Goal: Task Accomplishment & Management: Manage account settings

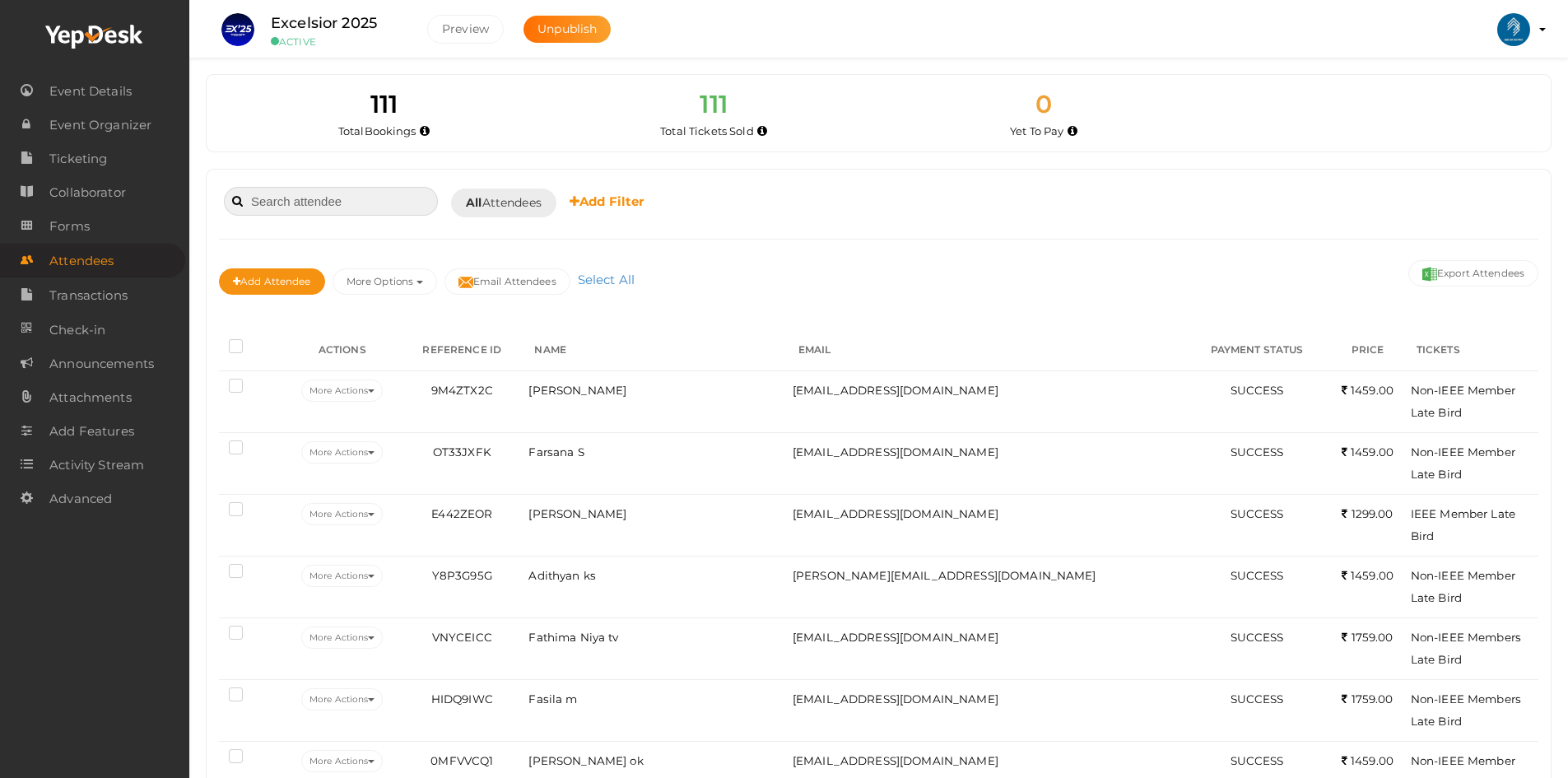
click at [412, 212] on input at bounding box center [331, 201] width 214 height 28
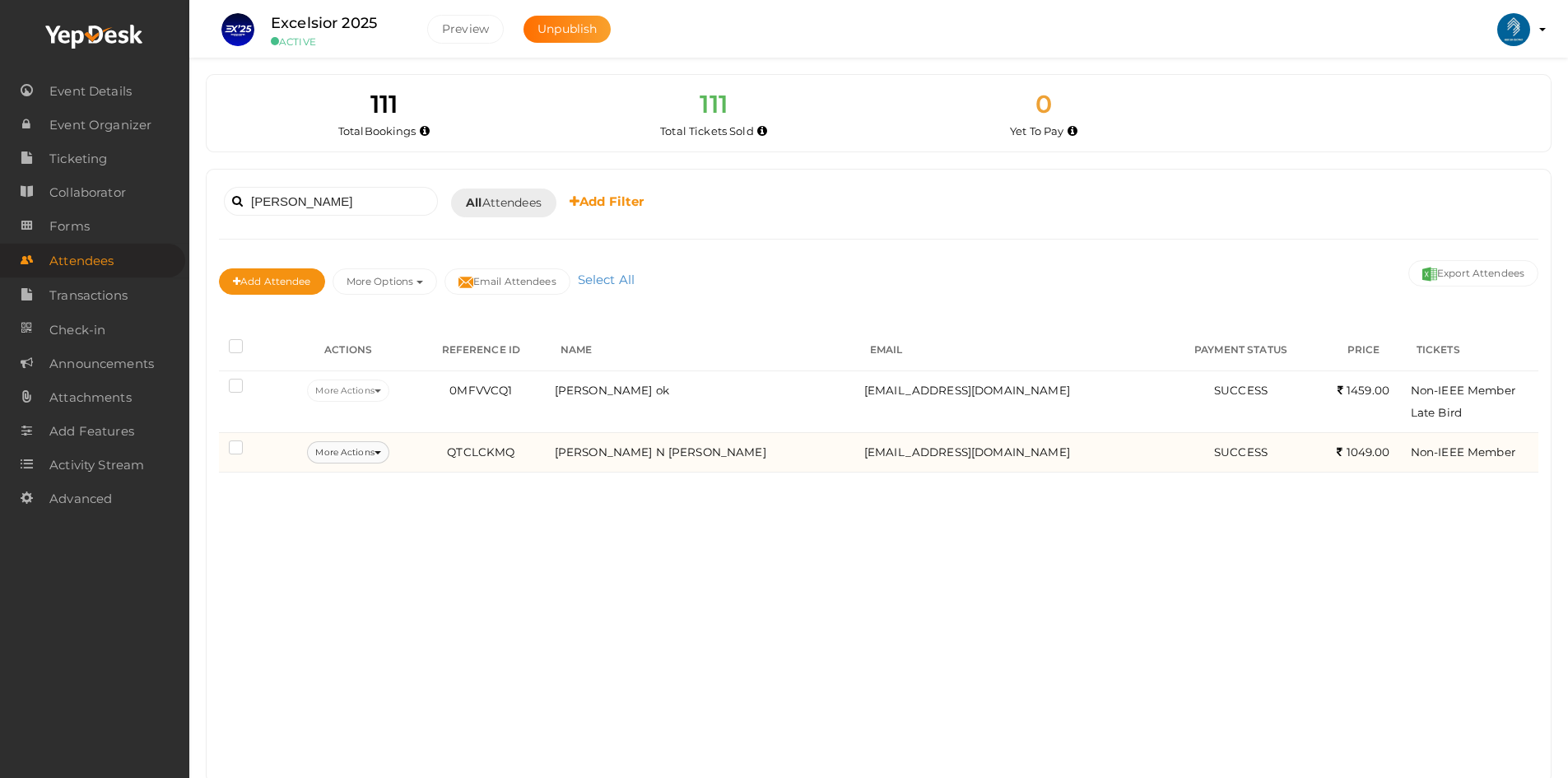
click at [357, 459] on button "More Actions" at bounding box center [348, 452] width 81 height 22
click at [371, 522] on link "Resend Confirmation" at bounding box center [376, 530] width 172 height 38
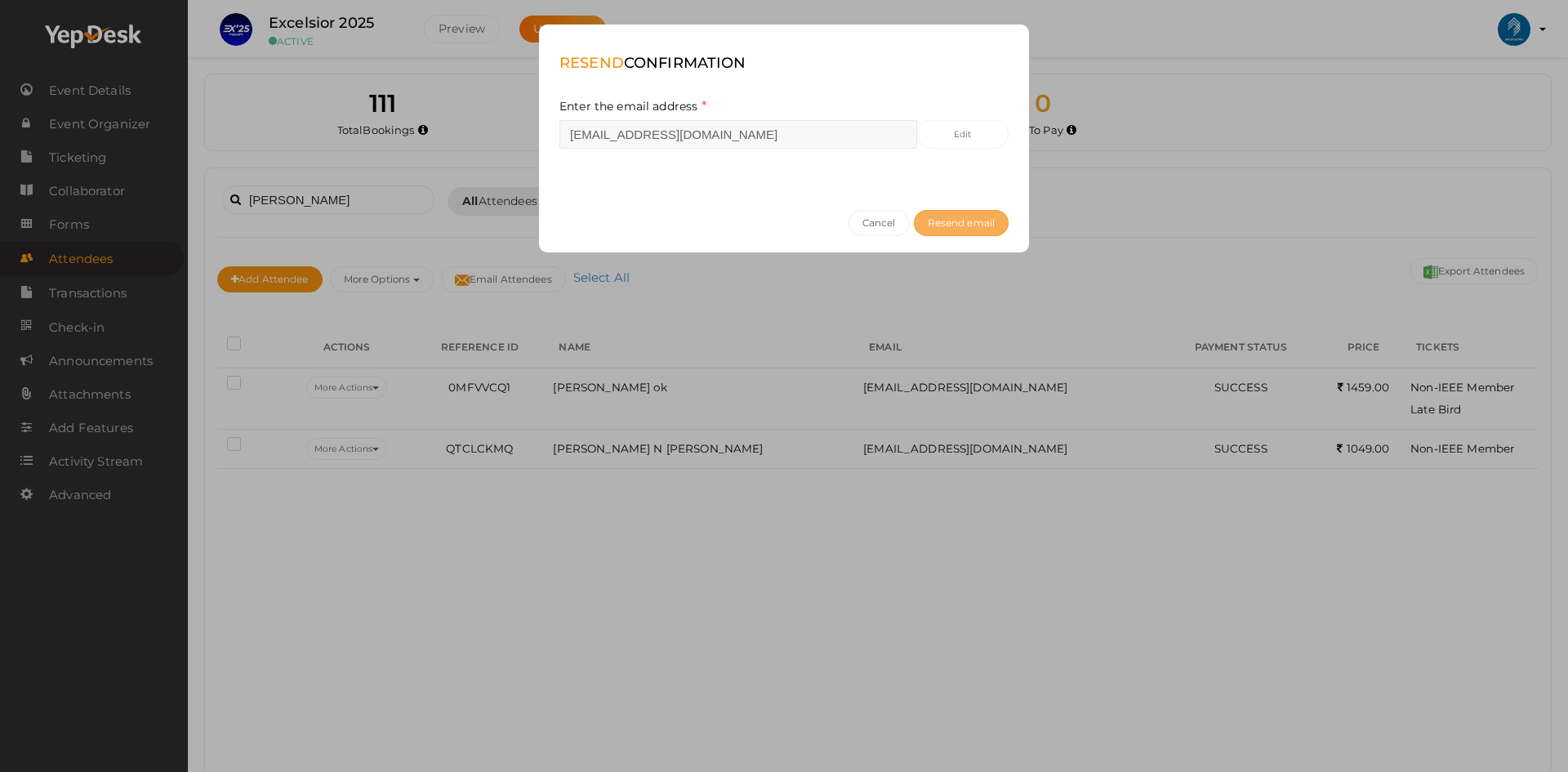
click at [952, 219] on span "Resend email" at bounding box center [961, 222] width 67 height 12
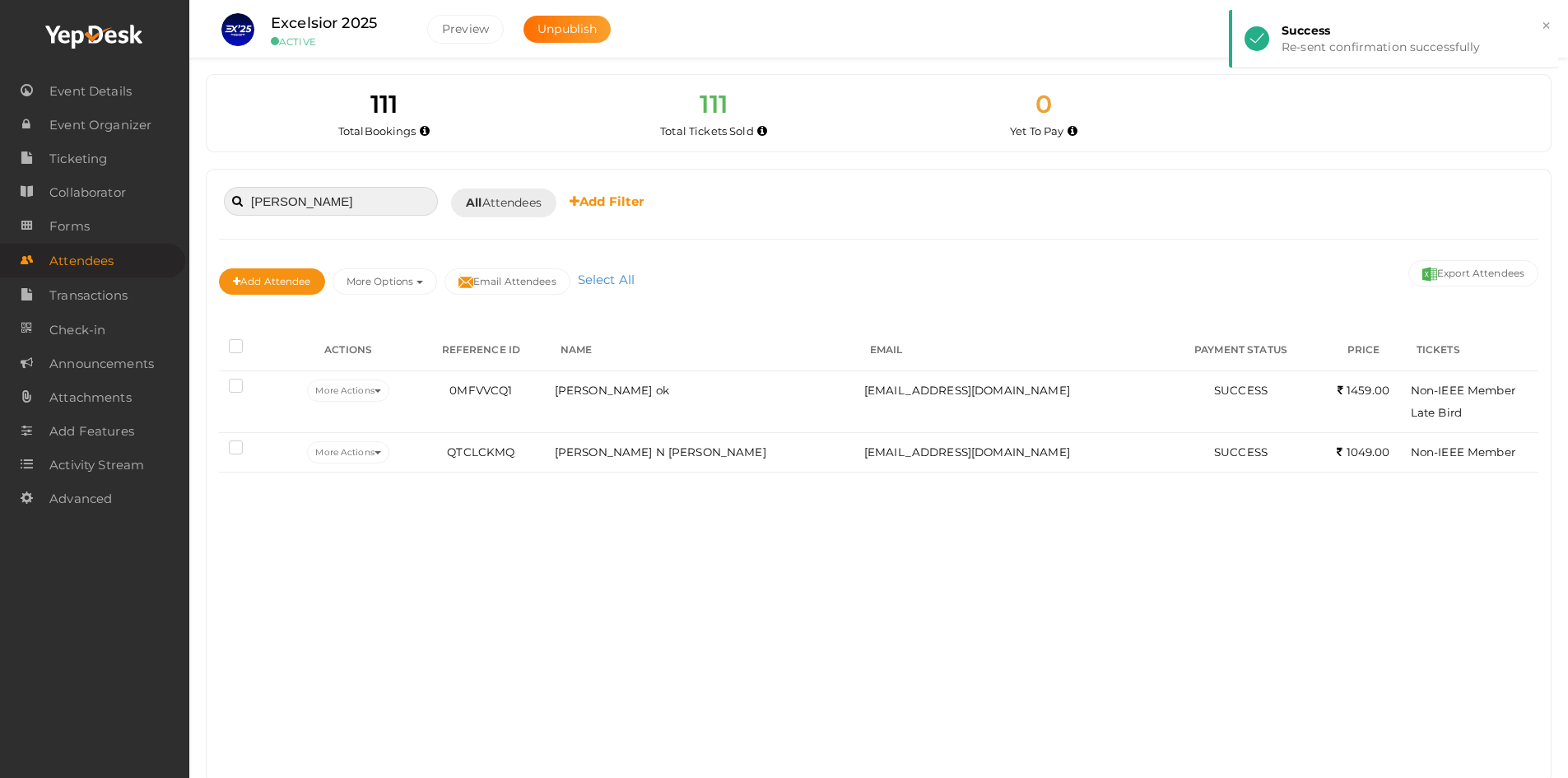
click at [323, 199] on input "KARTHIK" at bounding box center [331, 201] width 214 height 28
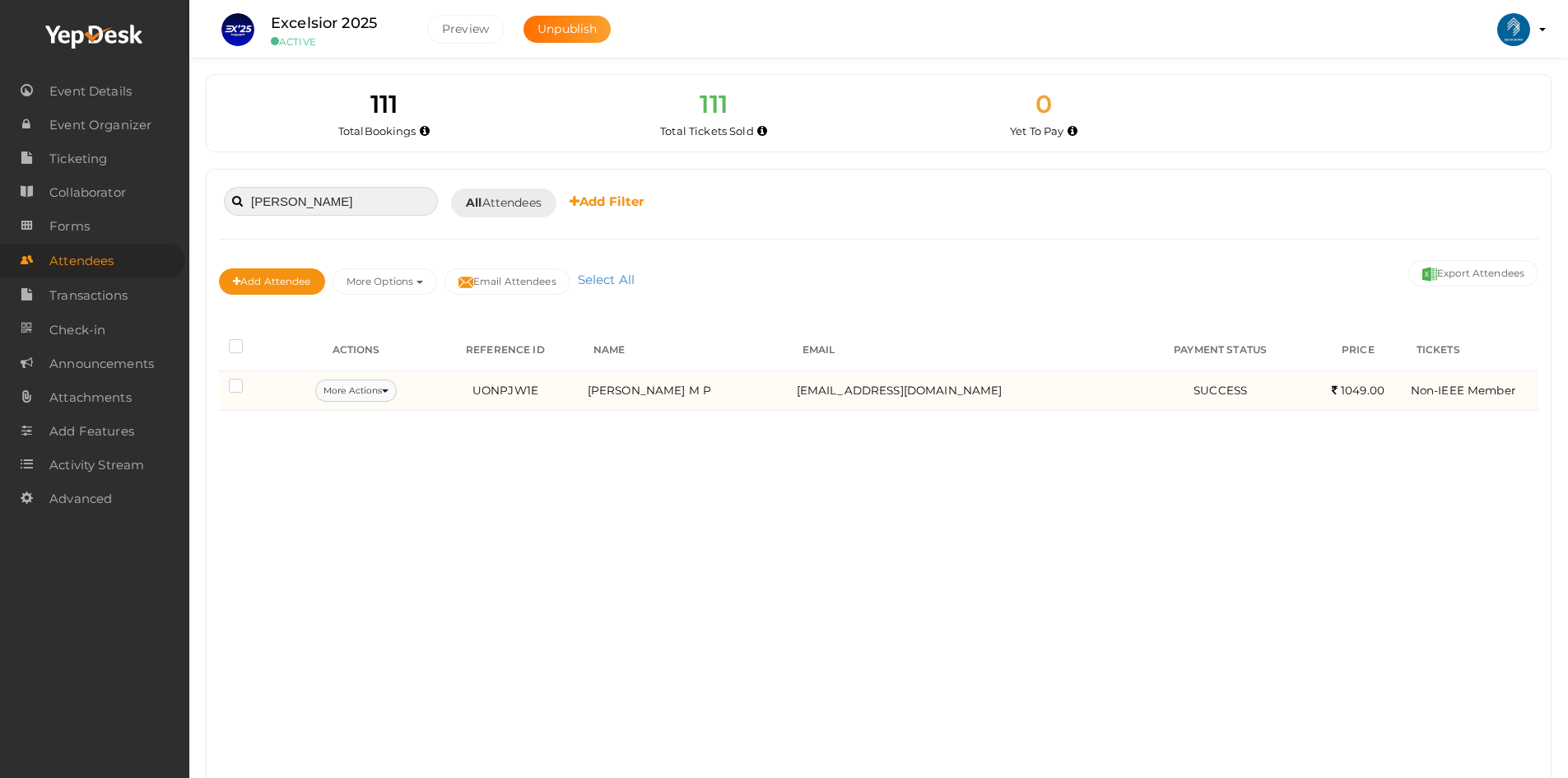
type input "shadil"
click at [355, 380] on button "More Actions" at bounding box center [356, 390] width 81 height 22
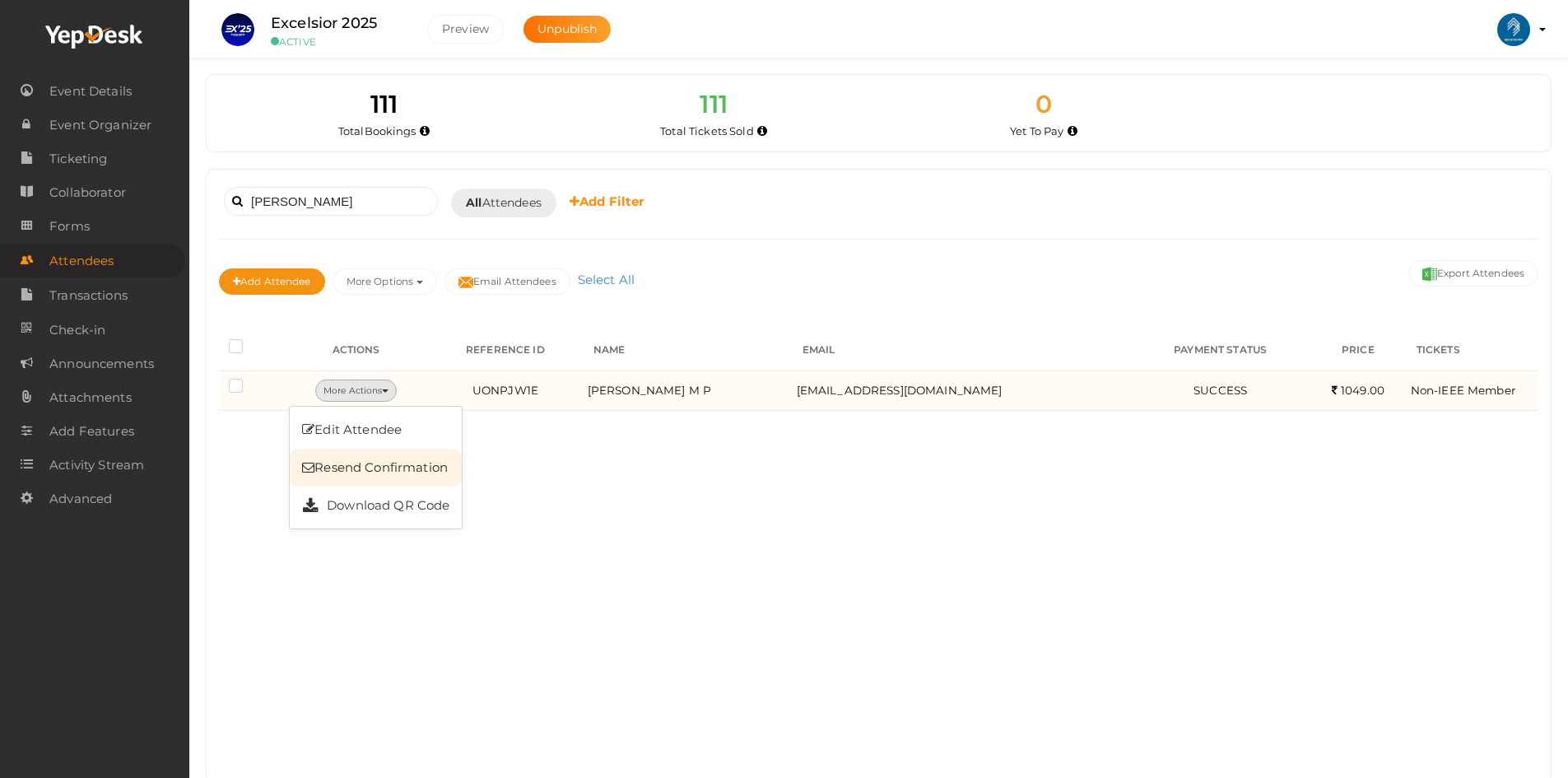
click at [369, 469] on link "Resend Confirmation" at bounding box center [376, 468] width 172 height 38
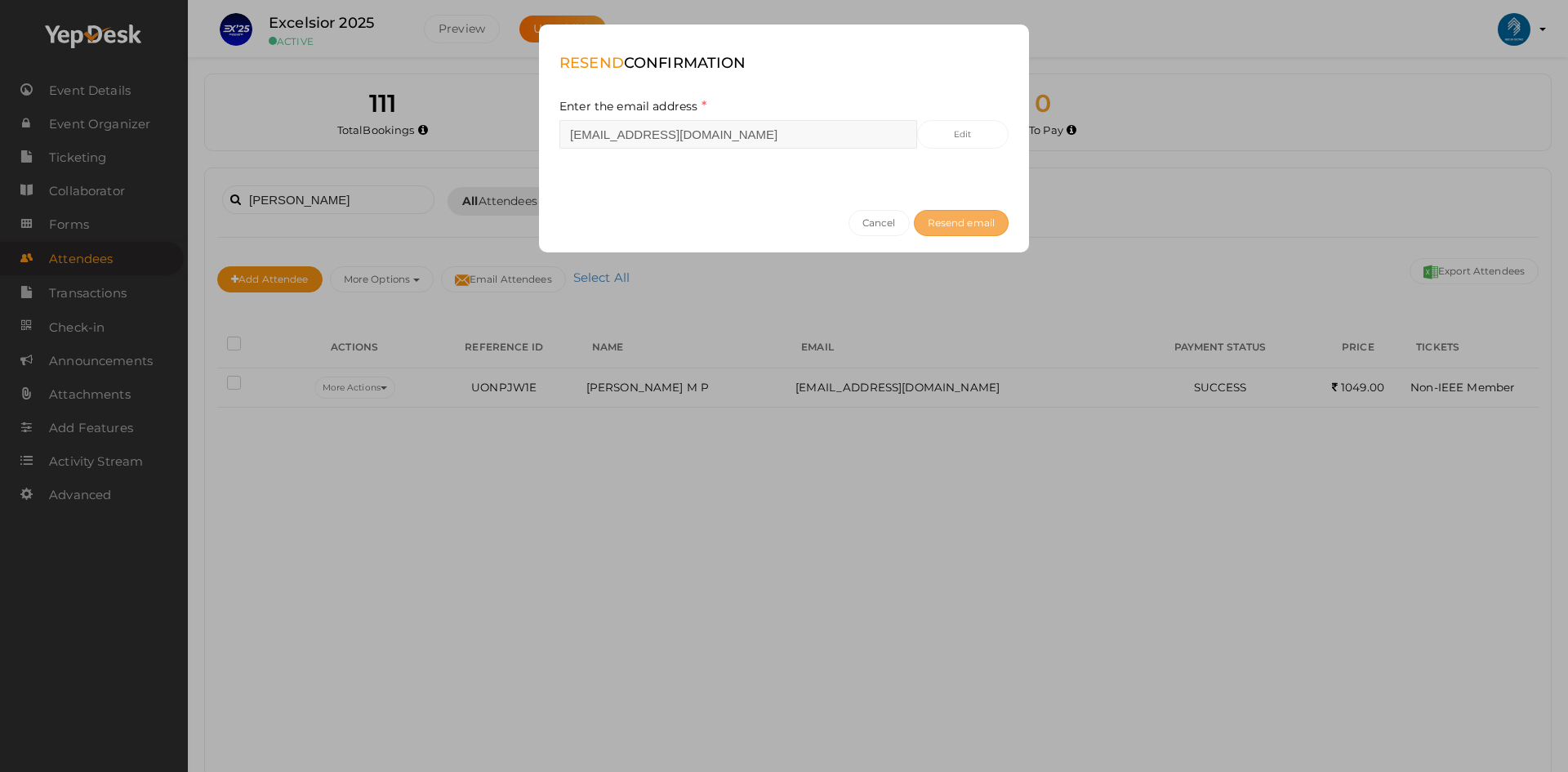
click at [968, 213] on button "Resend email" at bounding box center [961, 223] width 95 height 26
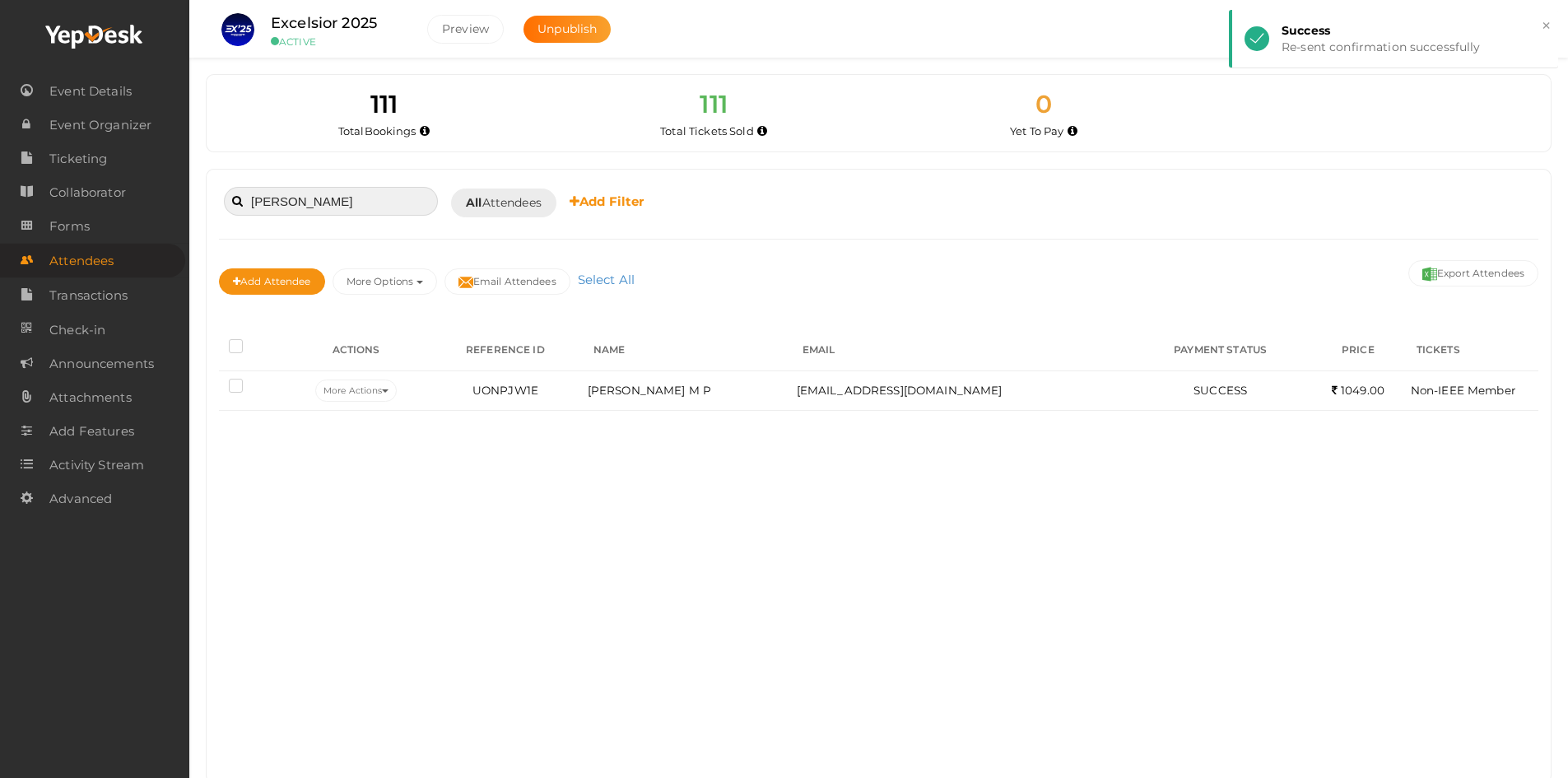
click at [415, 203] on input "shadil" at bounding box center [331, 201] width 214 height 28
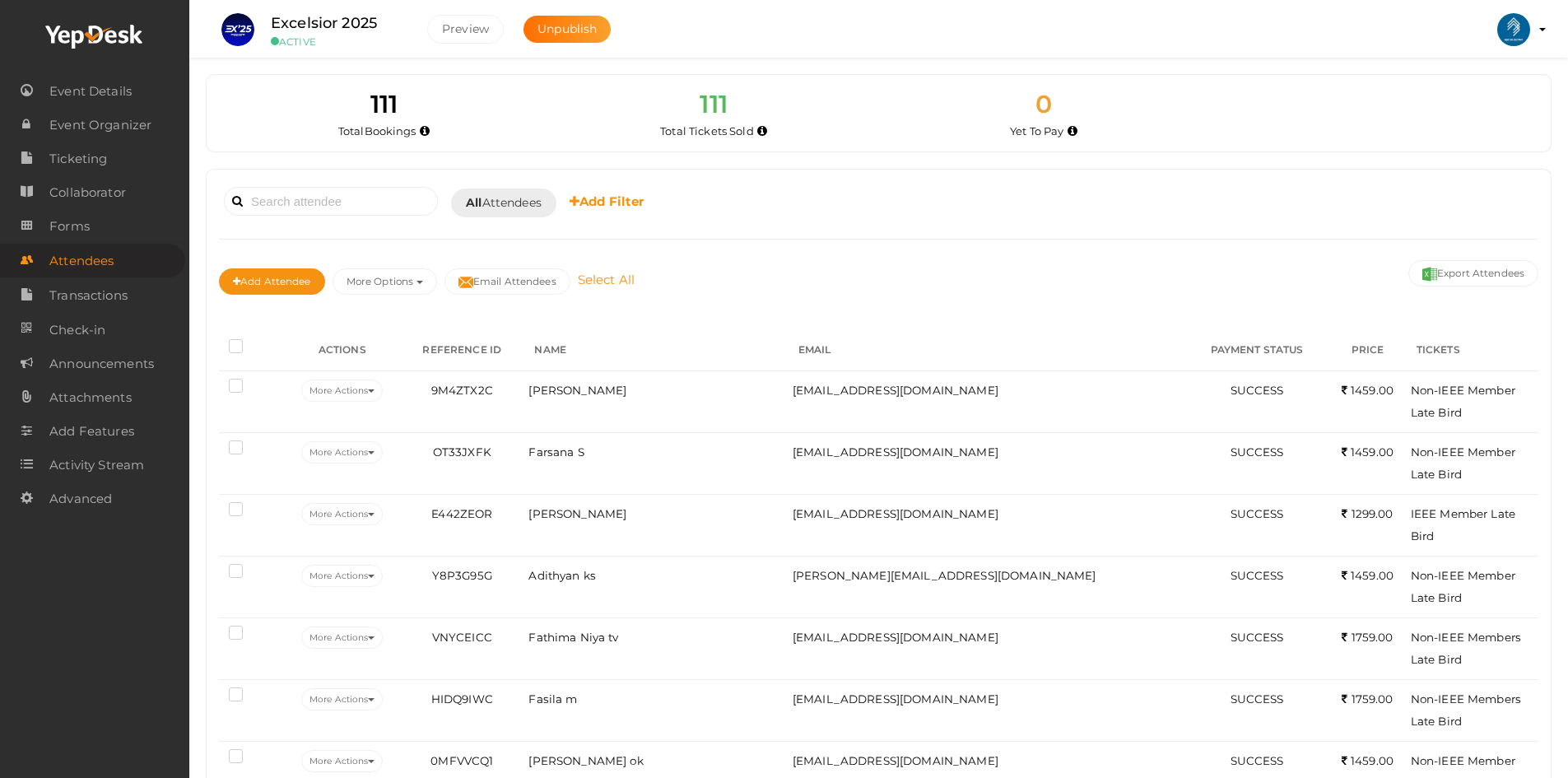
click at [605, 273] on link "Select All" at bounding box center [606, 280] width 65 height 16
click at [757, 276] on link "Deselect All" at bounding box center [751, 280] width 81 height 16
click at [508, 215] on div "All Attendees All Yet to Pay Completed" at bounding box center [503, 203] width 105 height 28
click at [586, 208] on b "Add Filter" at bounding box center [606, 201] width 75 height 16
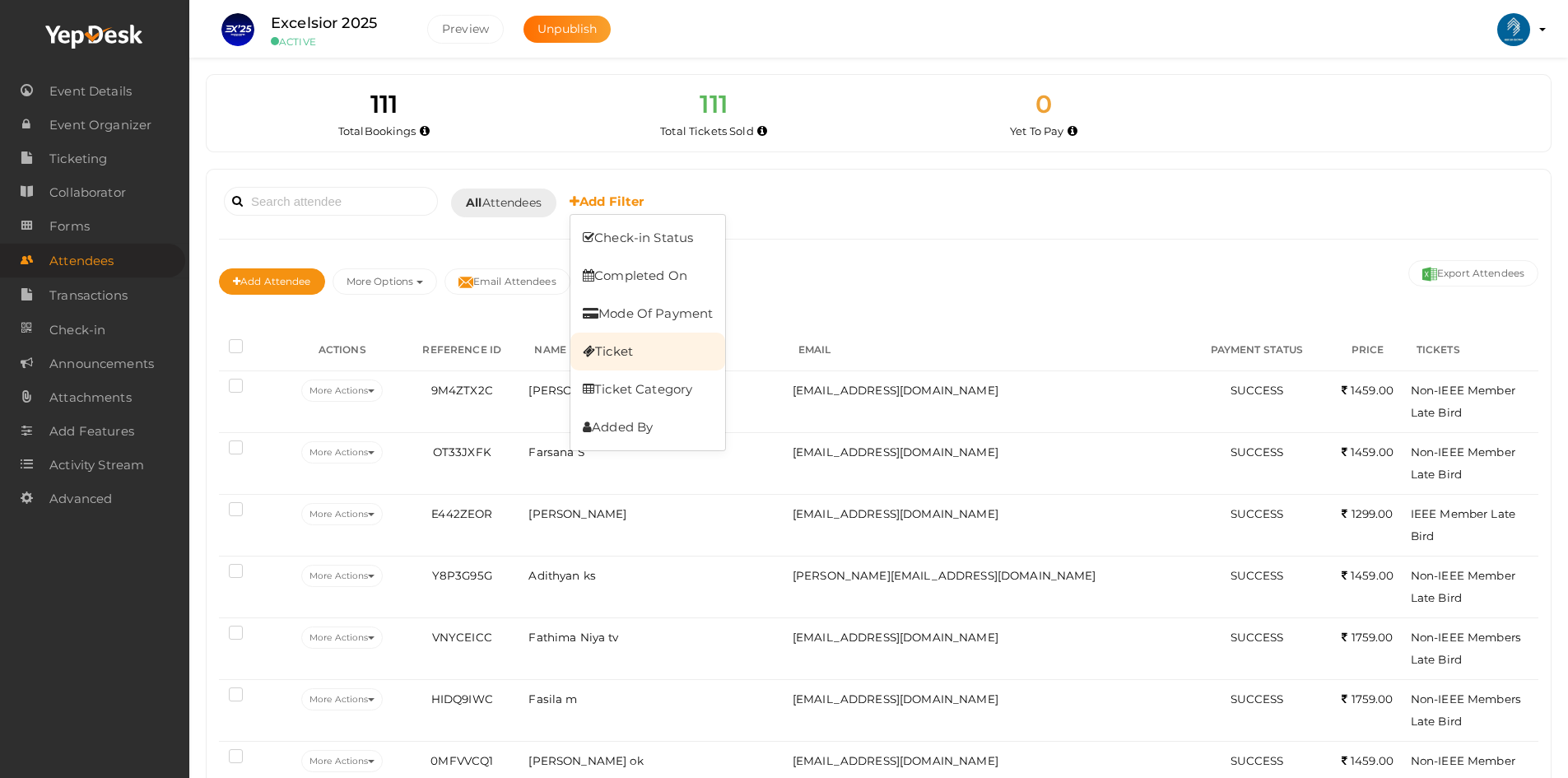
click at [646, 351] on link "Ticket" at bounding box center [647, 352] width 154 height 38
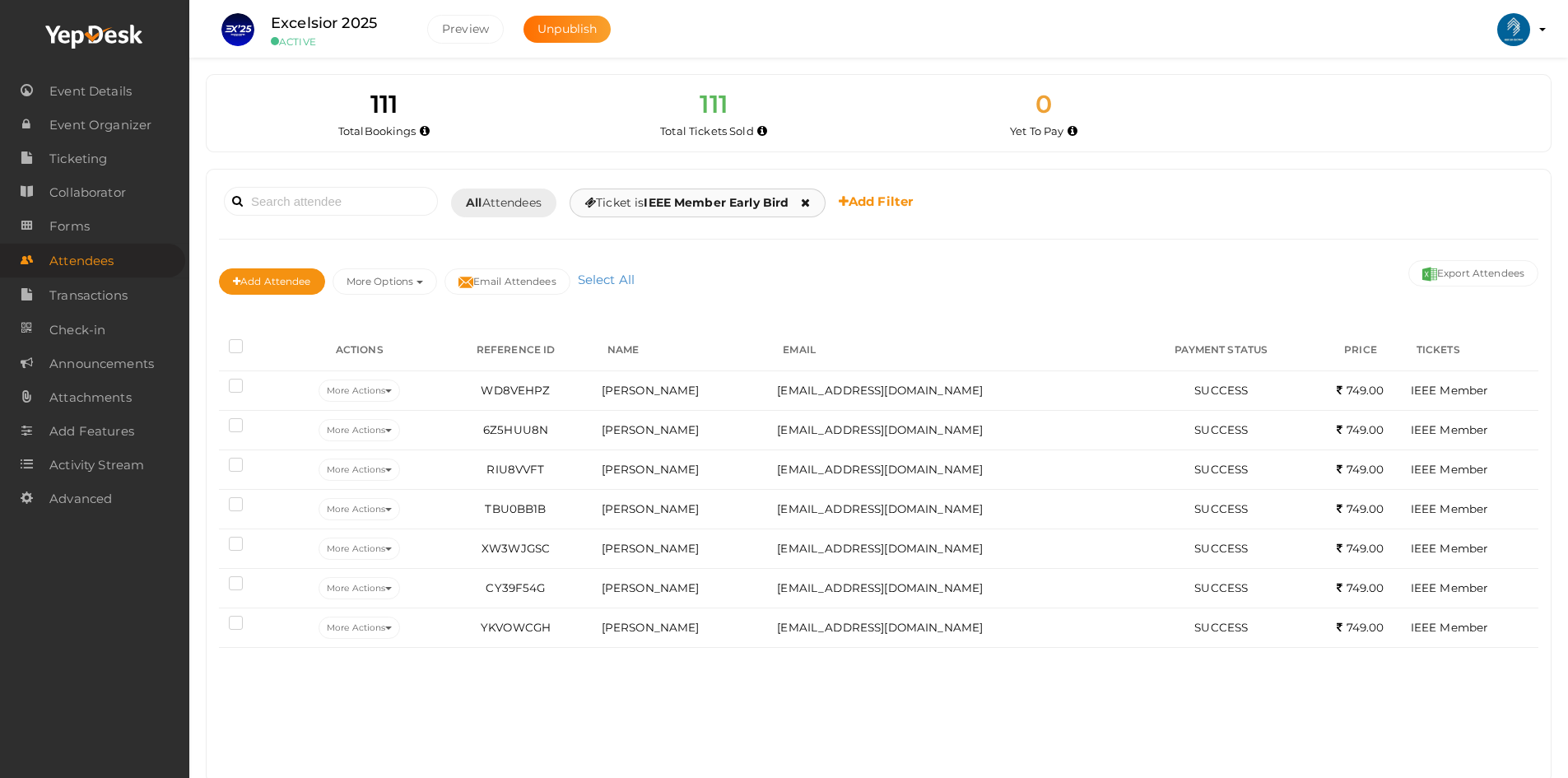
click at [747, 198] on b "IEEE Member Early Bird" at bounding box center [715, 203] width 145 height 15
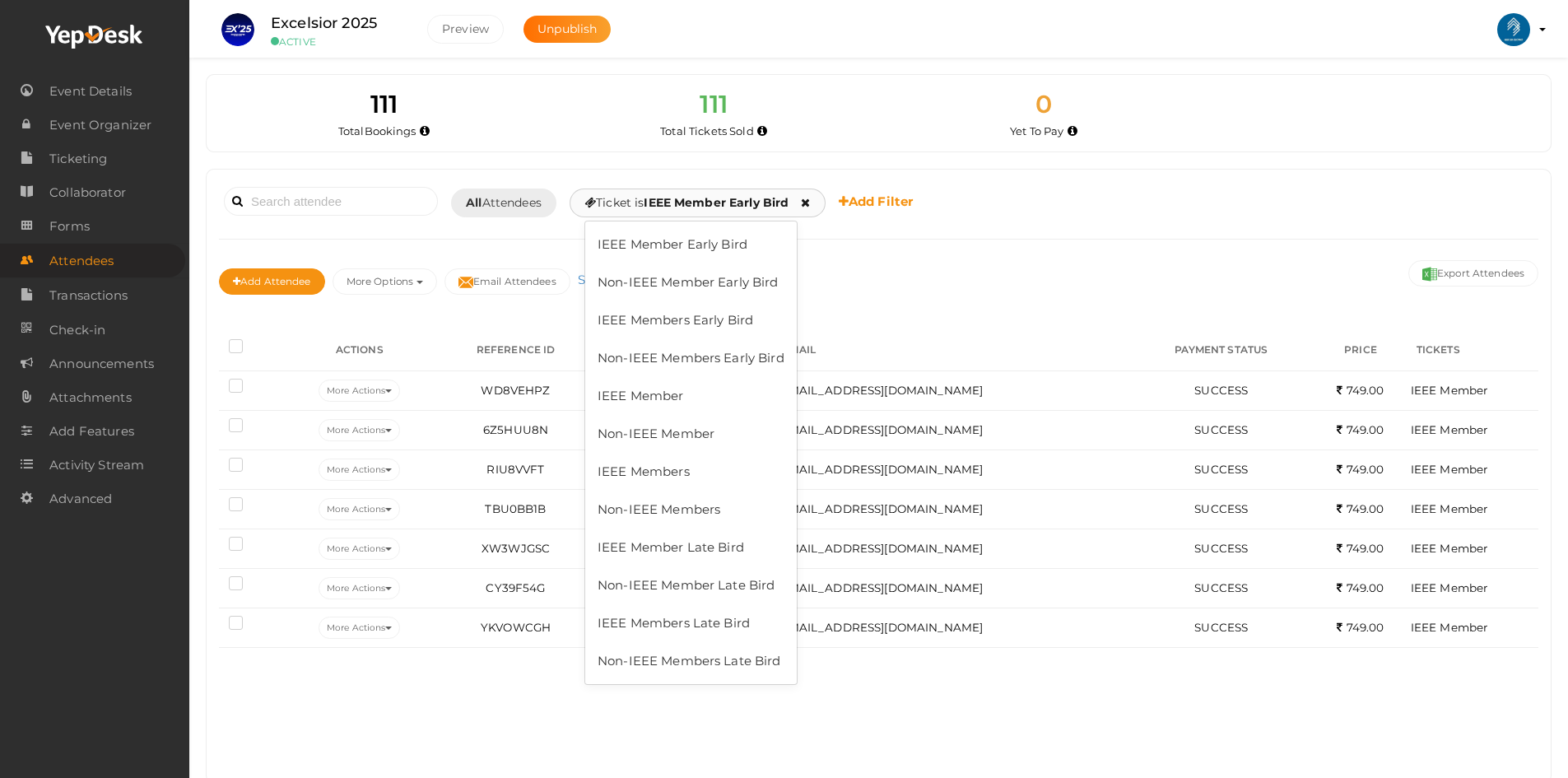
click at [810, 205] on icon at bounding box center [805, 203] width 9 height 11
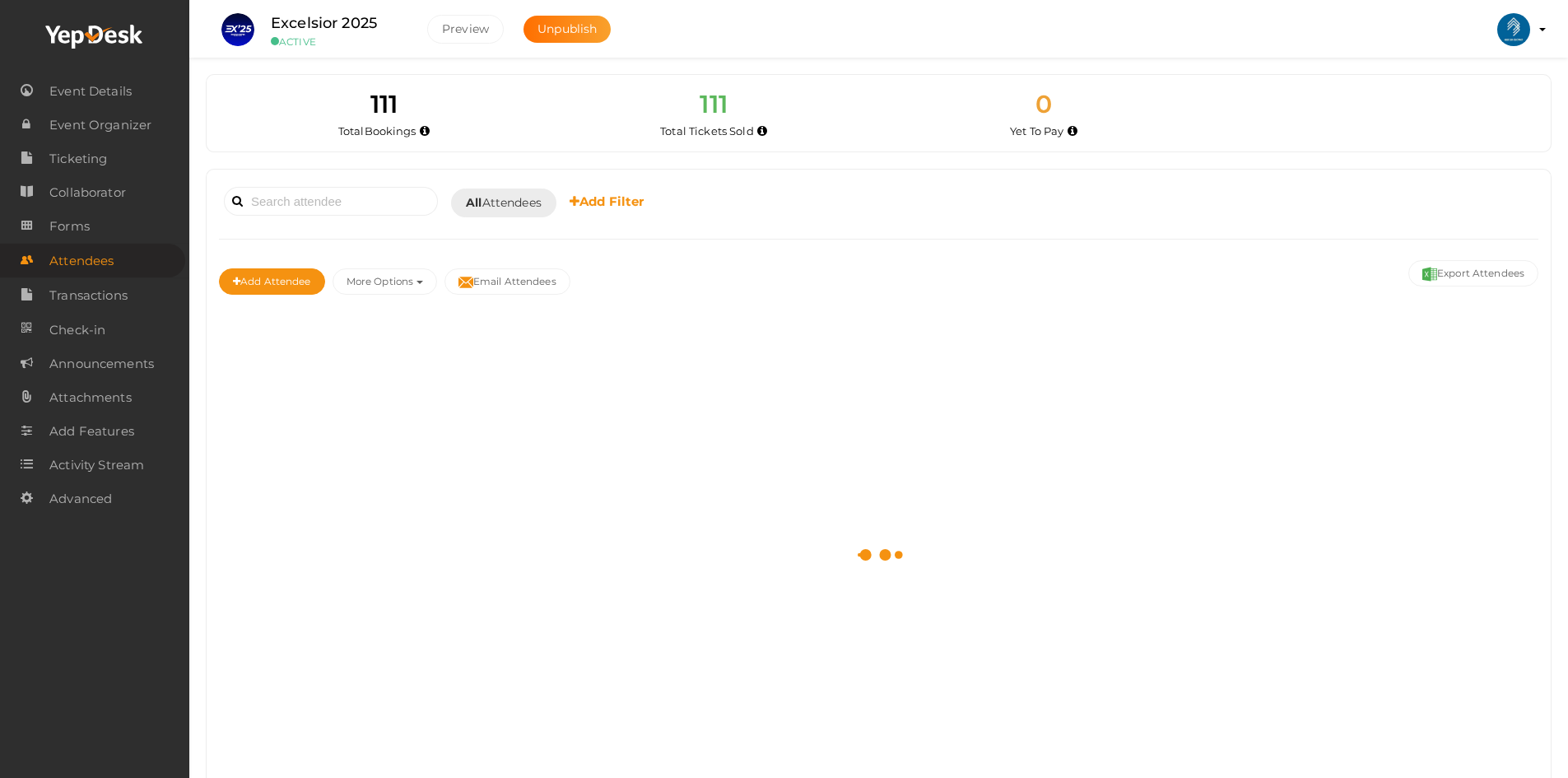
click at [632, 206] on b "Add Filter" at bounding box center [606, 201] width 75 height 16
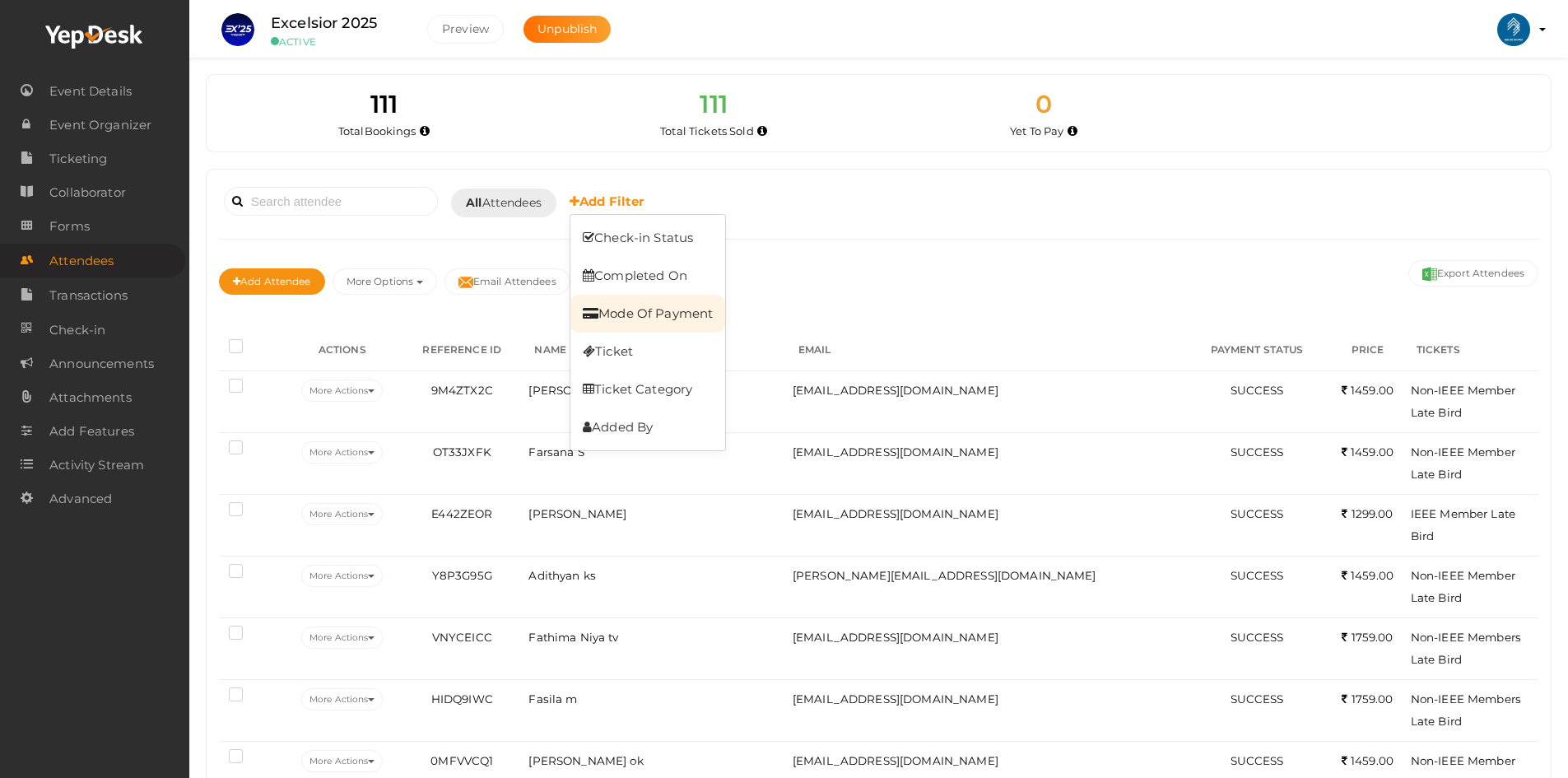
click at [648, 308] on link "Mode Of Payment" at bounding box center [647, 314] width 154 height 38
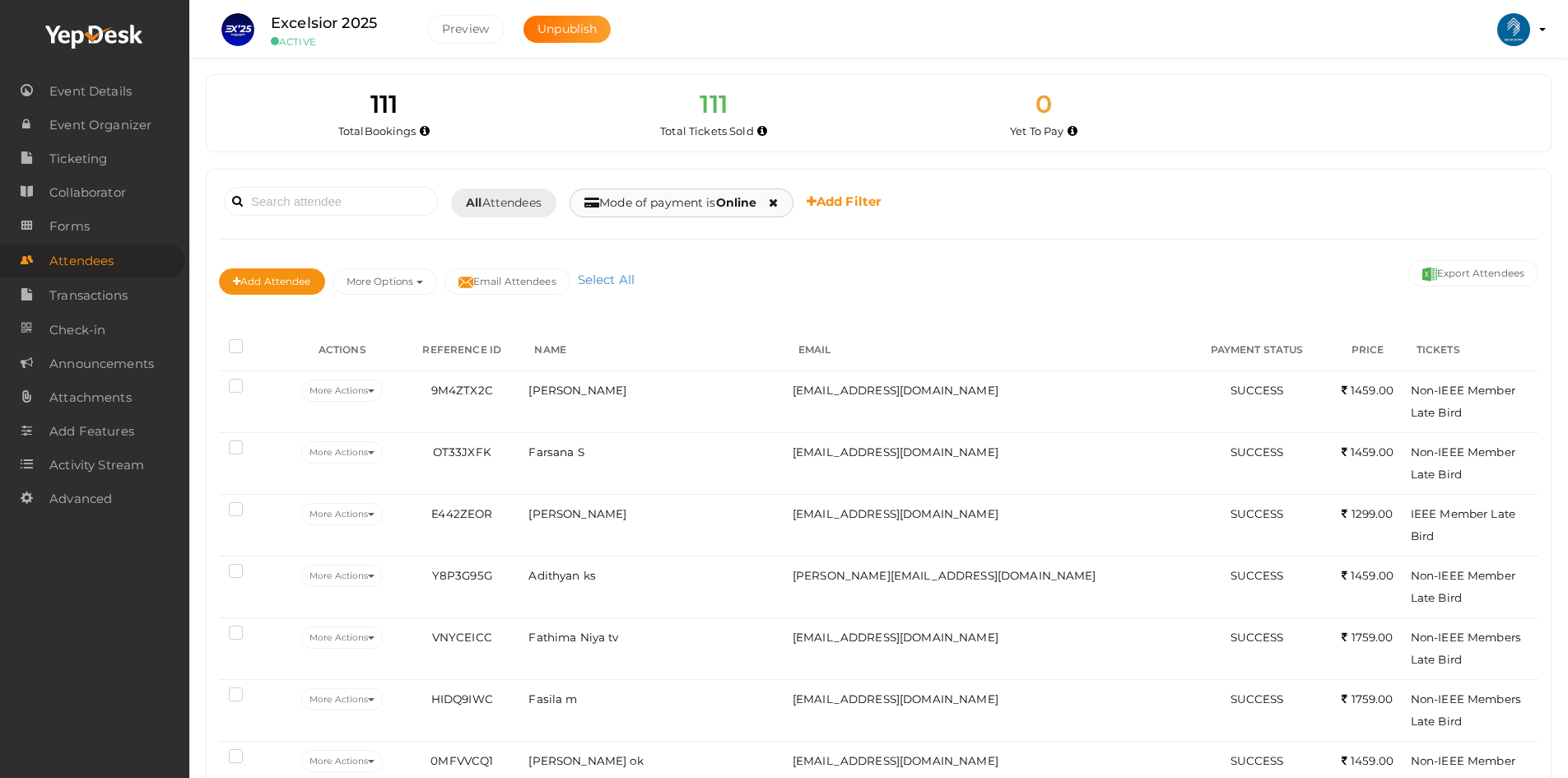
click at [768, 207] on div at bounding box center [766, 201] width 22 height 14
click at [667, 303] on link "Free" at bounding box center [650, 320] width 130 height 38
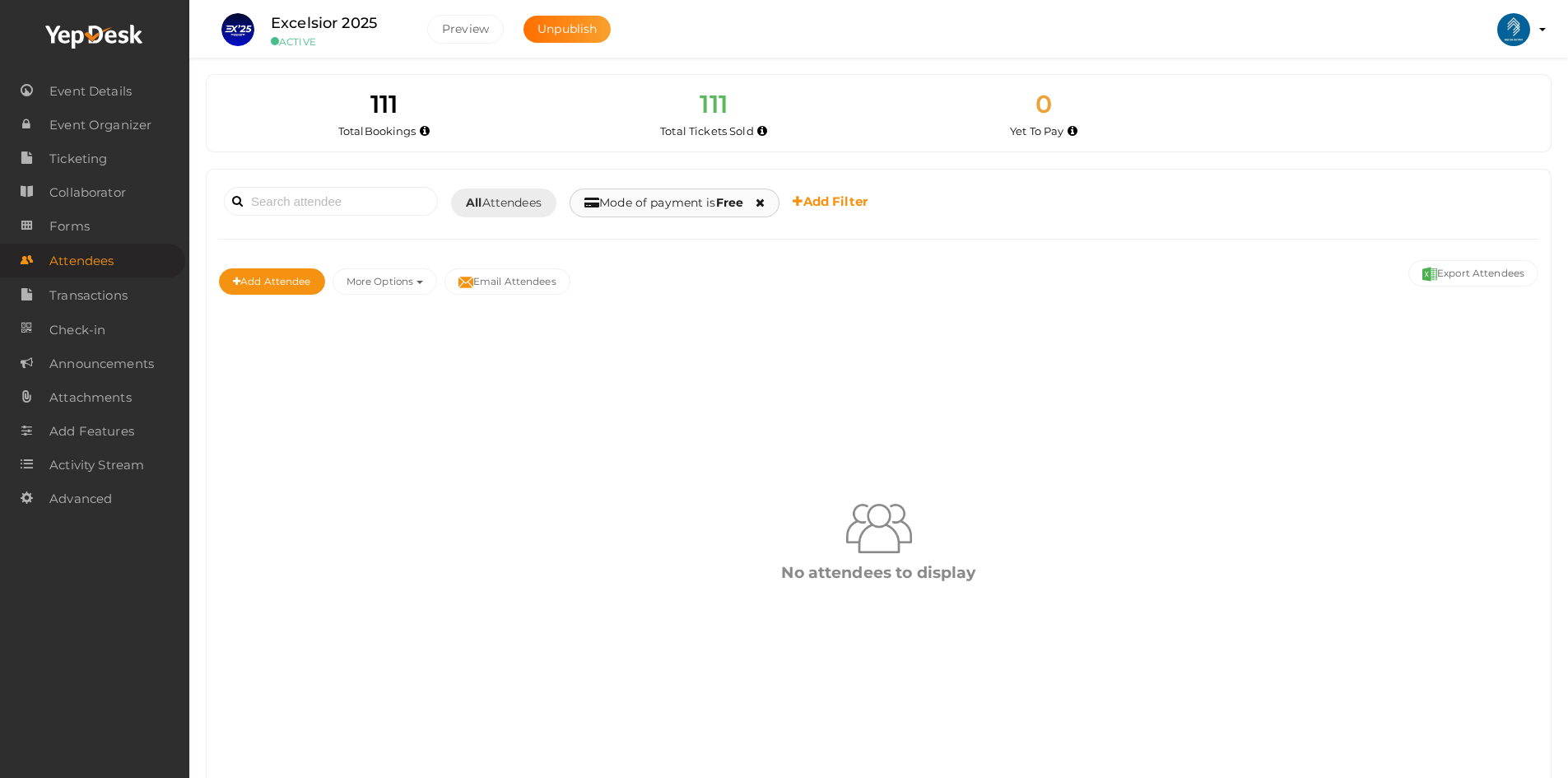
click at [673, 211] on div "Mode of payment is Free Online At Venue Free" at bounding box center [675, 203] width 210 height 28
click at [734, 208] on b "Free" at bounding box center [730, 203] width 28 height 15
click at [647, 292] on link "At Venue" at bounding box center [650, 282] width 130 height 38
click at [798, 213] on div "Mode of payment is At Venue Online At Venue Free" at bounding box center [689, 203] width 240 height 28
click at [794, 198] on icon at bounding box center [790, 203] width 9 height 11
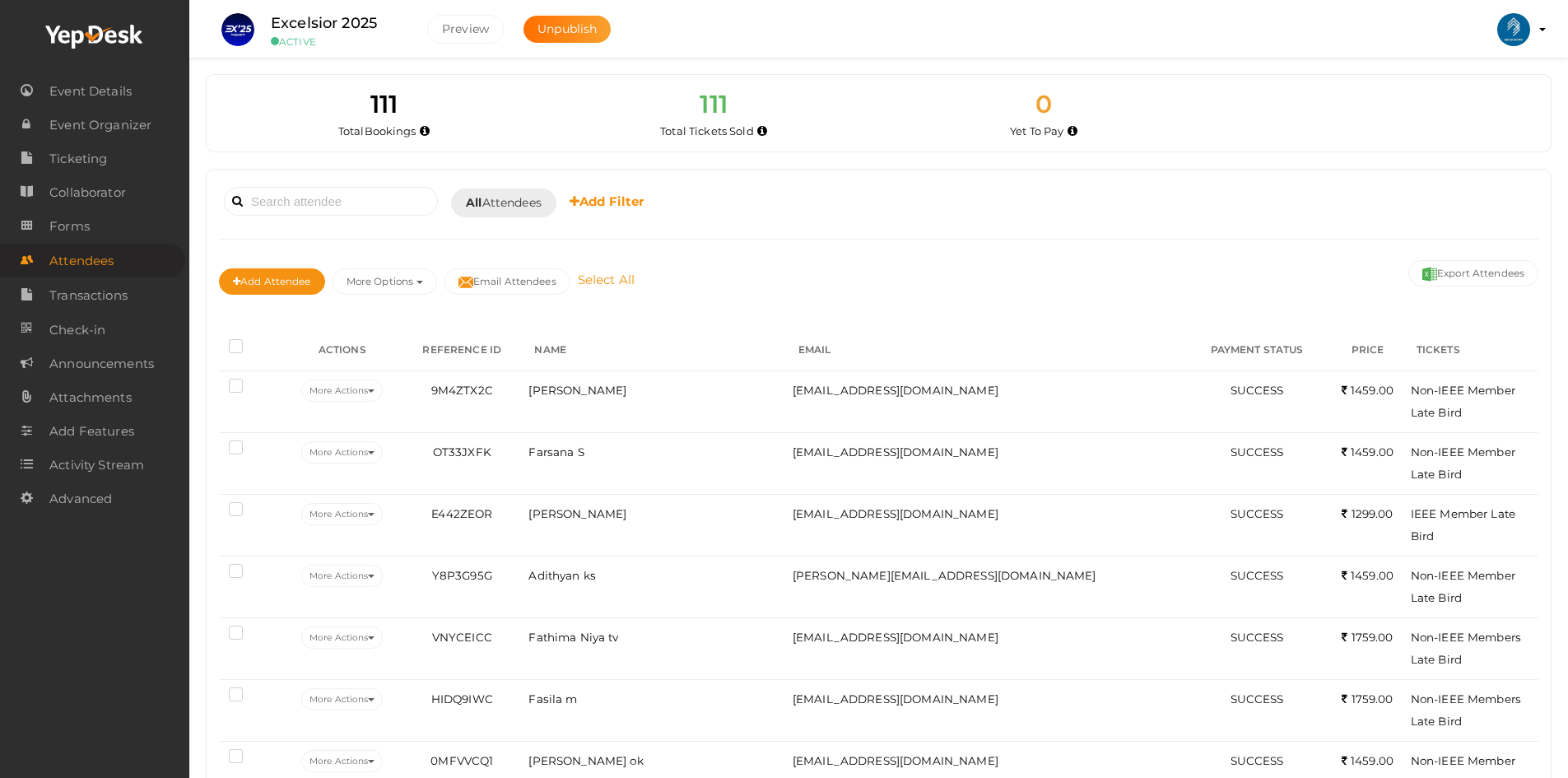
click at [622, 277] on link "Select All" at bounding box center [606, 280] width 65 height 16
click at [406, 288] on button "More Options" at bounding box center [385, 281] width 104 height 27
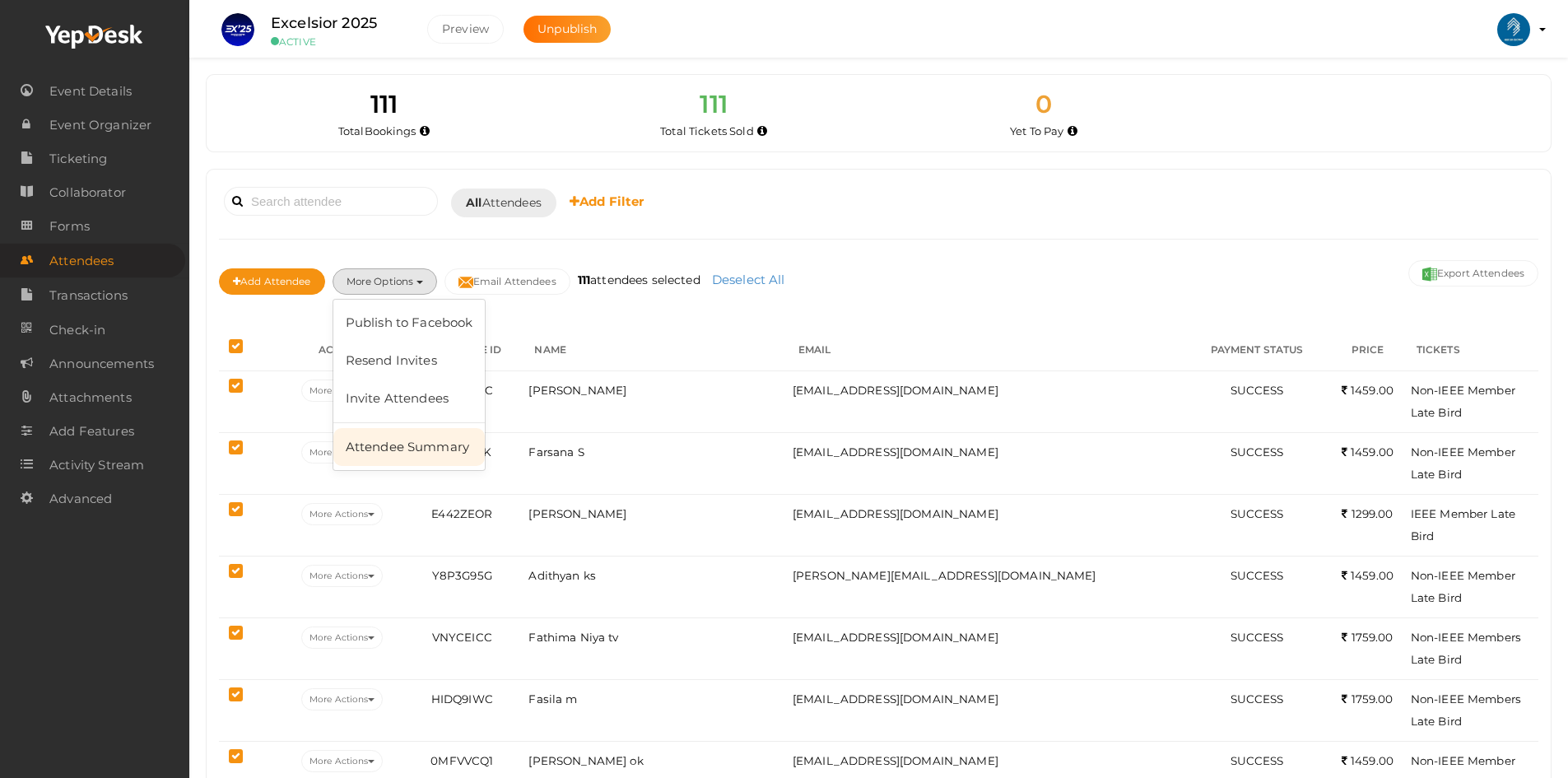
click at [395, 440] on link "Attendee Summary" at bounding box center [409, 447] width 153 height 38
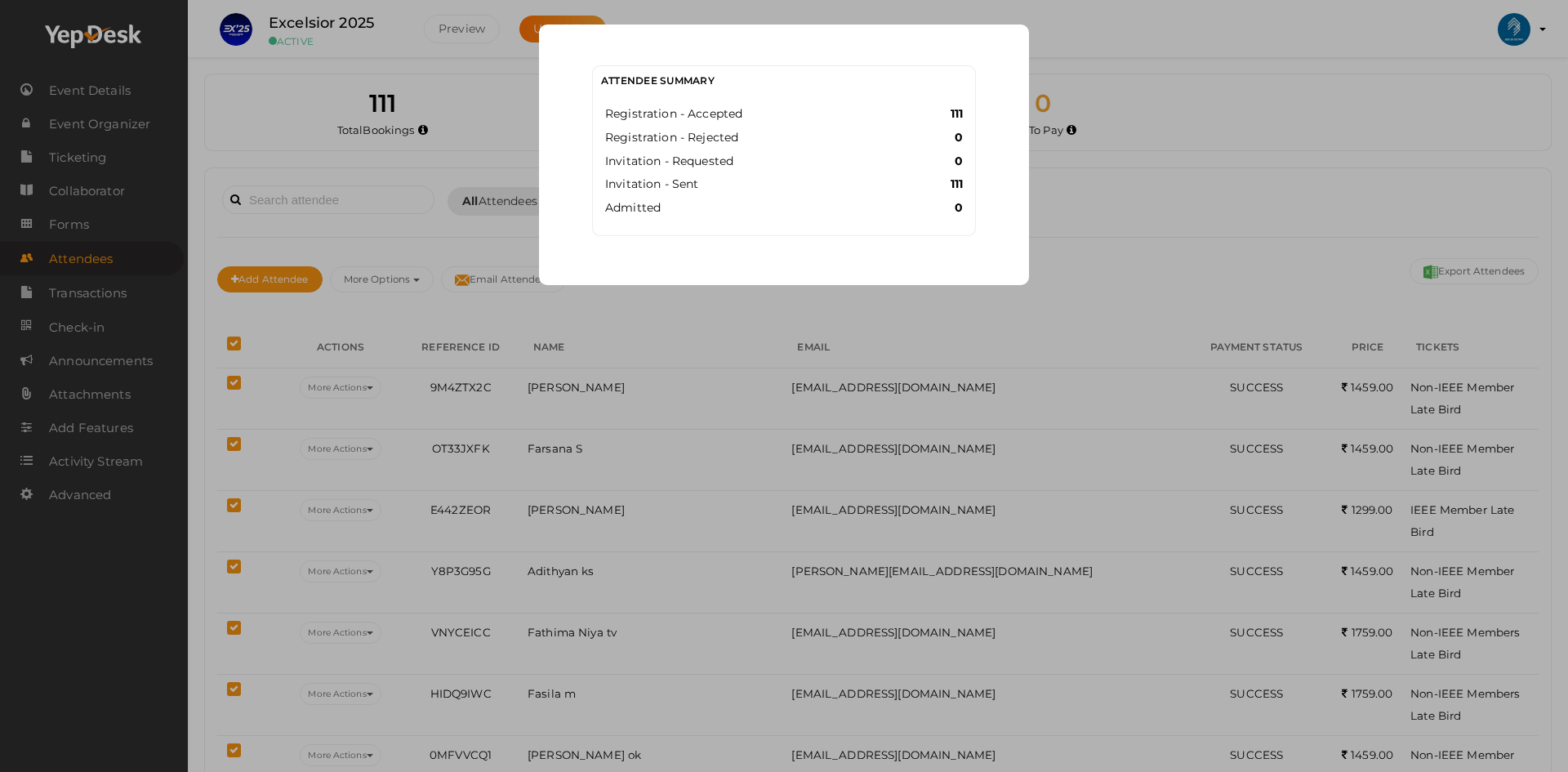
click at [658, 290] on div "Attendee Summary Registration - Accepted 111 Registration - Rejected 0 Invitati…" at bounding box center [784, 386] width 1568 height 772
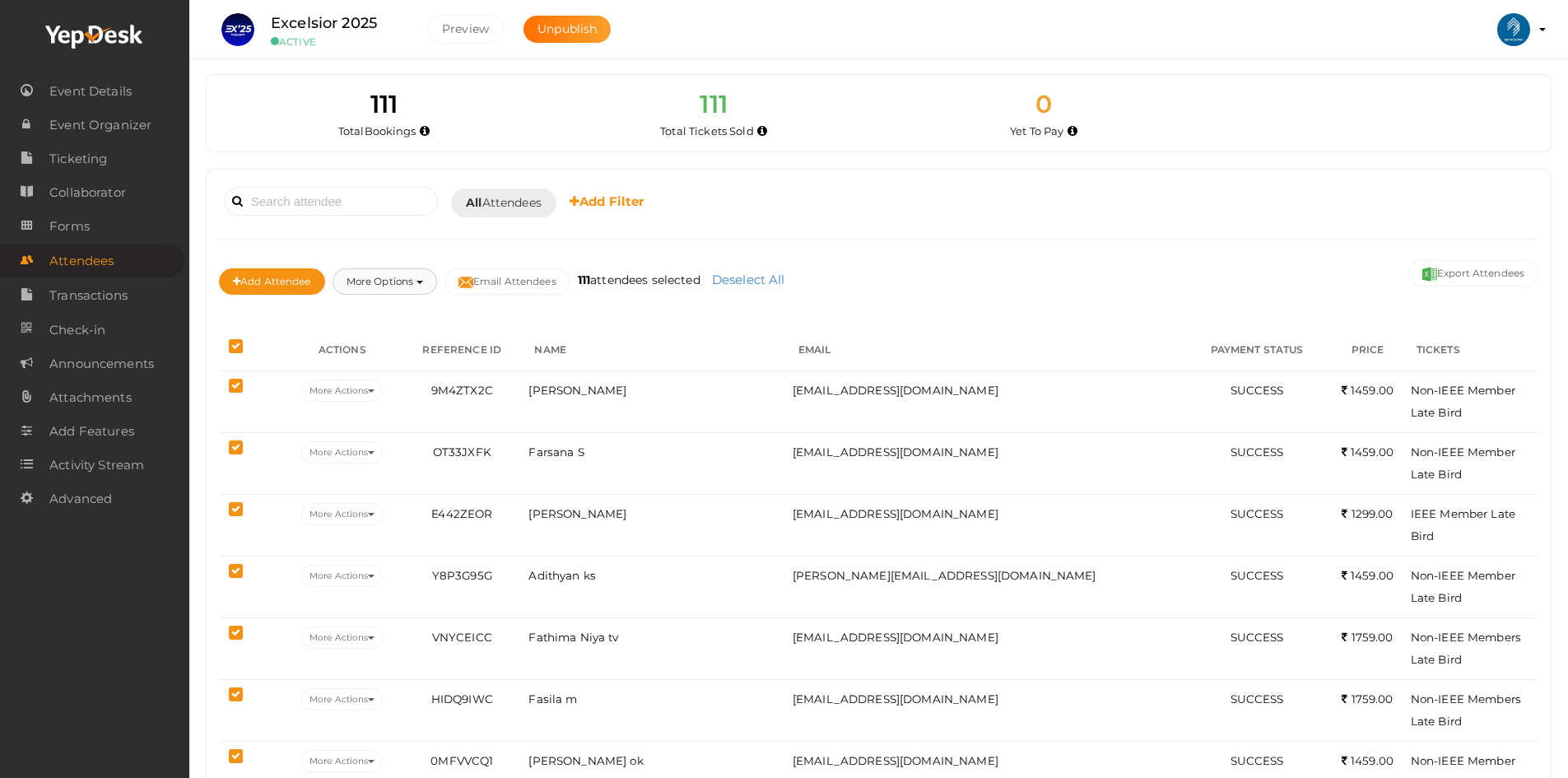
click at [411, 287] on button "More Options" at bounding box center [385, 281] width 104 height 27
click at [408, 337] on link "Publish to Facebook" at bounding box center [409, 323] width 153 height 38
click at [424, 282] on icon "button" at bounding box center [420, 281] width 7 height 3
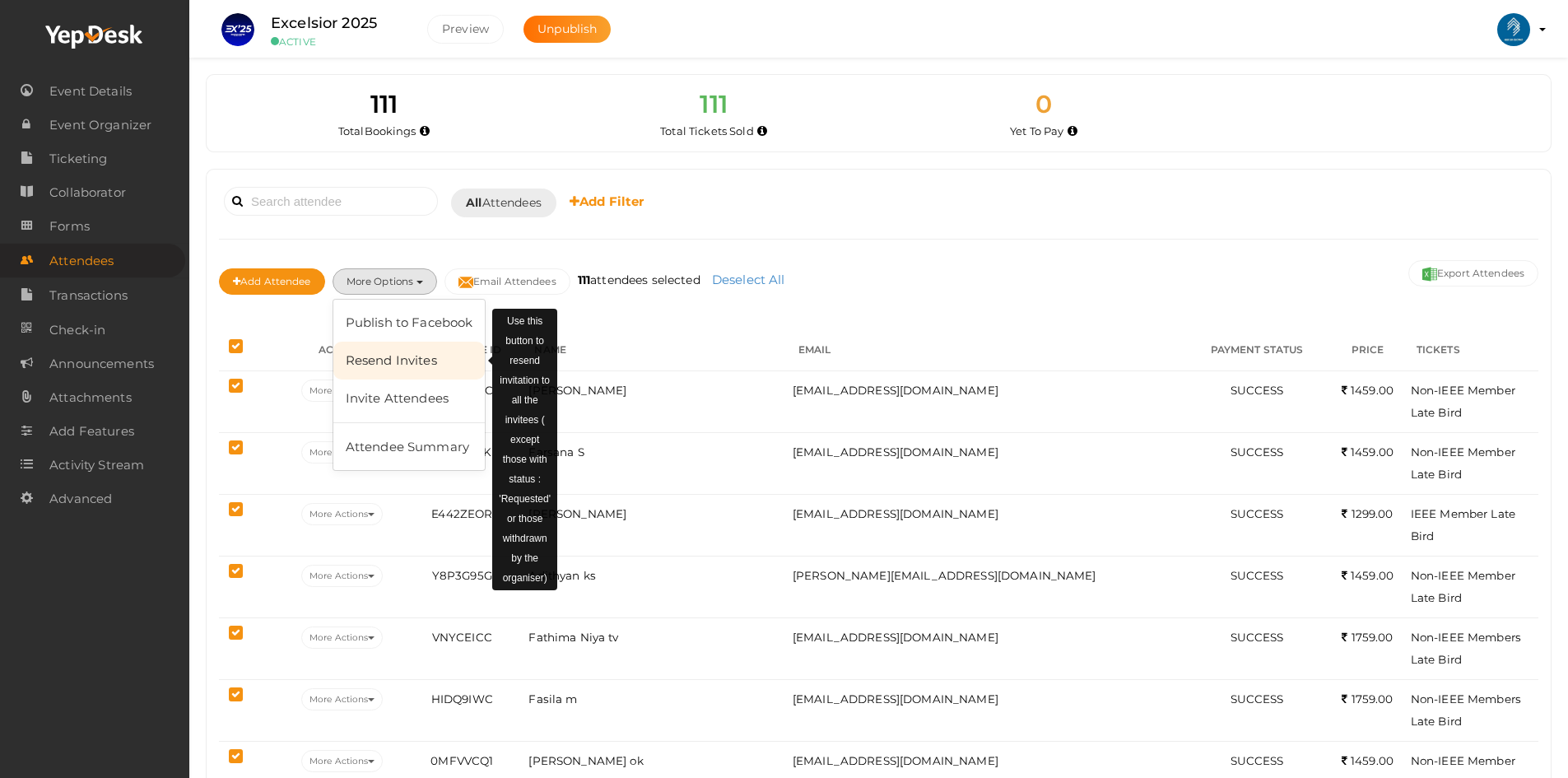
click at [400, 371] on link "Resend Invites" at bounding box center [409, 361] width 153 height 38
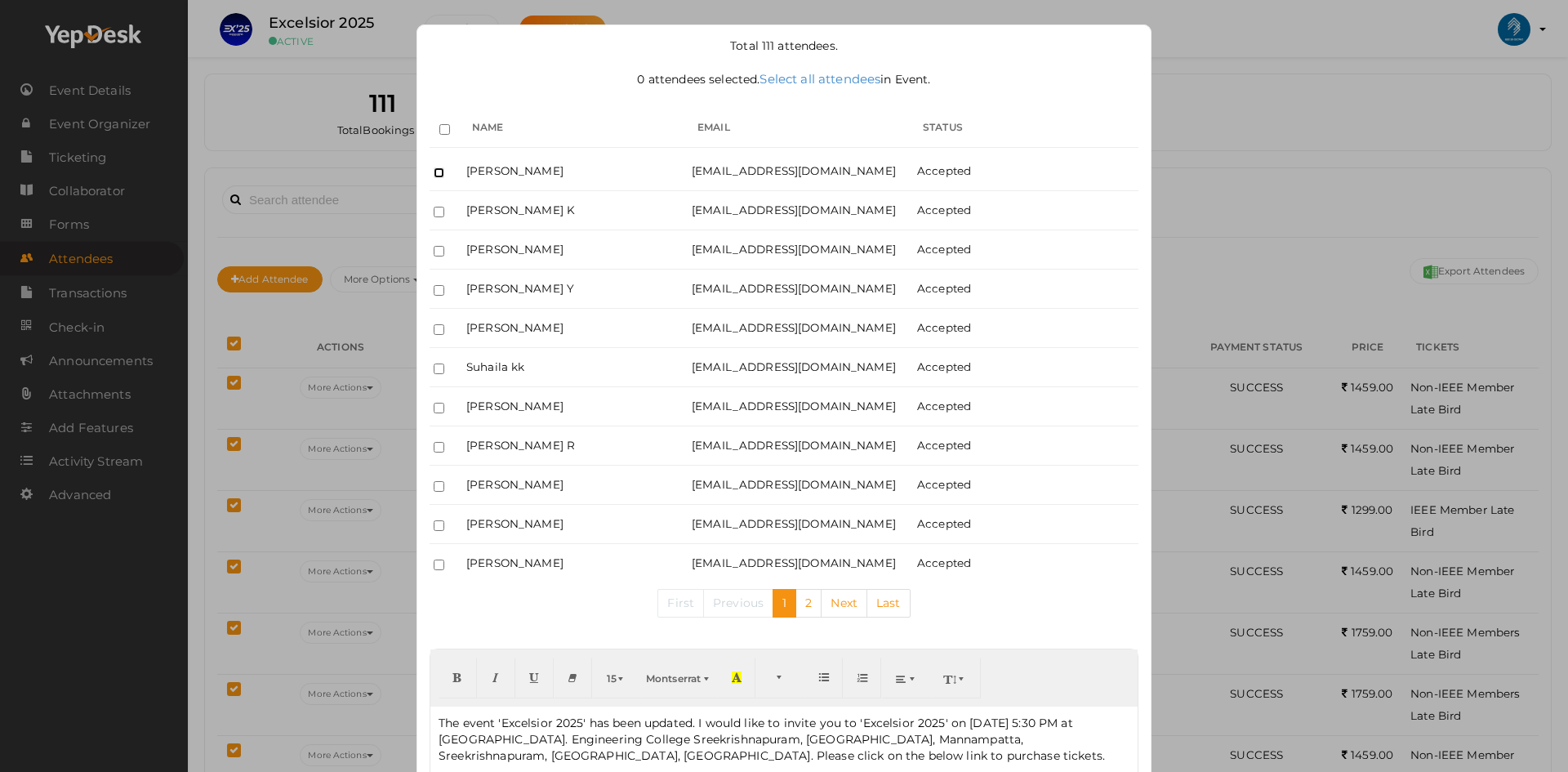
click at [437, 171] on input "checkbox" at bounding box center [438, 172] width 10 height 10
click at [434, 166] on div at bounding box center [446, 171] width 24 height 14
click at [434, 171] on input "checkbox" at bounding box center [438, 172] width 10 height 10
checkbox input "false"
click at [1324, 97] on div "Total 111 attendees. 0 attendees selected. Select all attendees in Event. 0 att…" at bounding box center [784, 386] width 1568 height 772
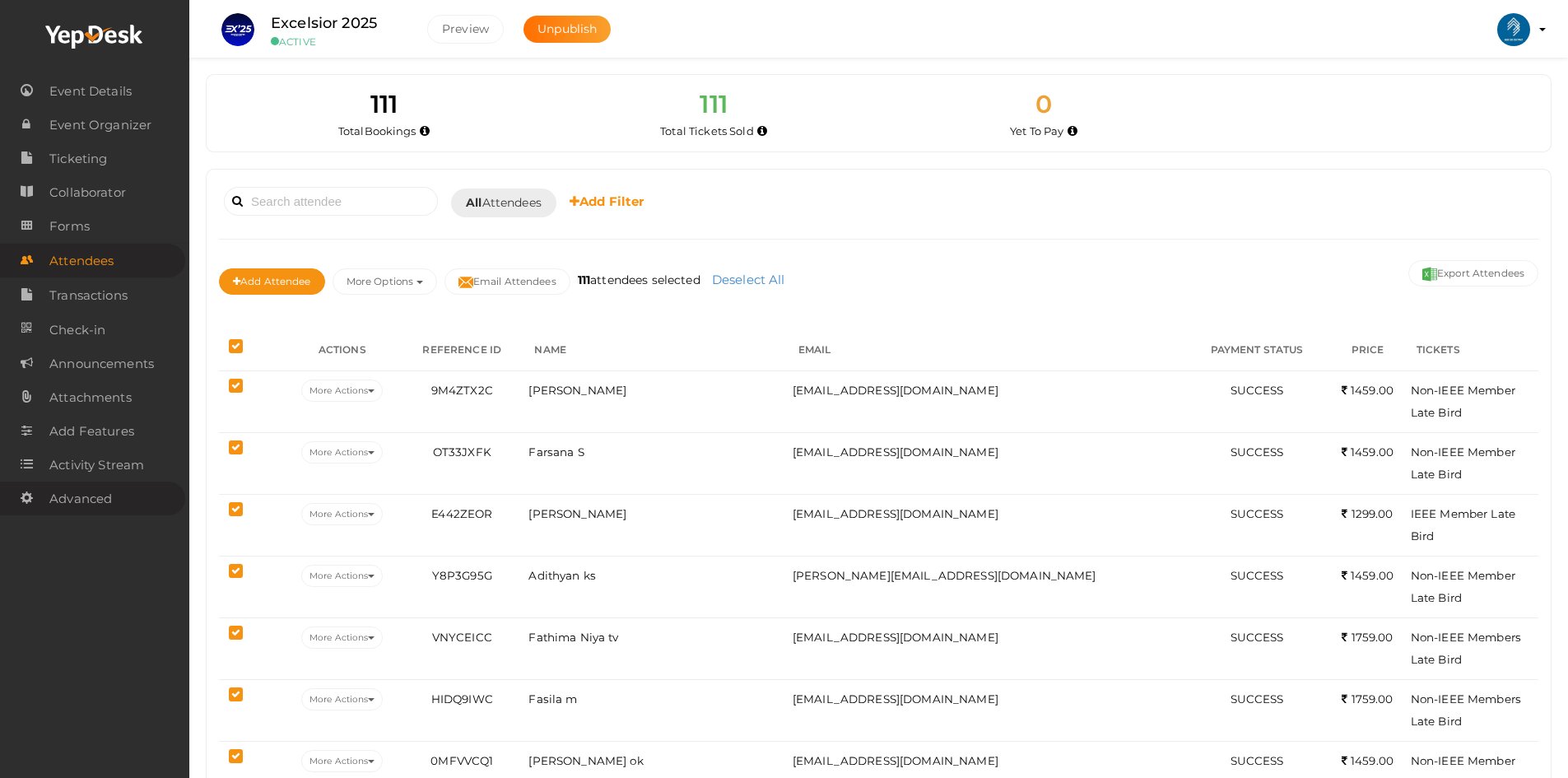
click at [66, 493] on span "Advanced" at bounding box center [81, 498] width 63 height 33
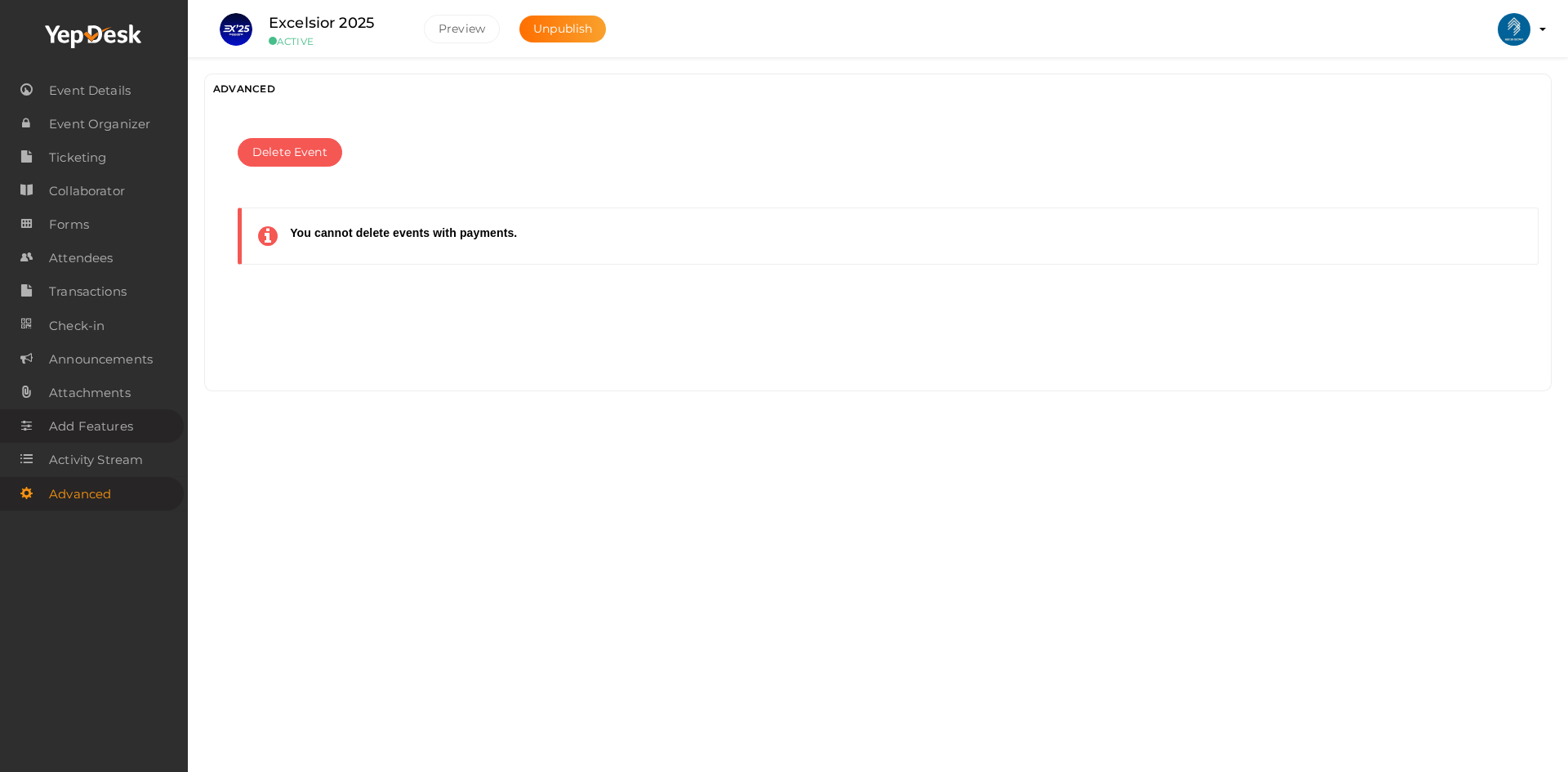
click at [71, 428] on span "Add Features" at bounding box center [90, 426] width 84 height 33
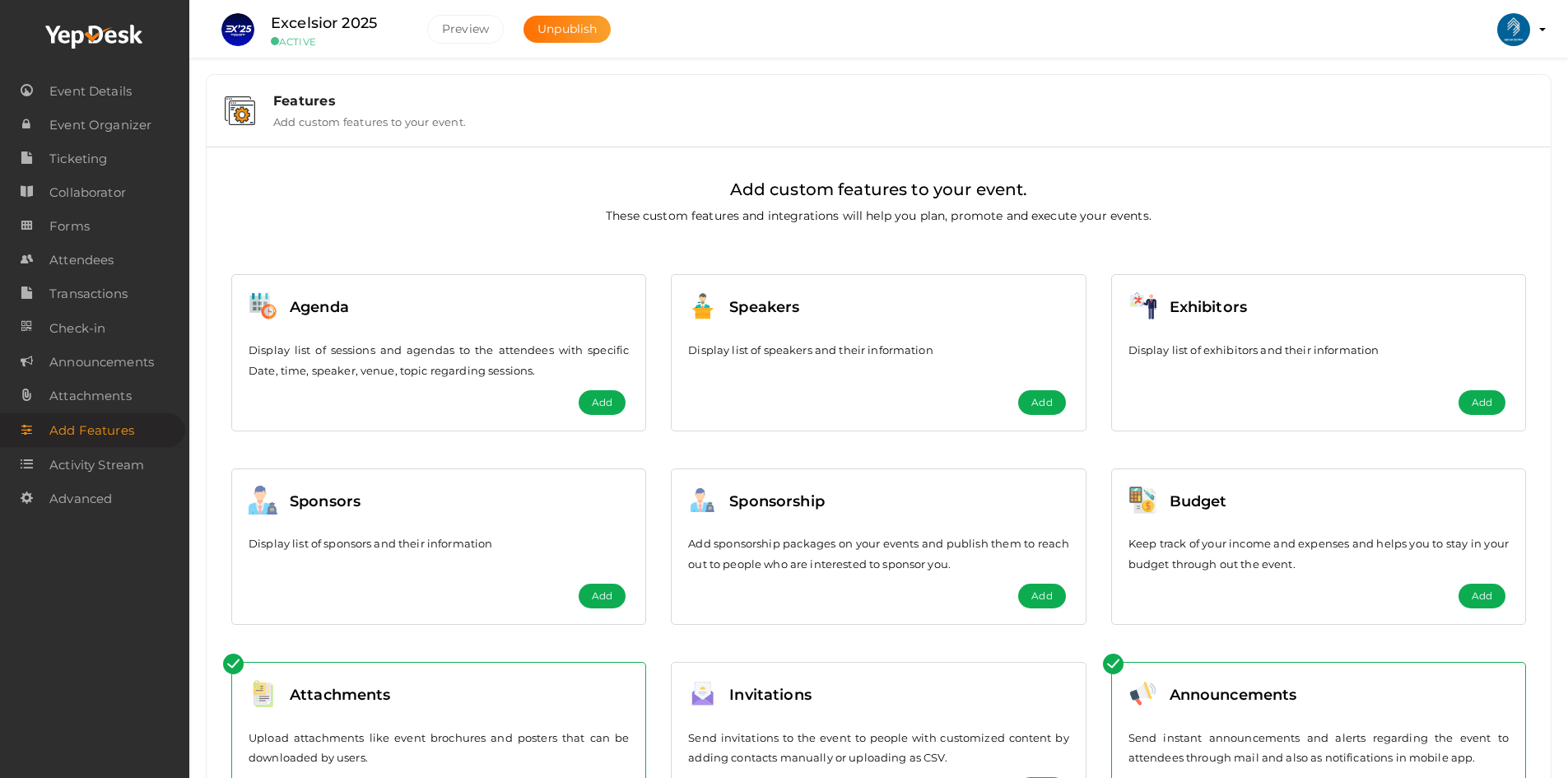
click at [787, 353] on p "Display list of speakers and their information" at bounding box center [877, 351] width 380 height 21
click at [1030, 400] on button "Add" at bounding box center [1042, 403] width 47 height 25
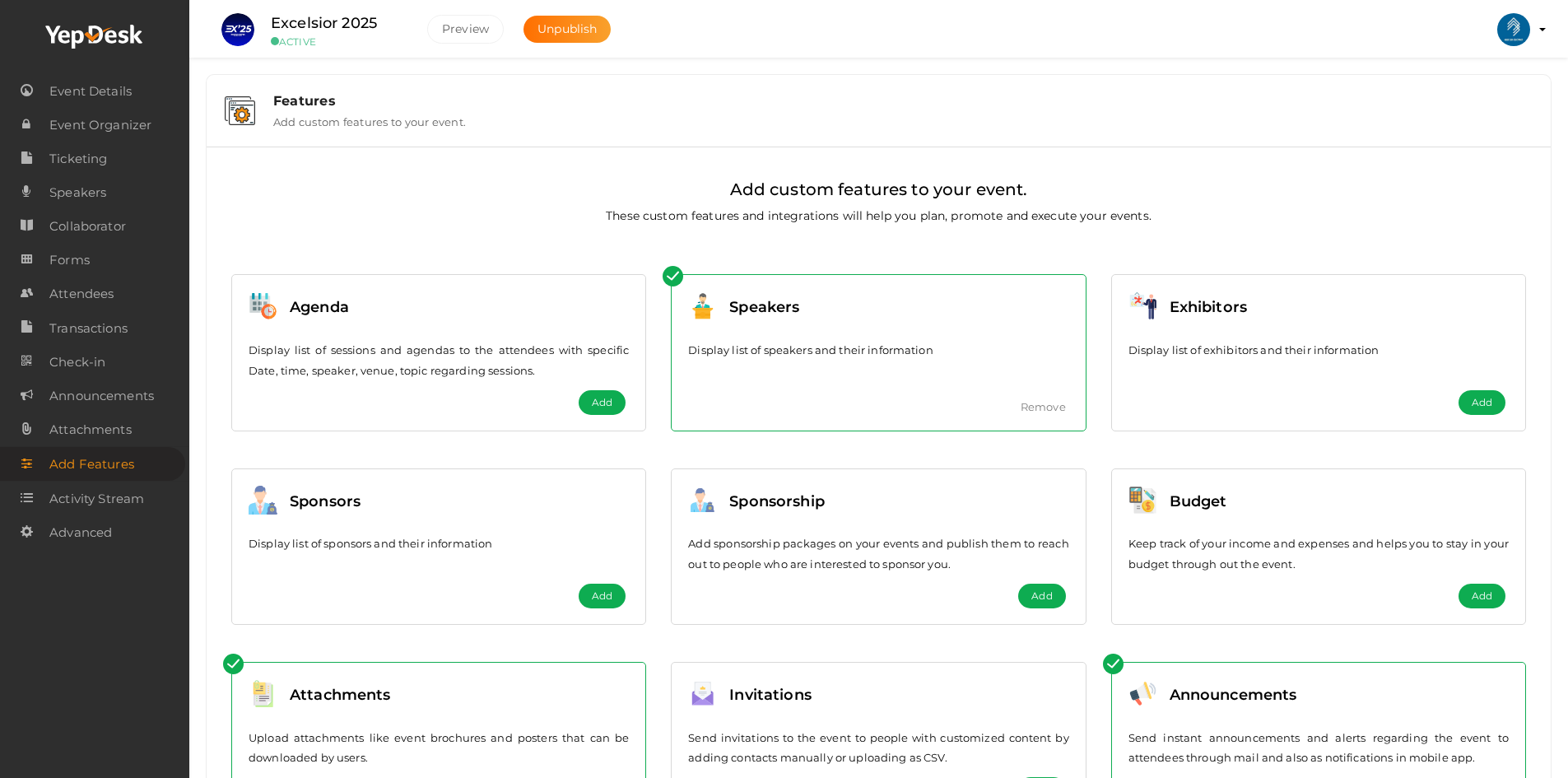
click at [588, 402] on button "Add" at bounding box center [603, 403] width 47 height 25
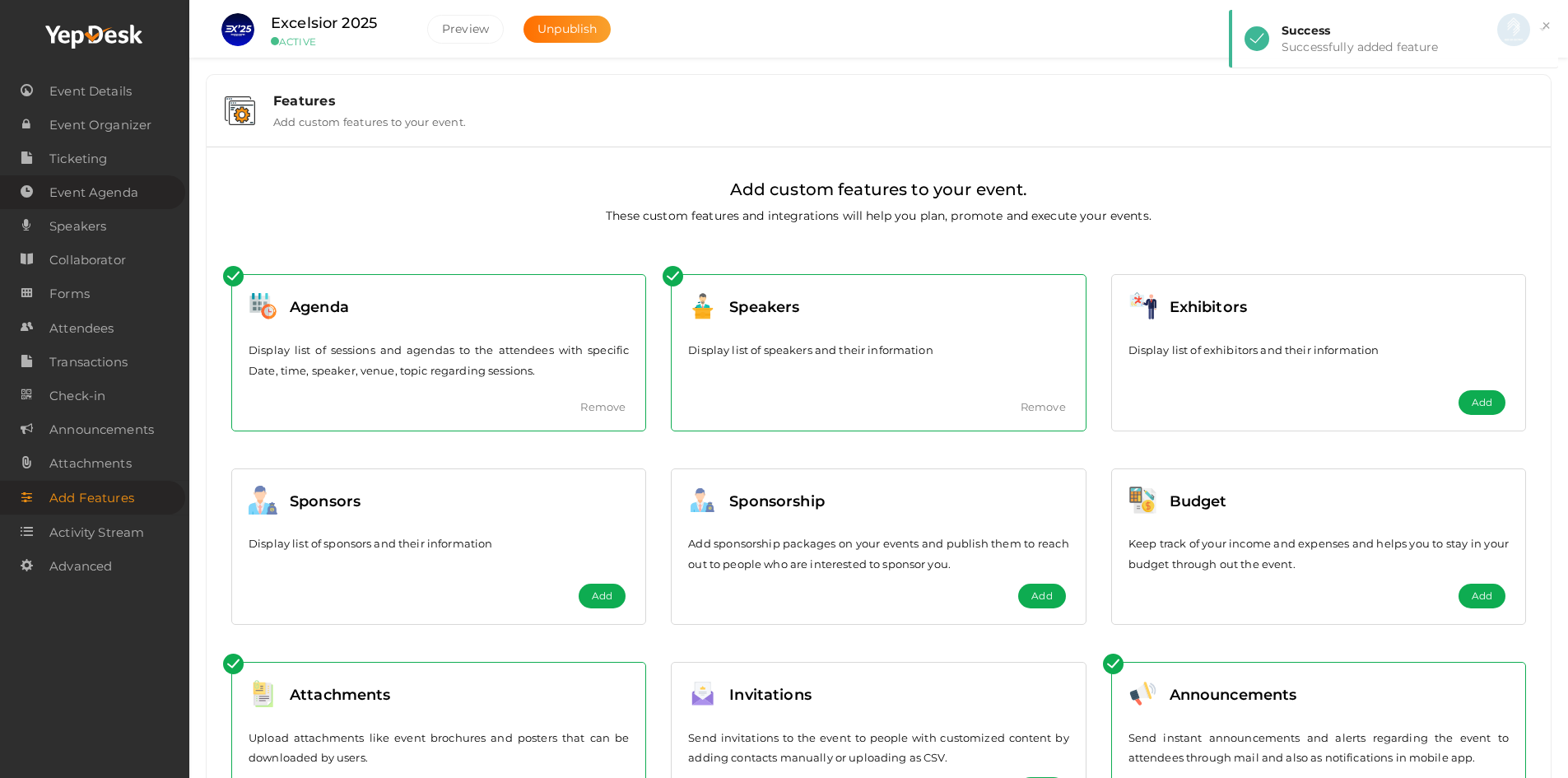
click at [68, 196] on span "Event Agenda" at bounding box center [94, 192] width 89 height 33
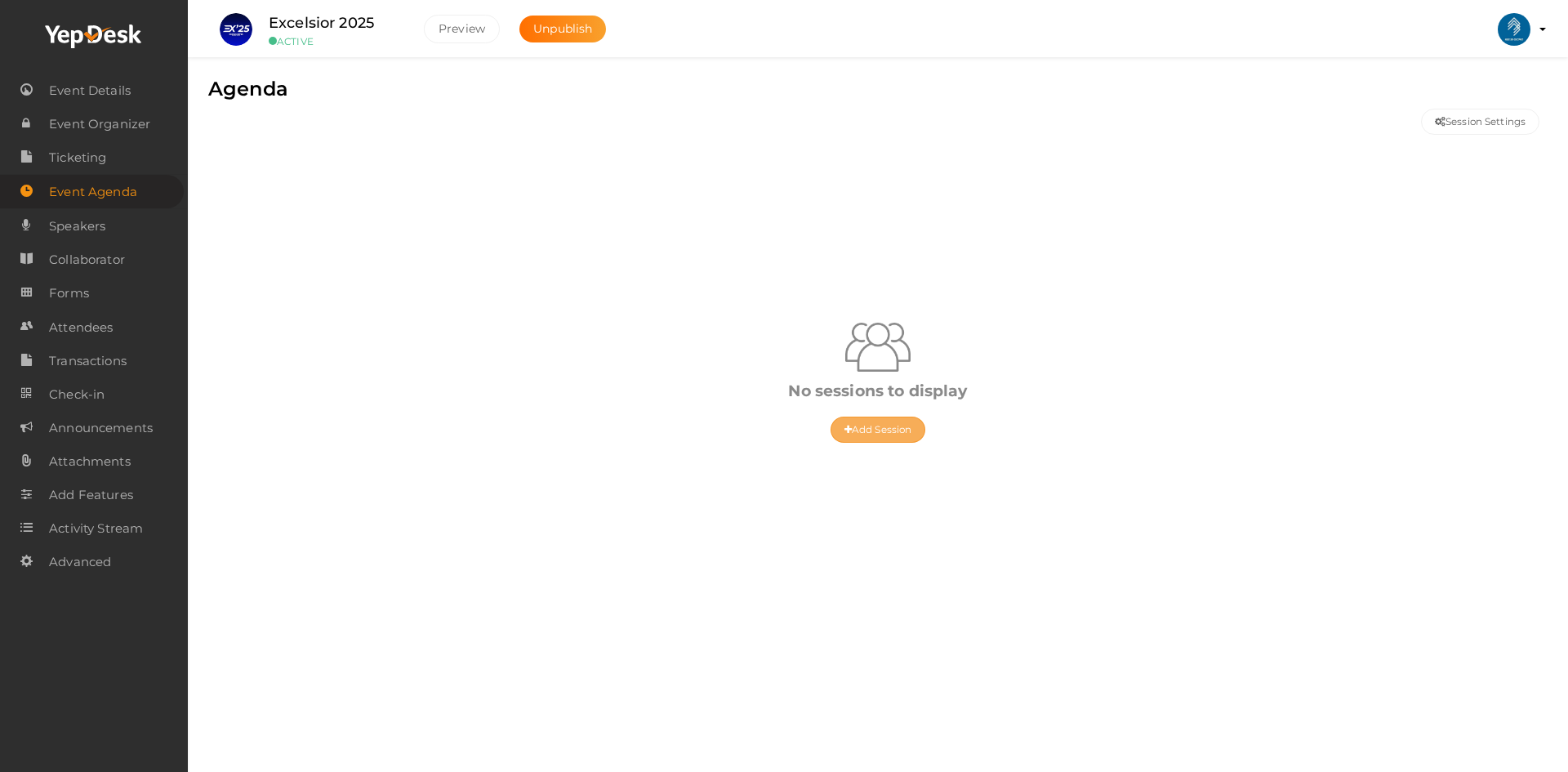
click at [905, 420] on button "Add Session" at bounding box center [878, 430] width 95 height 26
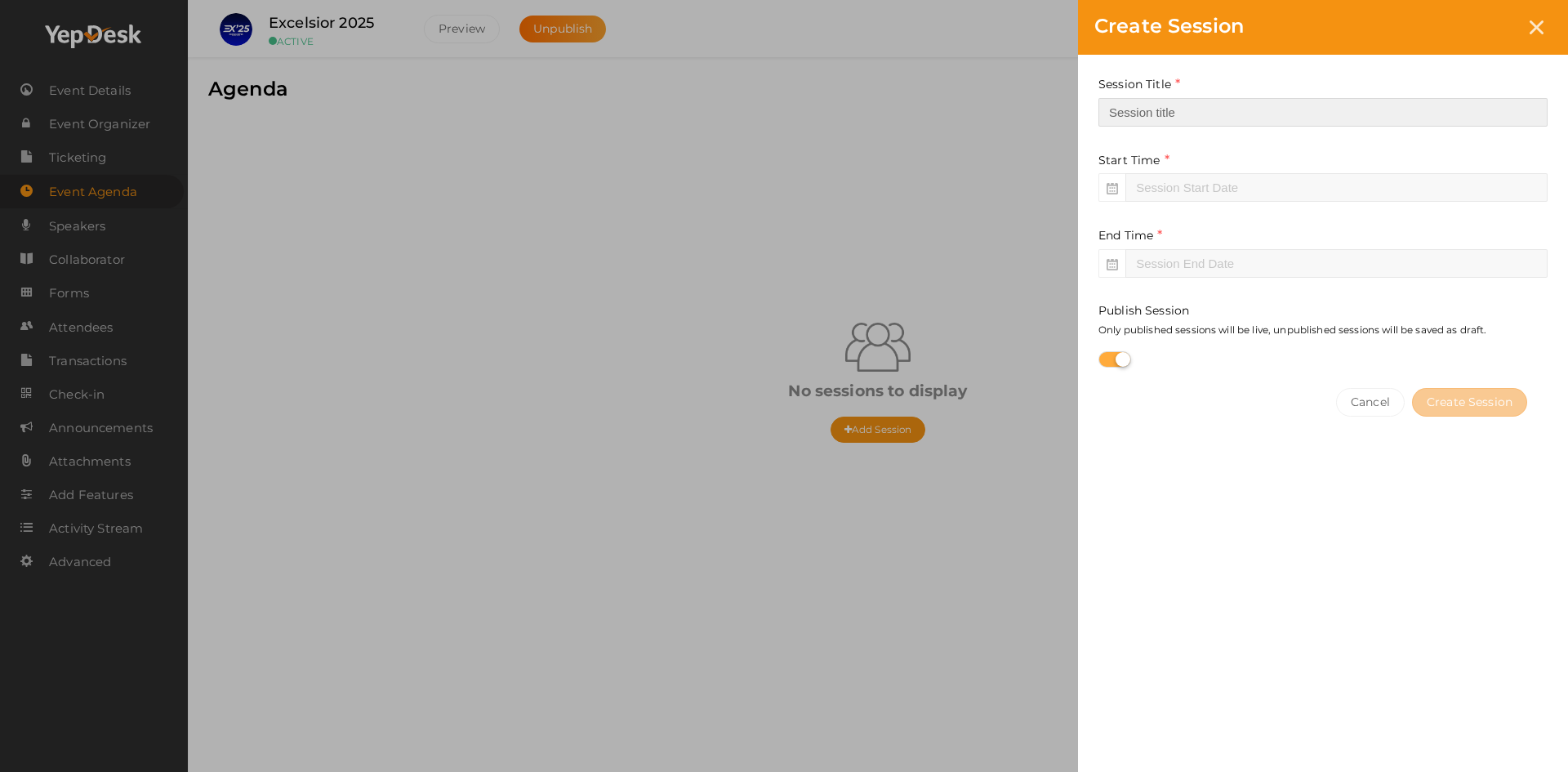
click at [1258, 122] on input "text" at bounding box center [1324, 112] width 449 height 28
type input "Inauguration"
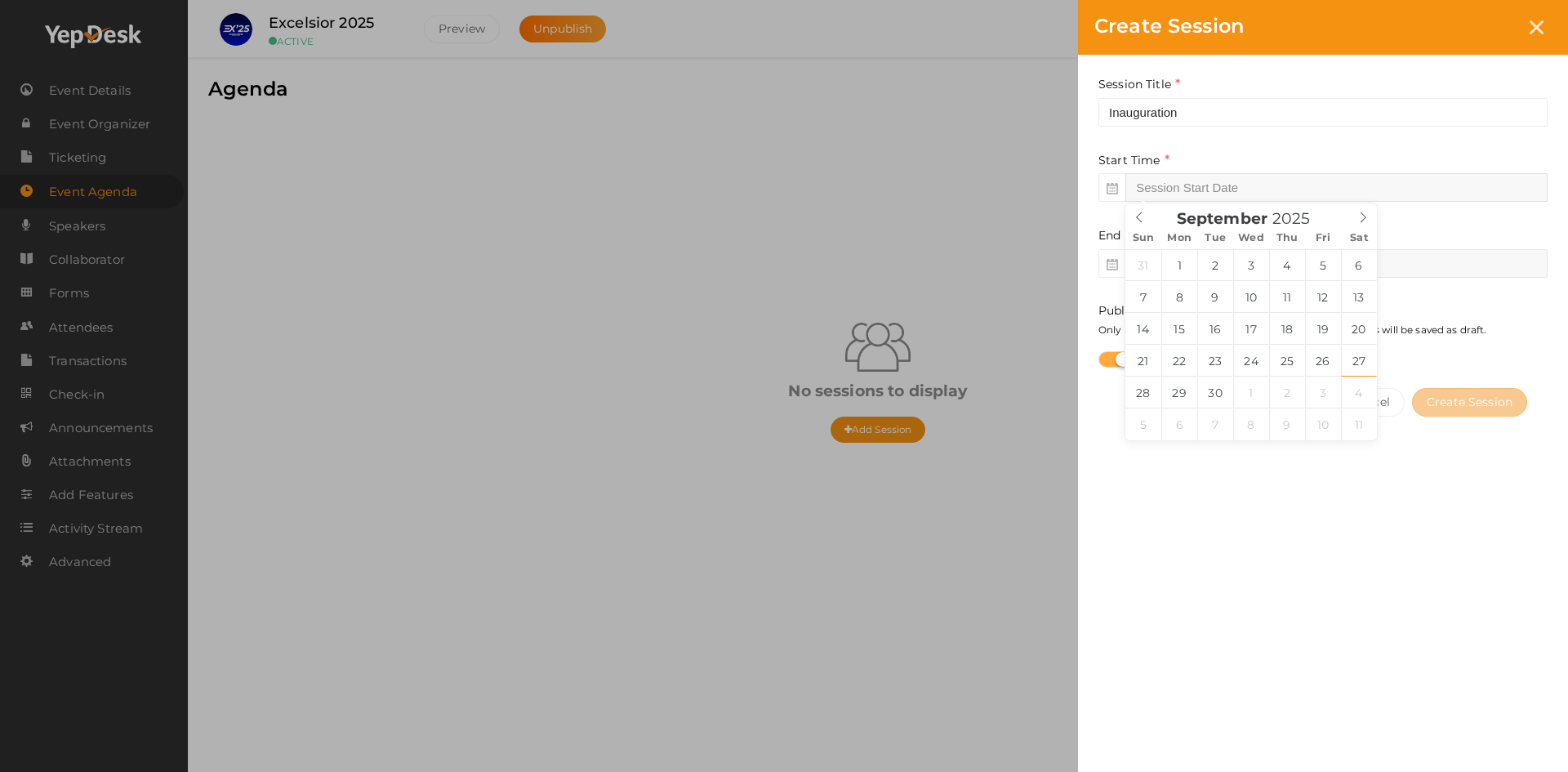
click at [1215, 187] on input "text" at bounding box center [1336, 187] width 422 height 28
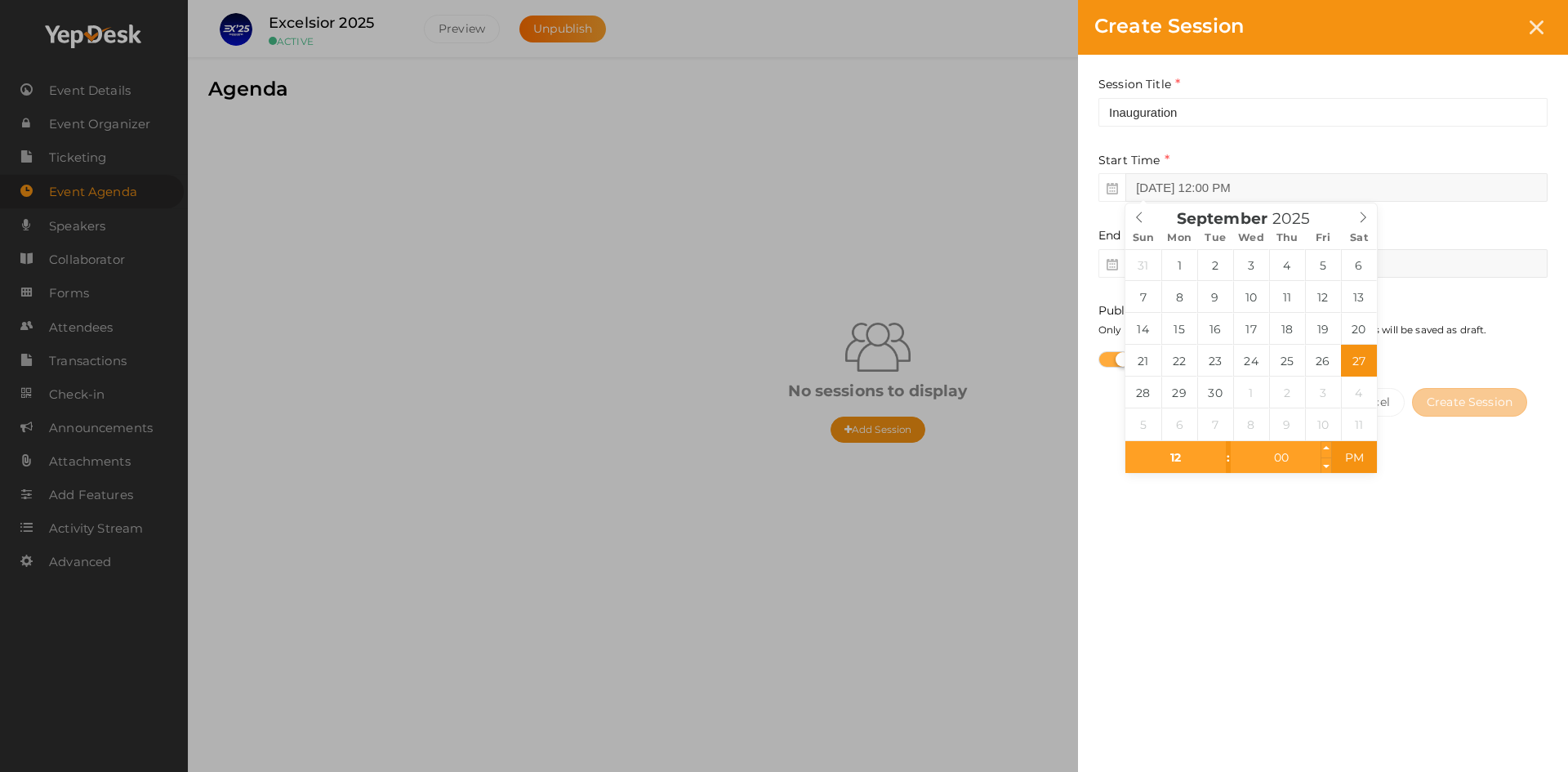
type input "Sep 27, 2025 11:00 AM"
type input "11"
type input "Sep 27, 2025 10:00 AM"
type input "10"
type input "Sep 27, 2025 9:00 AM"
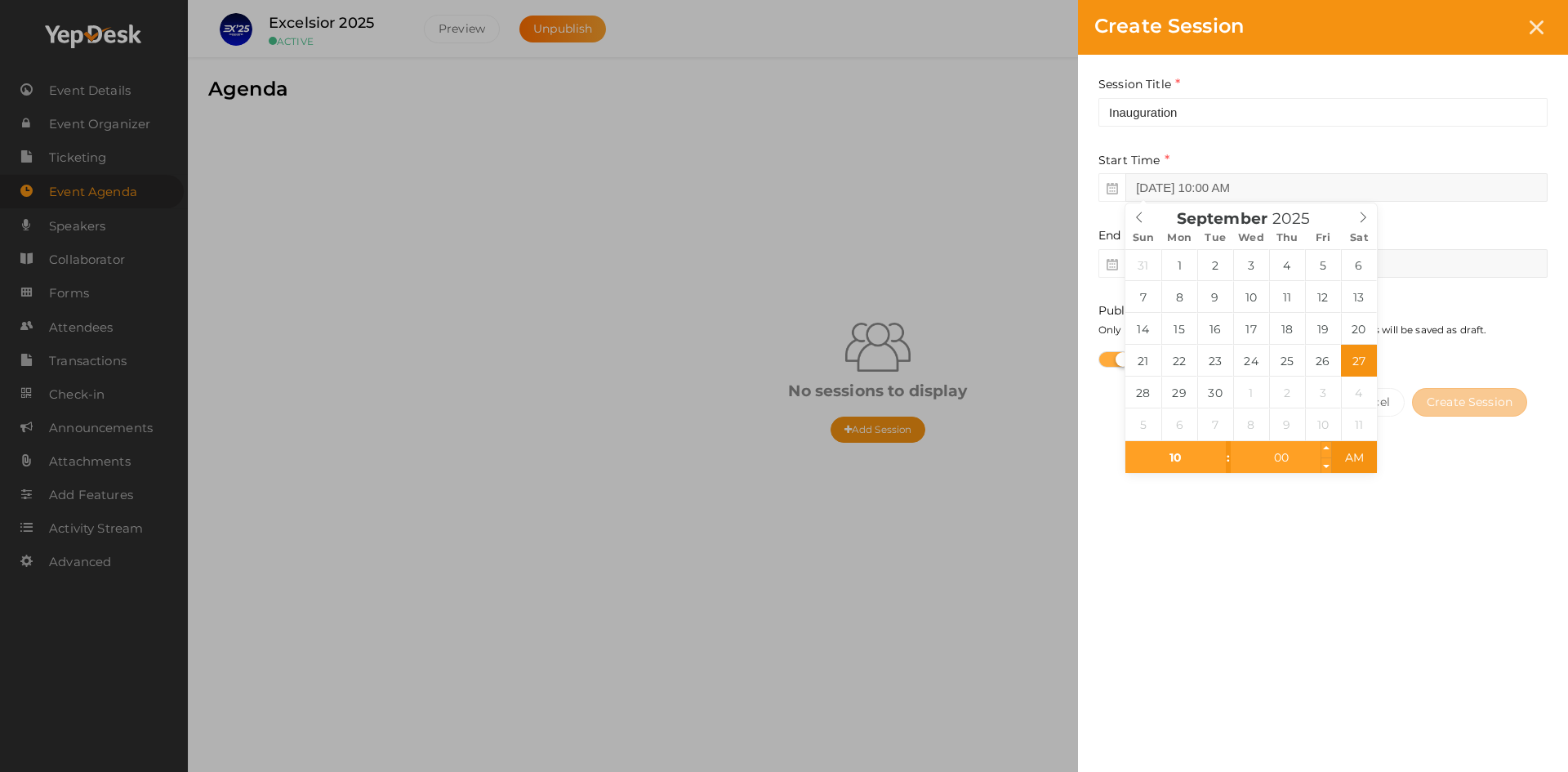
type input "09"
type input "Sep 27, 2025 8:00 AM"
type input "08"
type input "Sep 27, 2025 7:00 AM"
type input "07"
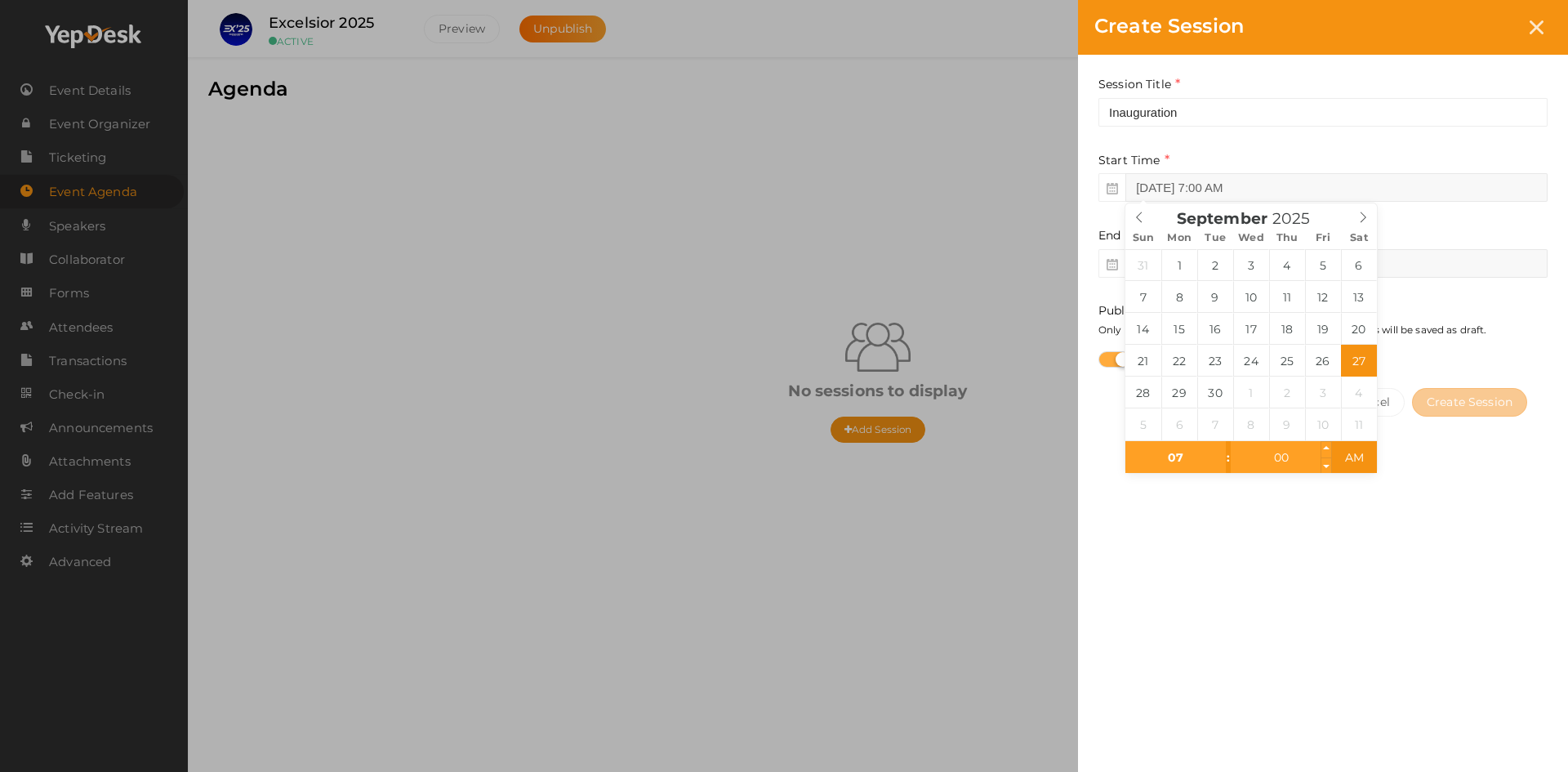
type input "Sep 27, 2025 6:00 AM"
type input "06"
type input "Sep 27, 2025 5:00 AM"
type input "05"
type input "Sep 27, 2025 4:00 AM"
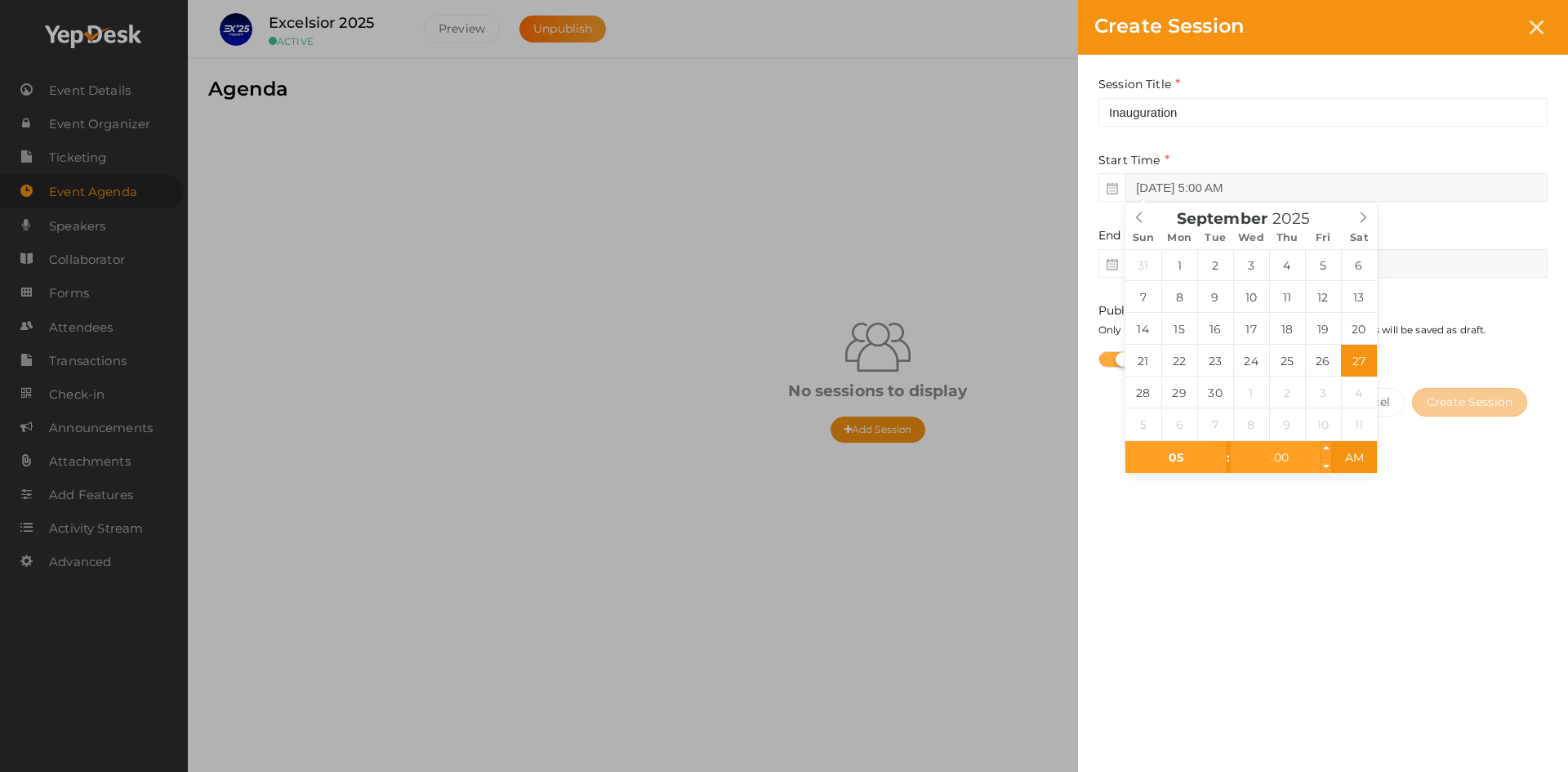
type input "04"
type input "Sep 27, 2025 5:00 AM"
type input "05"
click at [1269, 449] on input "00" at bounding box center [1280, 457] width 101 height 33
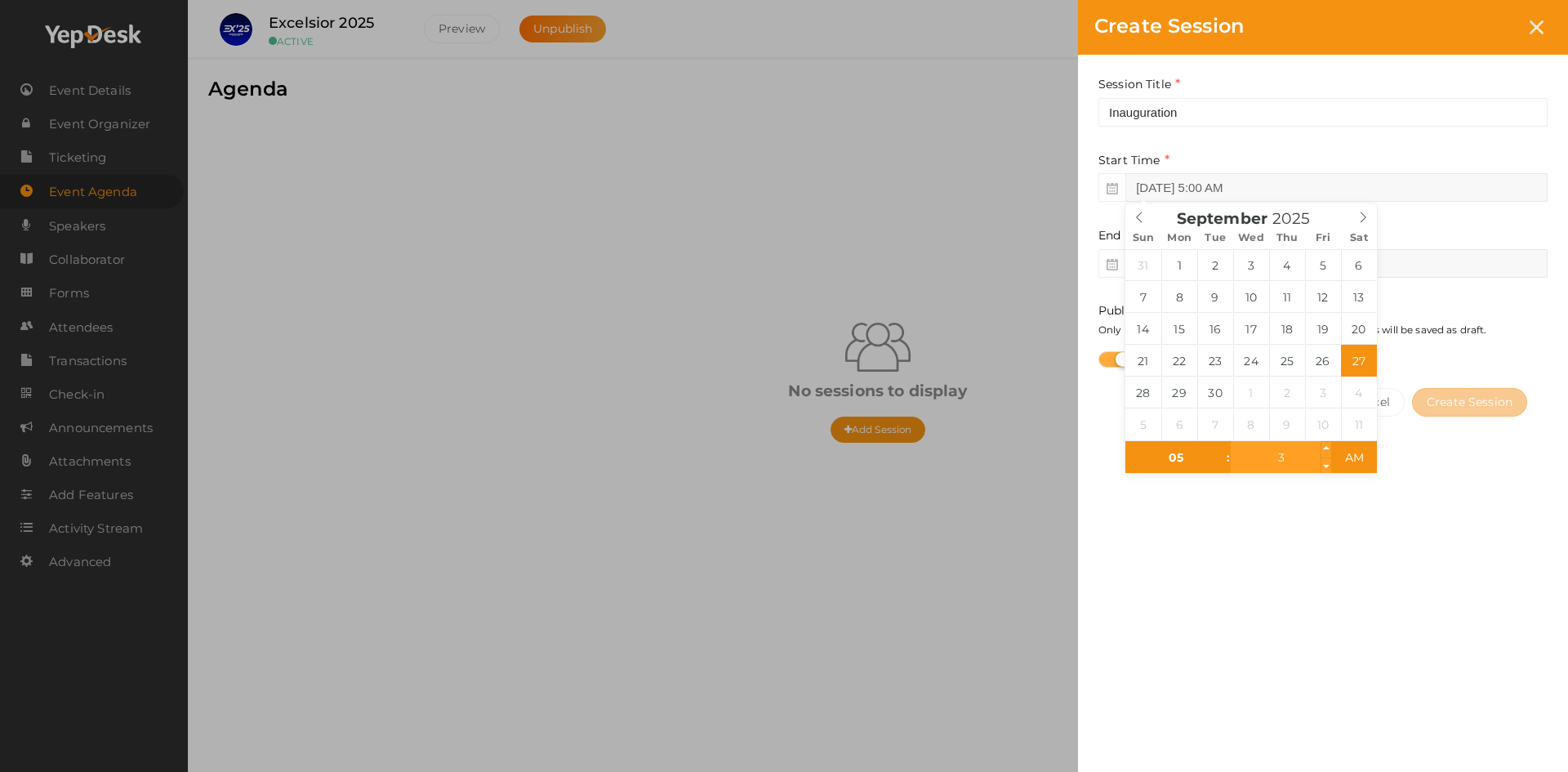
type input "30"
type input "Sep 27, 2025 5:30 PM"
click at [1350, 458] on span "PM" at bounding box center [1355, 457] width 45 height 33
type input "Sep 27, 2025 7:30 PM"
type input "07"
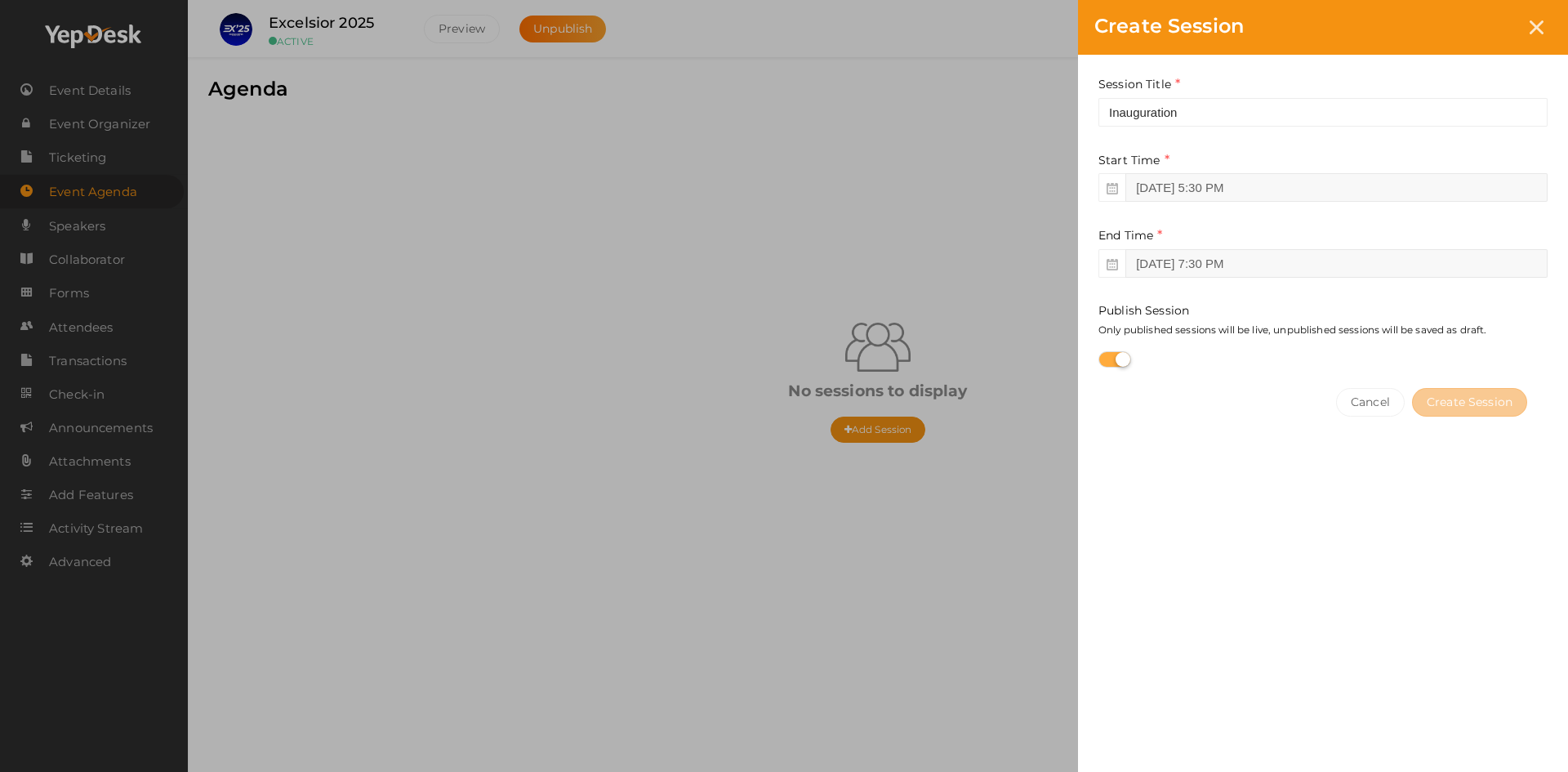
click at [1292, 527] on div "Session Title Inauguration This field is Required. Start Time Sep 27, 2025 5:30…" at bounding box center [1323, 402] width 490 height 695
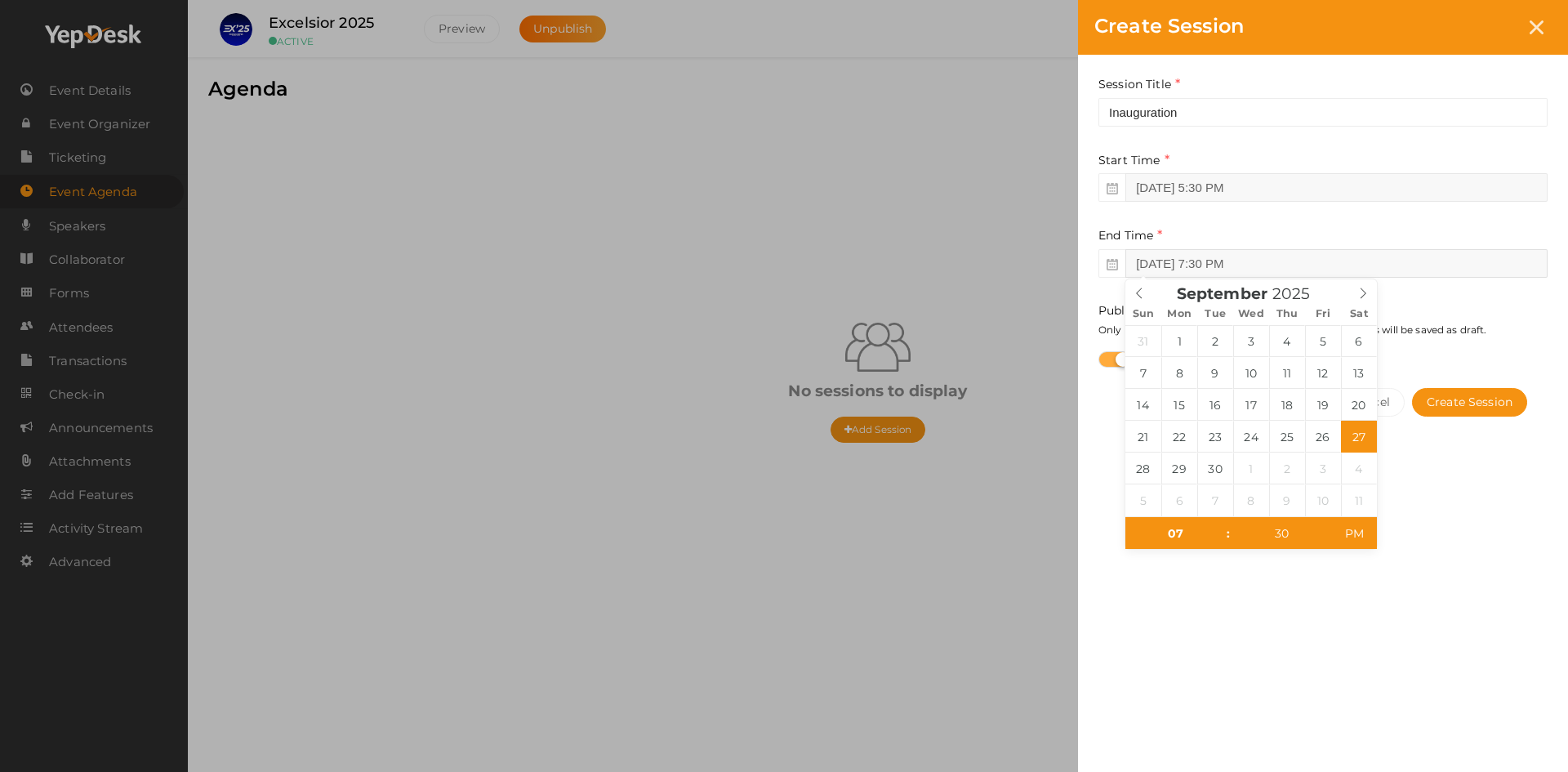
click at [1256, 258] on input "Sep 27, 2025 7:30 PM" at bounding box center [1336, 263] width 422 height 28
click at [1276, 528] on input "30" at bounding box center [1280, 533] width 101 height 33
type input "00"
type input "Sep 27, 2025 7:00 PM"
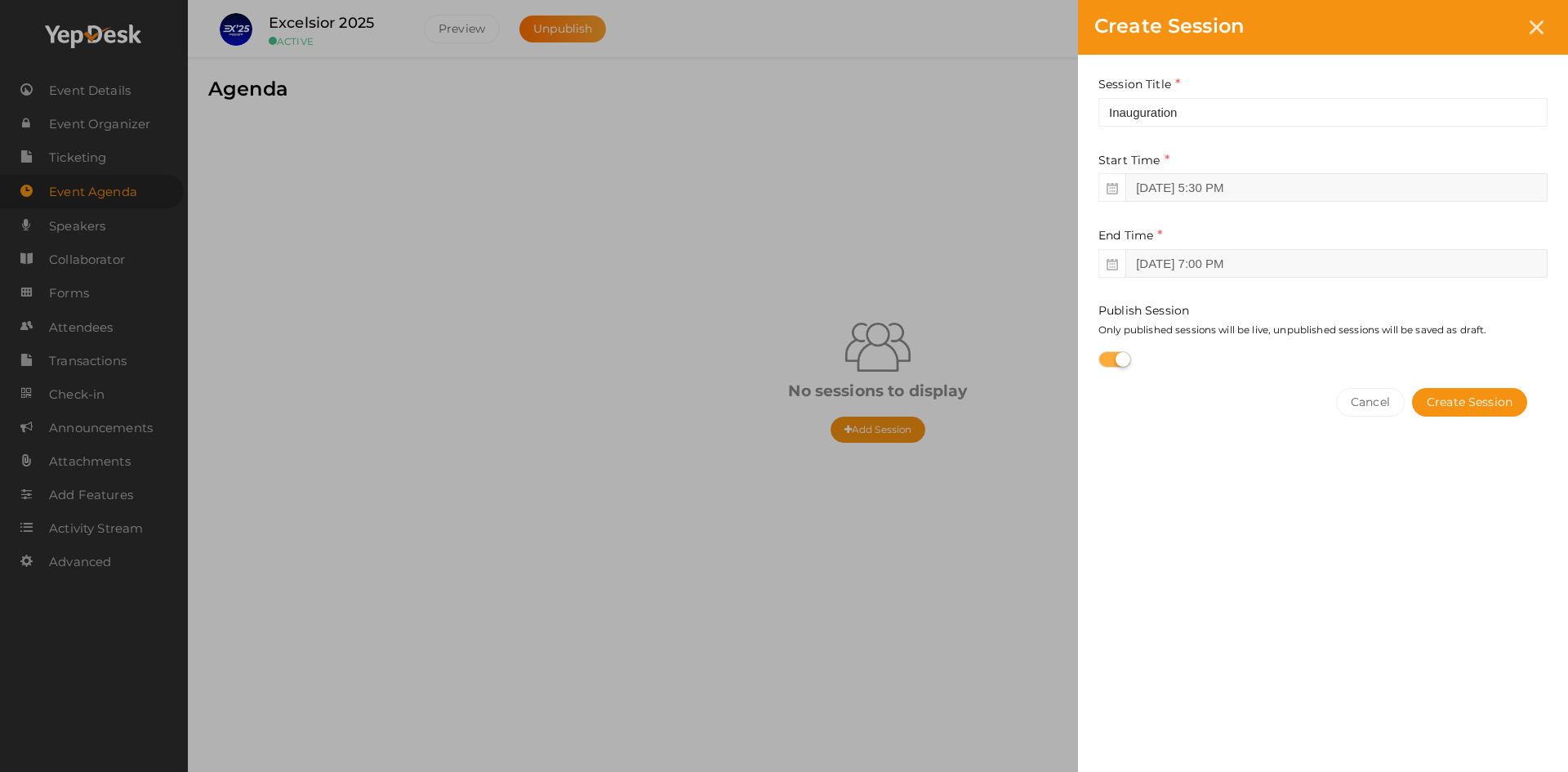
click at [1442, 521] on div "Session Title Inauguration This field is Required. Start Time Sep 27, 2025 5:30…" at bounding box center [1323, 402] width 490 height 695
click at [1439, 402] on button "Create Session" at bounding box center [1469, 402] width 116 height 28
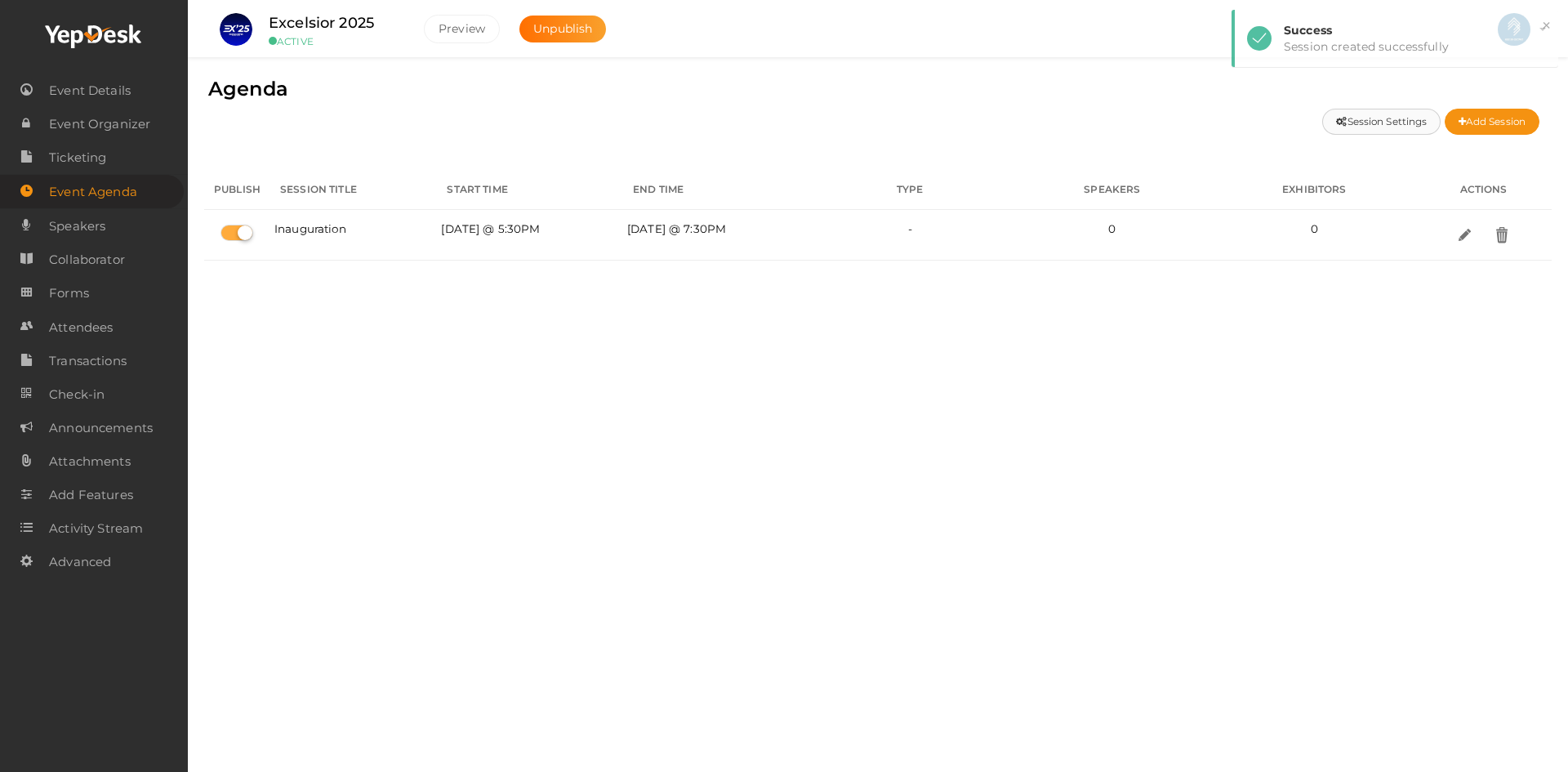
click at [1385, 120] on button "Session Settings" at bounding box center [1382, 122] width 118 height 26
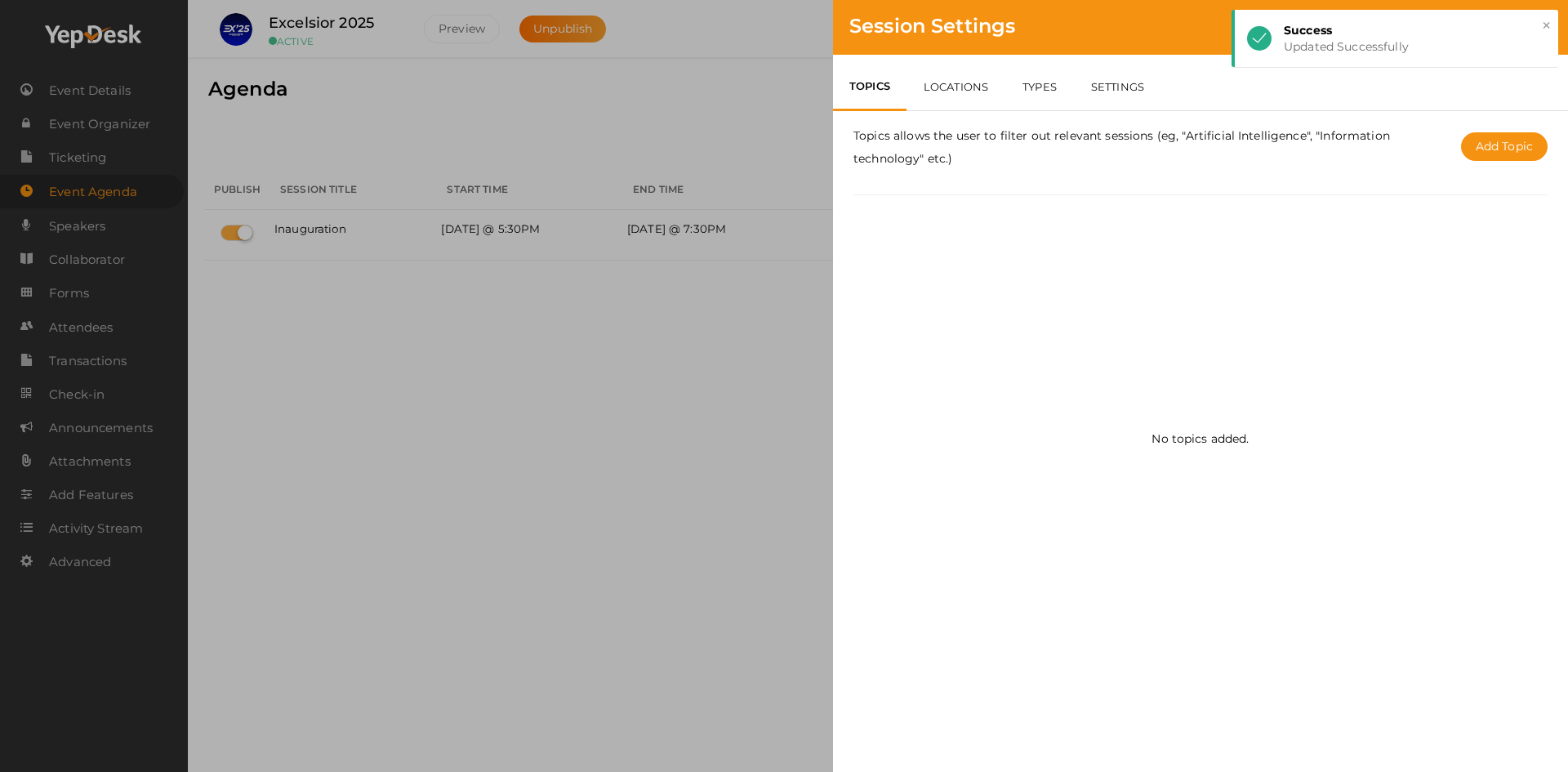
click at [692, 393] on div "Session Settings TOPICS LOCATIONS TYPES SETTINGS Topics allows the user to filt…" at bounding box center [784, 386] width 1568 height 772
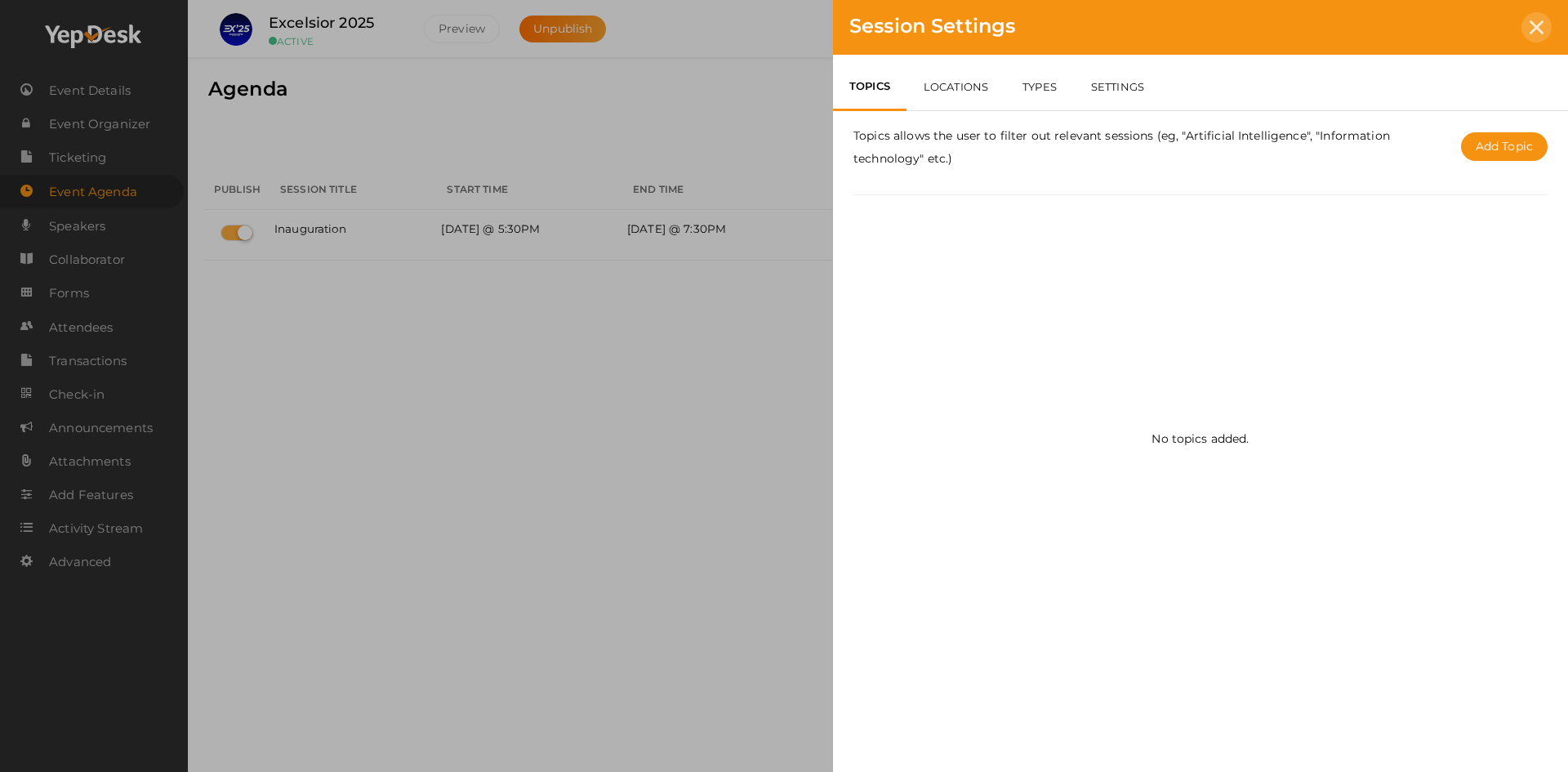
click at [1529, 27] on div at bounding box center [1537, 27] width 30 height 30
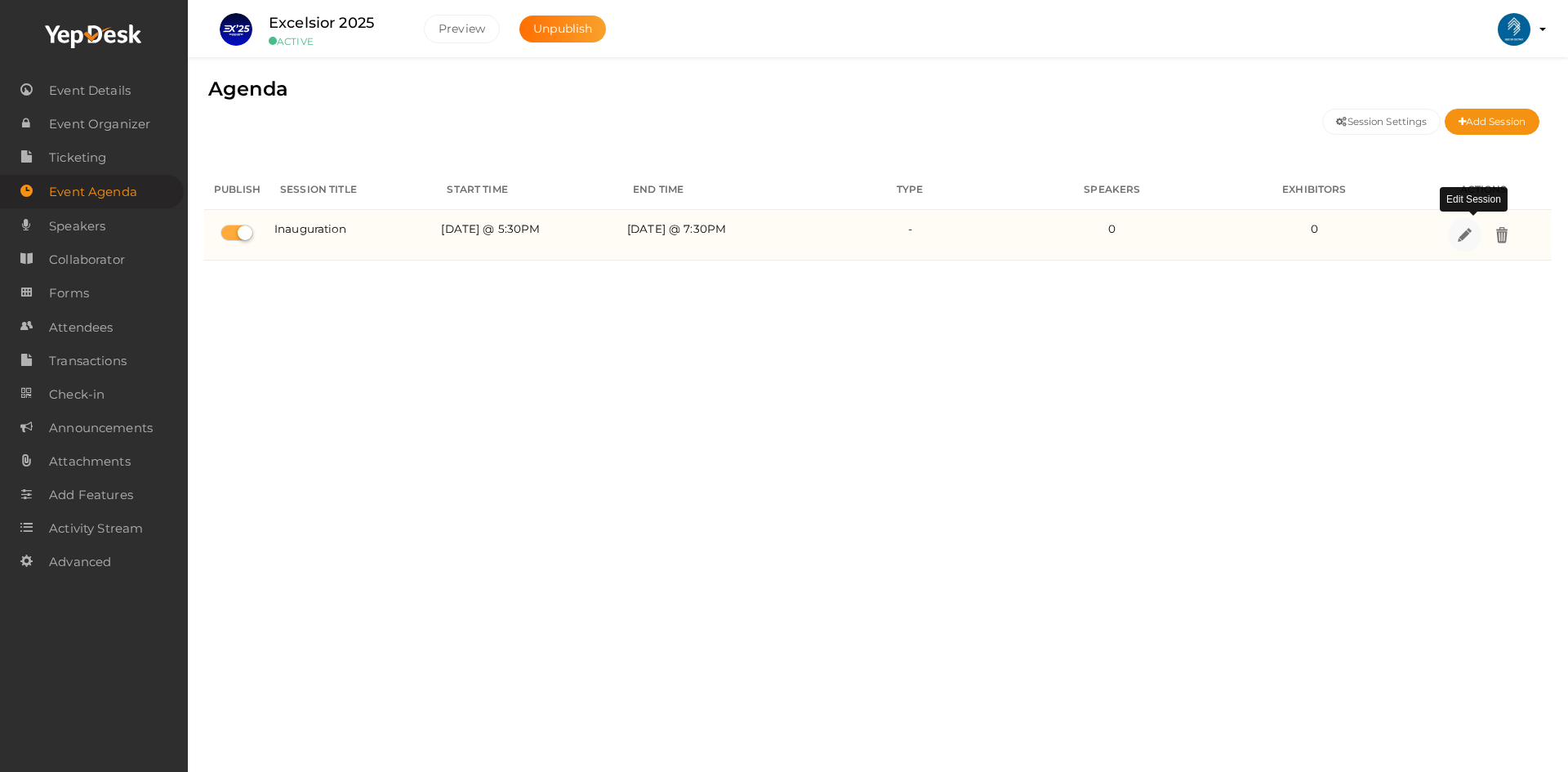
click at [1457, 230] on link at bounding box center [1465, 235] width 34 height 34
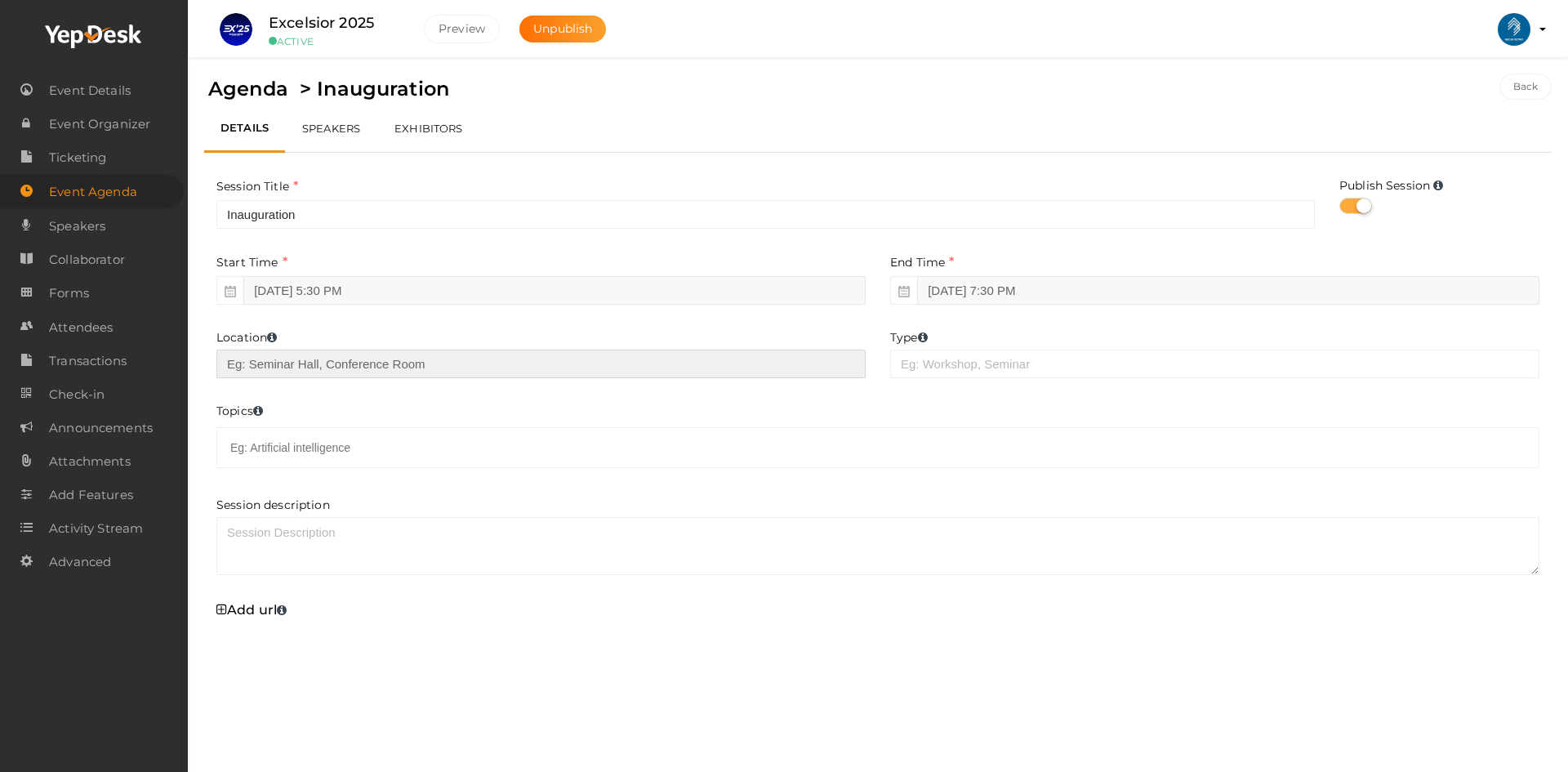
click at [367, 373] on input "text" at bounding box center [541, 364] width 650 height 28
type input "CS Drawing Hall"
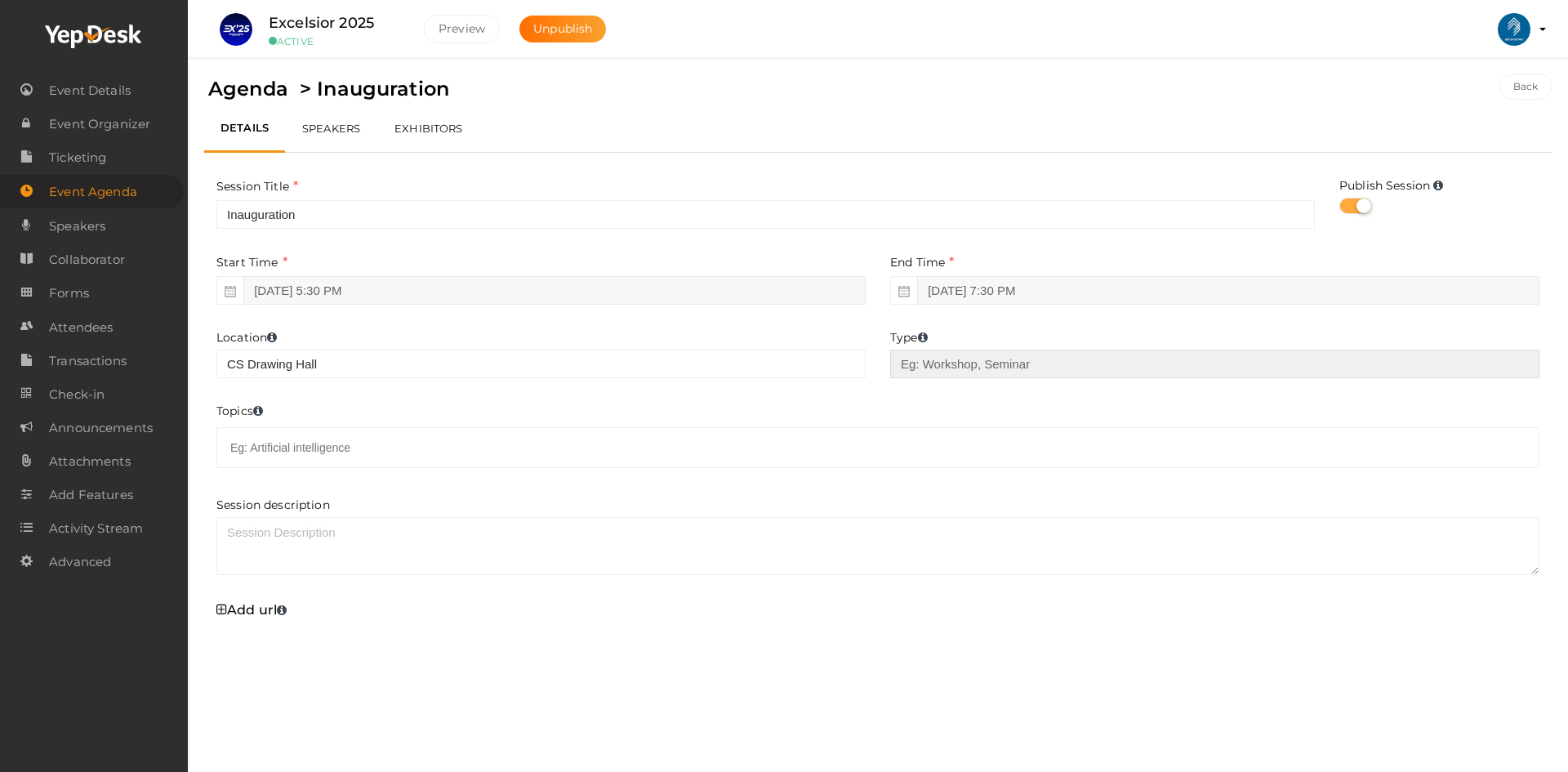
click at [934, 354] on input "text" at bounding box center [1215, 364] width 650 height 28
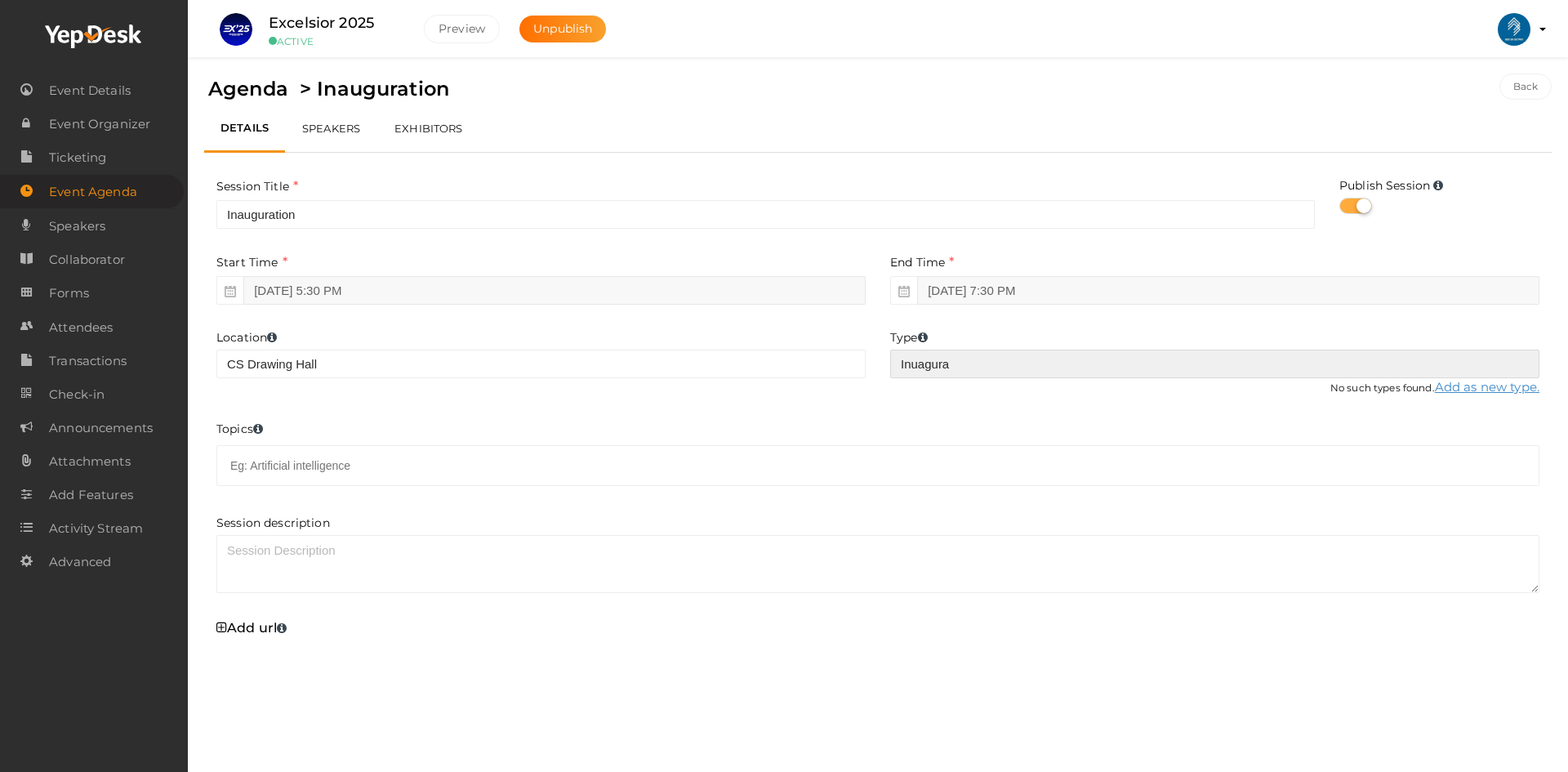
type input "Inuagural"
click at [920, 365] on input "Inuagural" at bounding box center [1215, 364] width 650 height 28
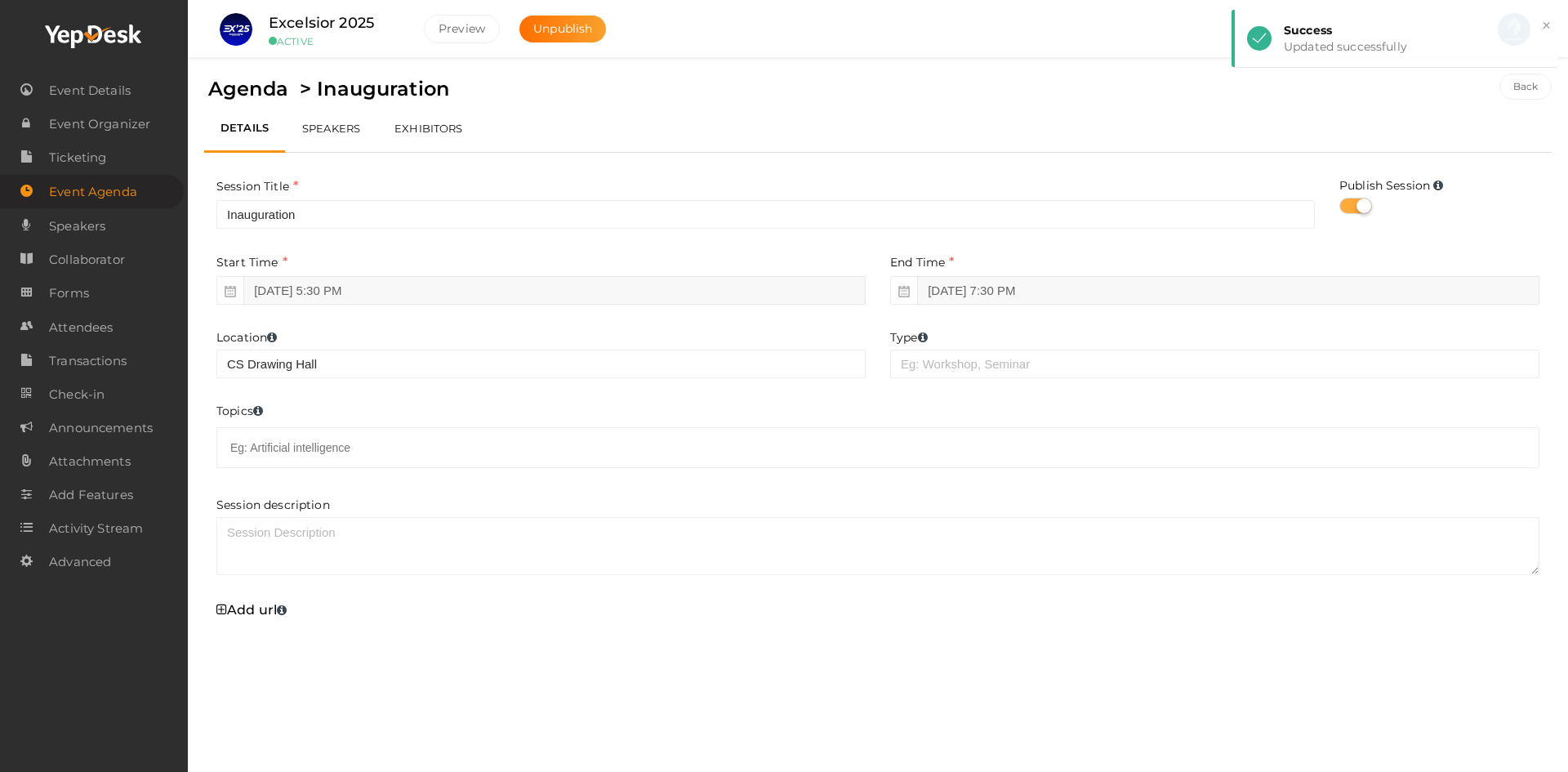
click at [339, 121] on link "SPEAKERS" at bounding box center [331, 128] width 92 height 47
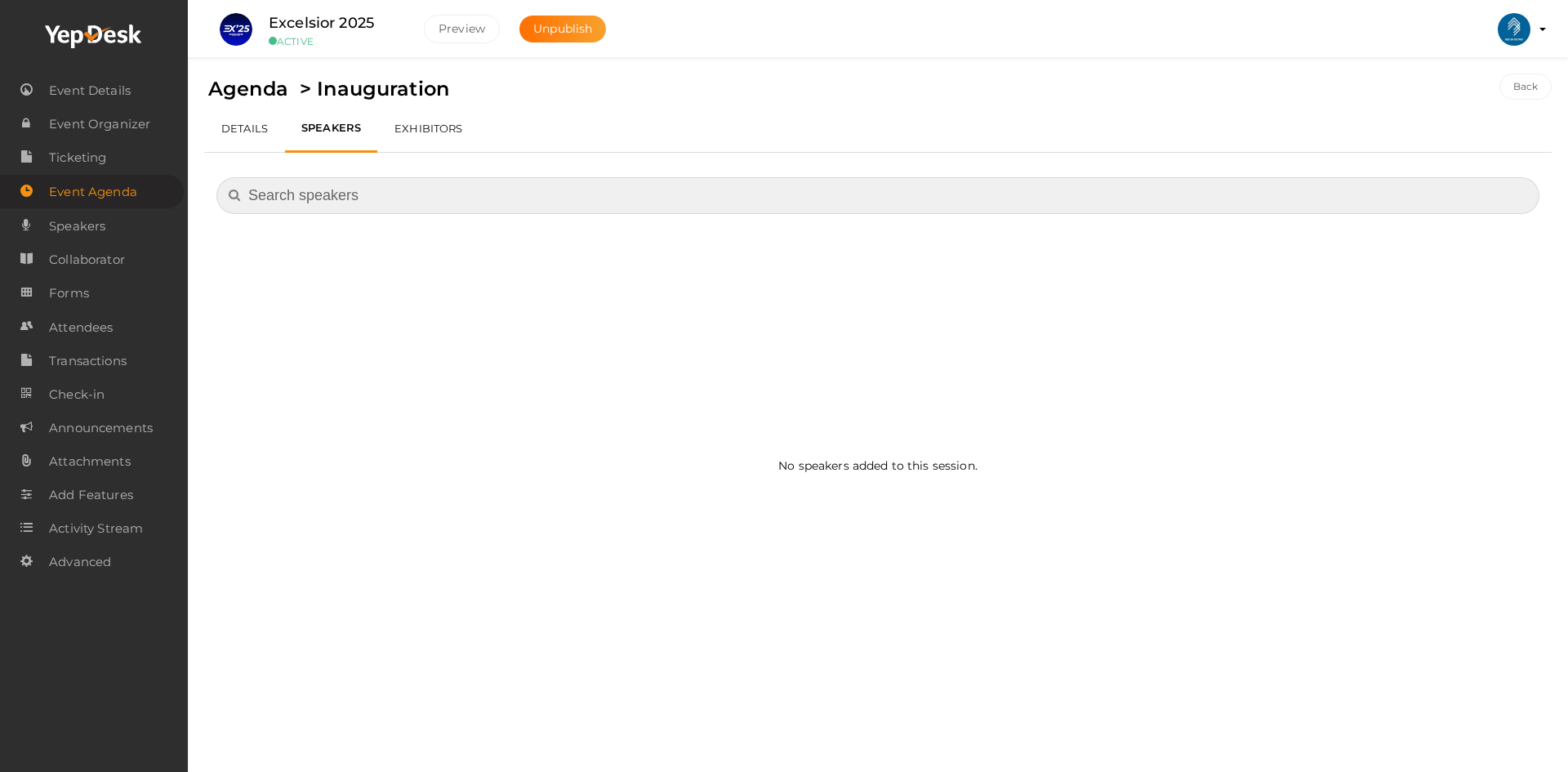
click at [302, 179] on input "text" at bounding box center [878, 196] width 1324 height 37
type input "y"
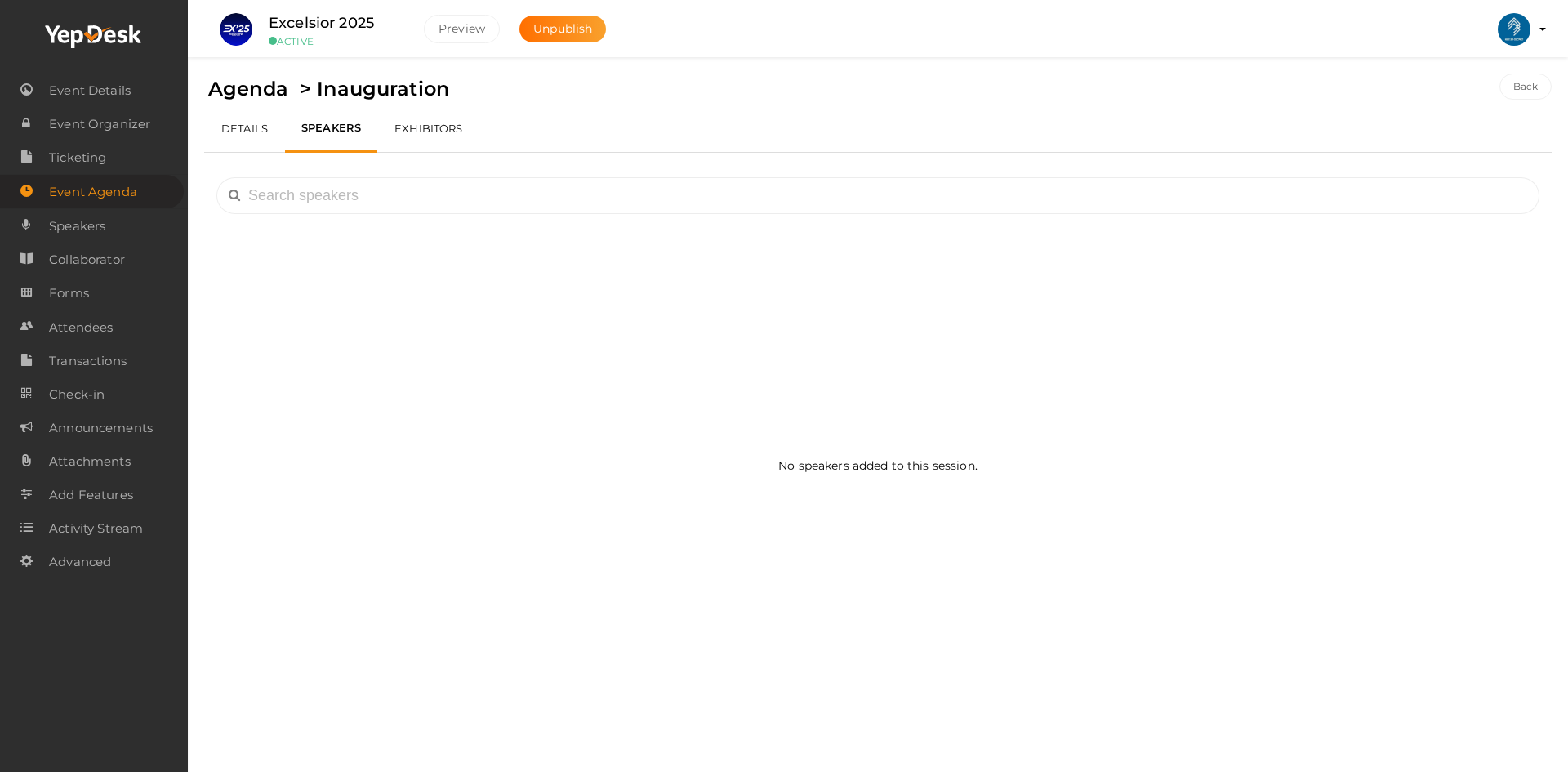
click at [270, 133] on link "DETAILS" at bounding box center [244, 128] width 81 height 47
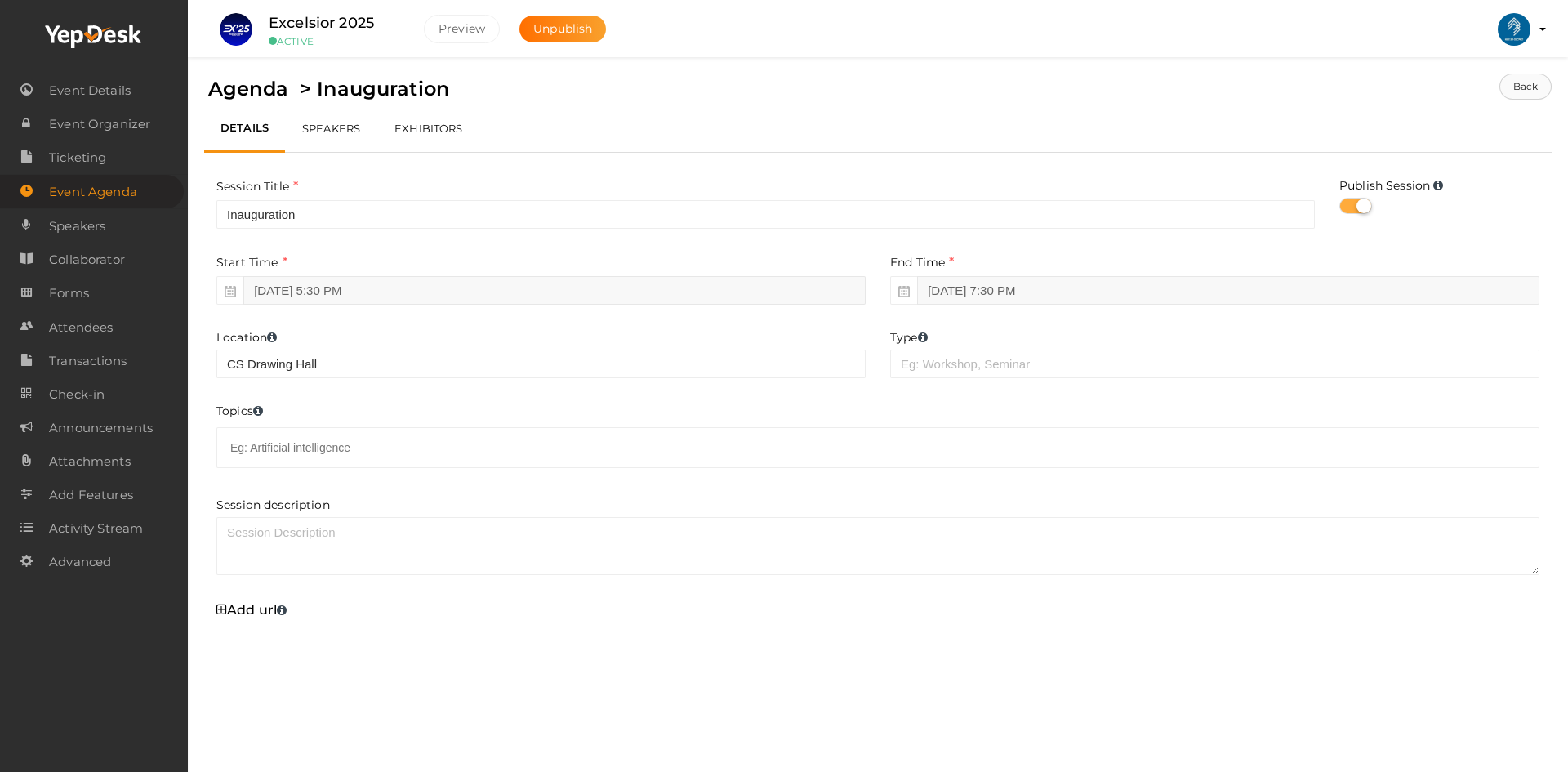
click at [1535, 84] on button "Back" at bounding box center [1526, 87] width 53 height 26
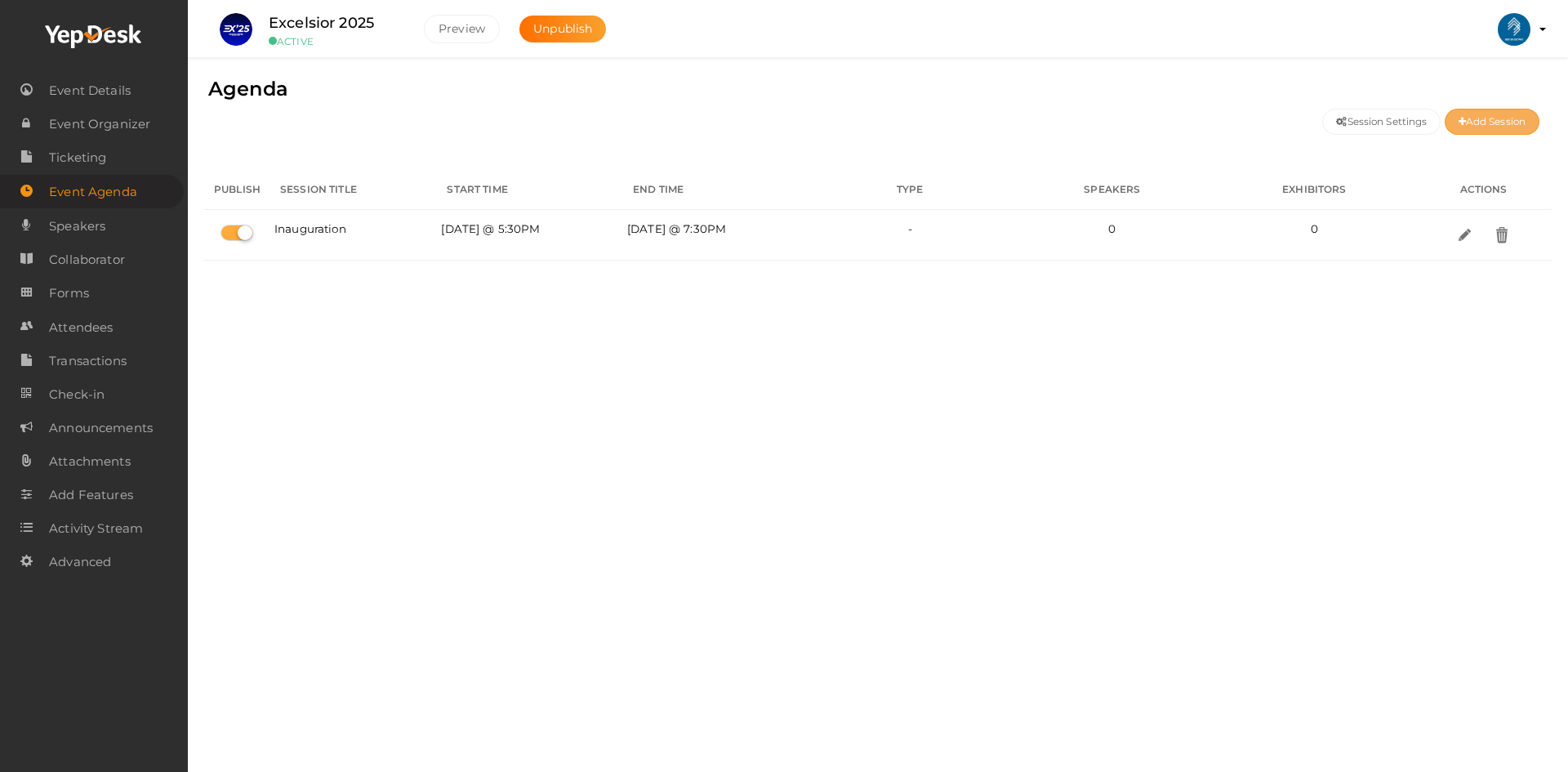
click at [1473, 129] on button "Add Session" at bounding box center [1492, 122] width 95 height 26
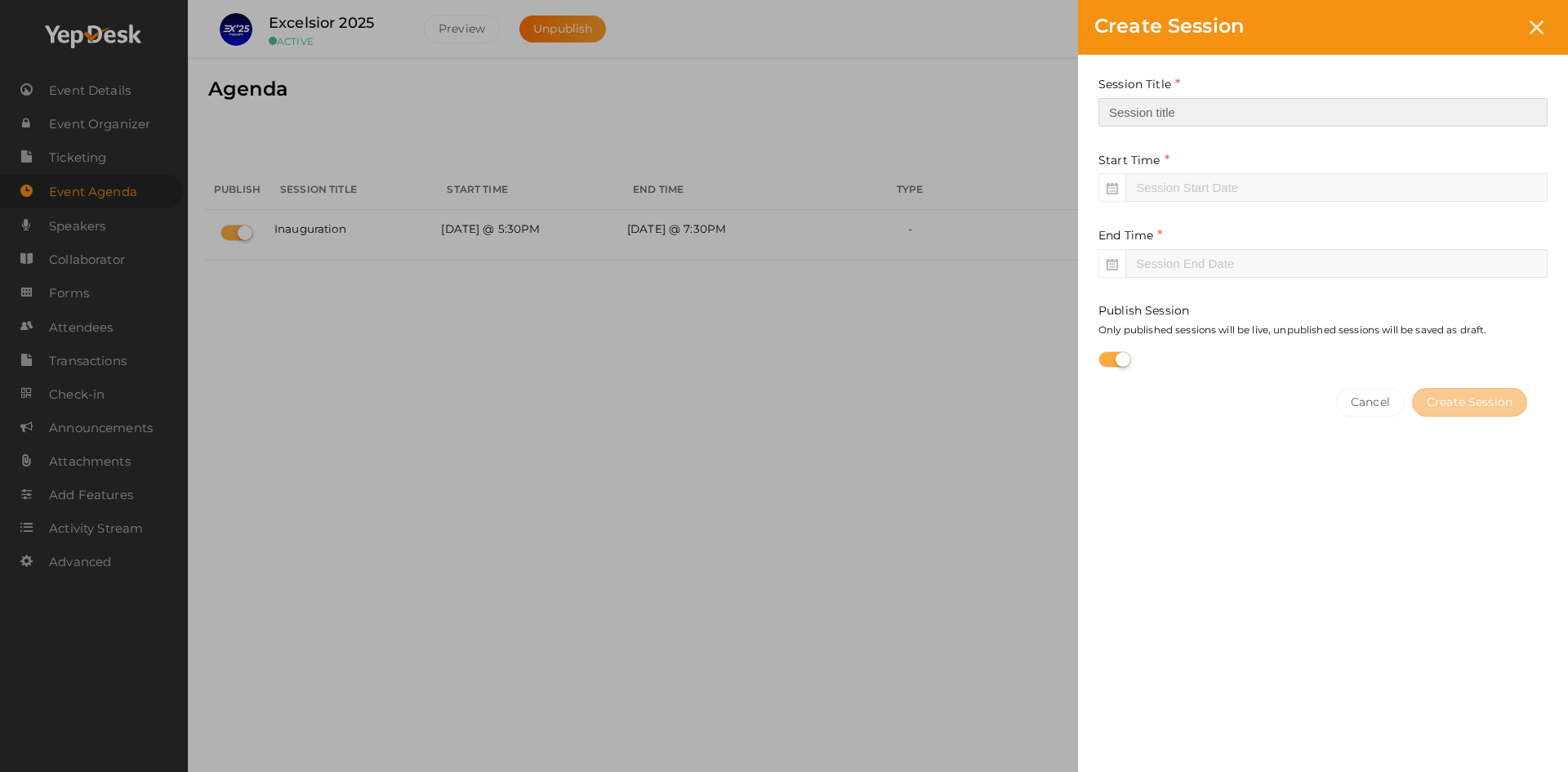
click at [1131, 122] on input "text" at bounding box center [1324, 112] width 449 height 28
type input "Ice Breaking"
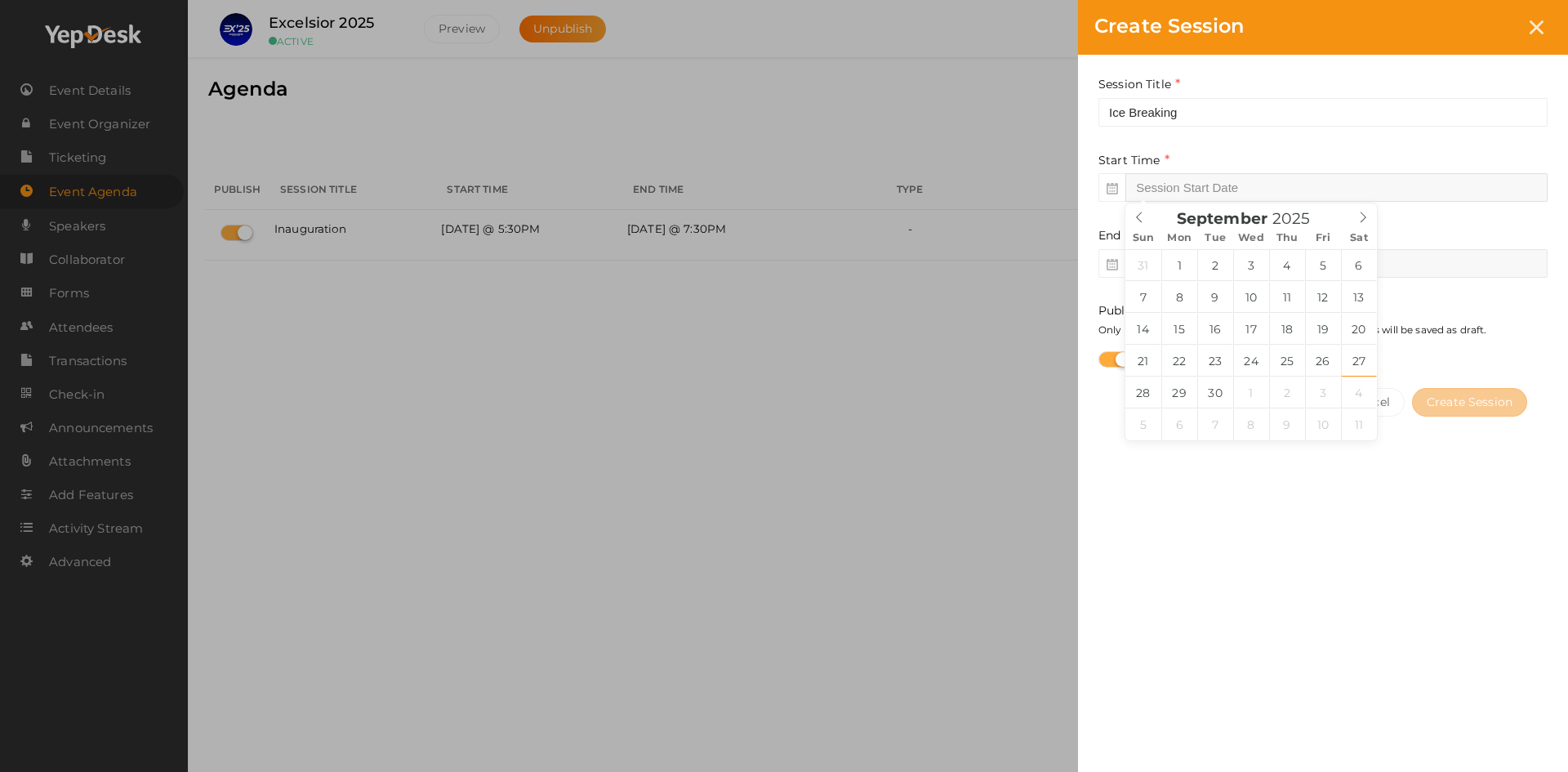
click at [1213, 177] on input "text" at bounding box center [1336, 187] width 422 height 28
type input "Sep 27, 2025 12:00 PM"
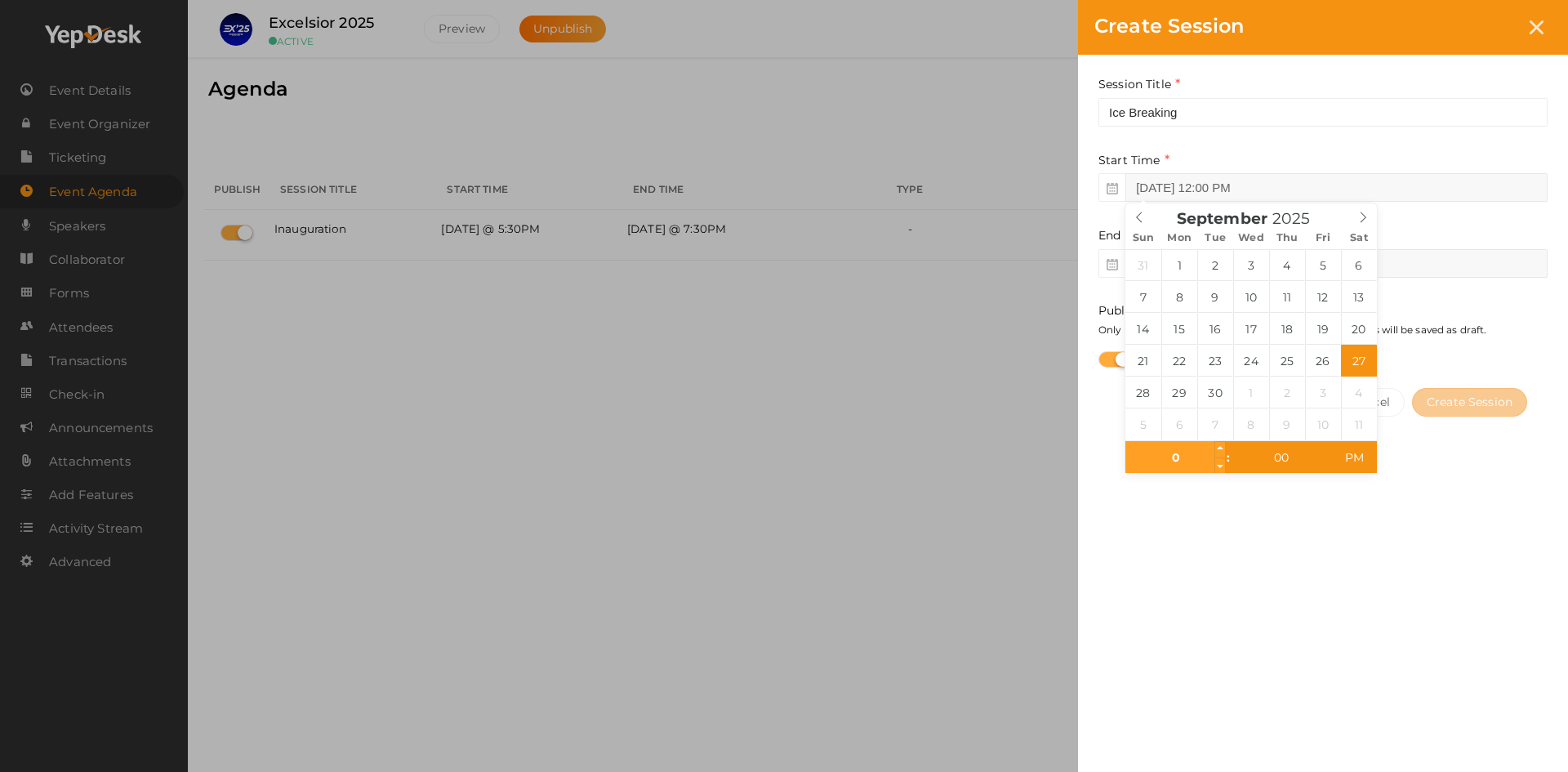
type input "07"
type input "Sep 27, 2025 7:00 PM"
type input "Sep 27, 2025 2:00 PM"
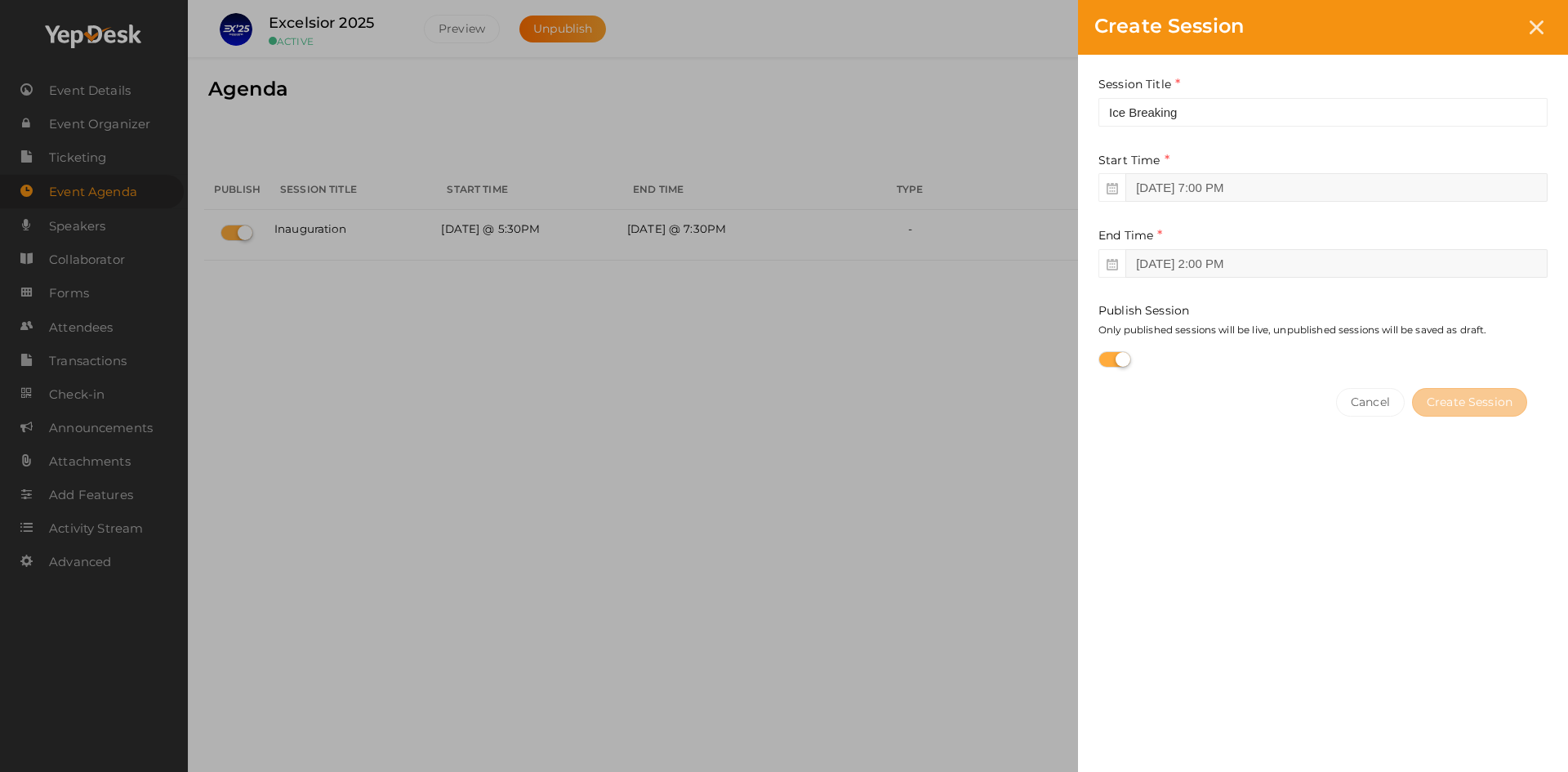
click at [1319, 588] on div "Session Title Ice Breaking This field is Required. Start Time Sep 27, 2025 7:00…" at bounding box center [1323, 402] width 490 height 695
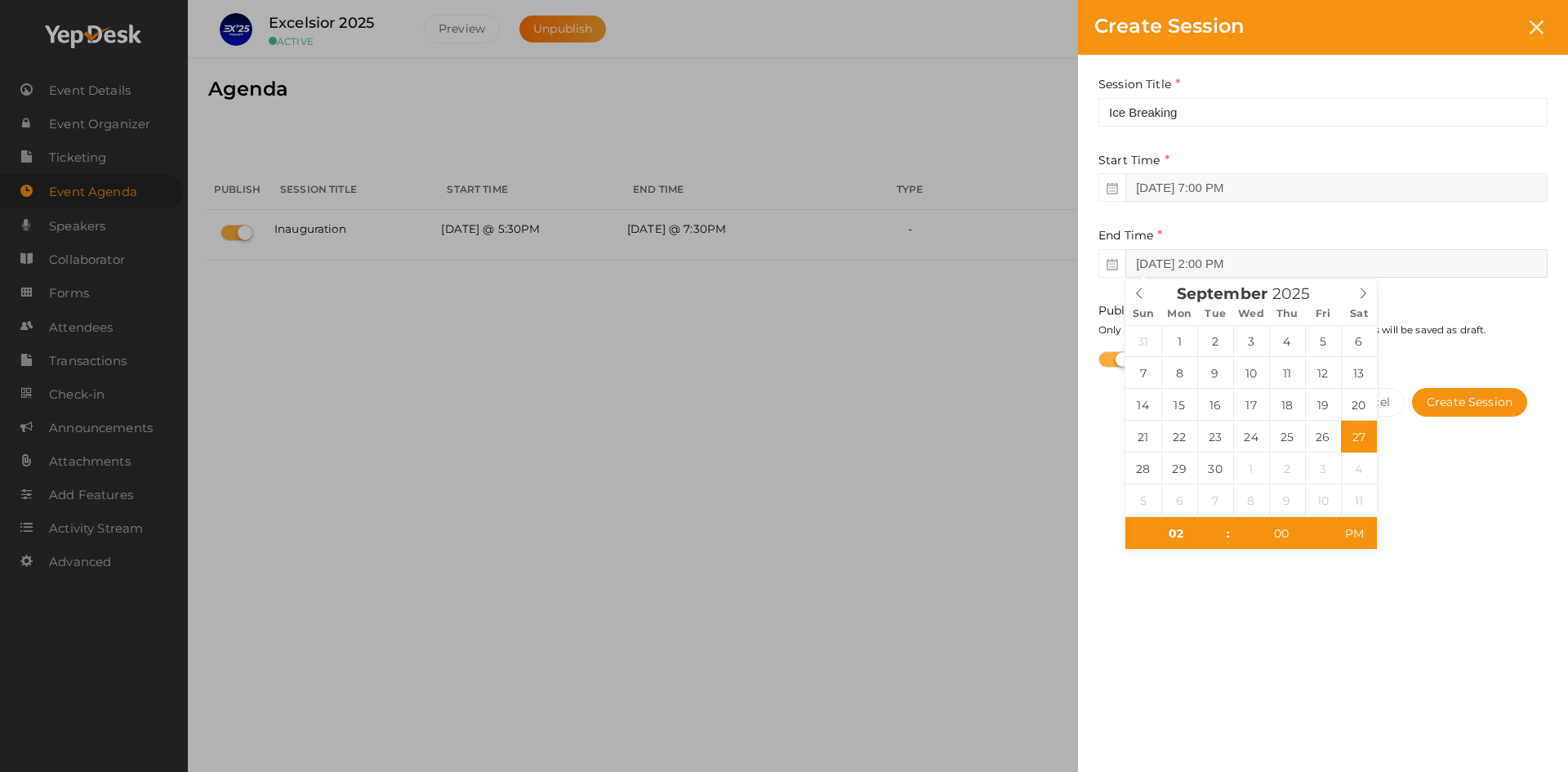
click at [1282, 260] on input "Sep 27, 2025 2:00 PM" at bounding box center [1336, 263] width 422 height 28
click at [1185, 519] on input "02" at bounding box center [1175, 533] width 101 height 33
type input "07"
type input "Sep 27, 2025 7:00 PM"
click at [1263, 535] on input "00" at bounding box center [1280, 533] width 101 height 33
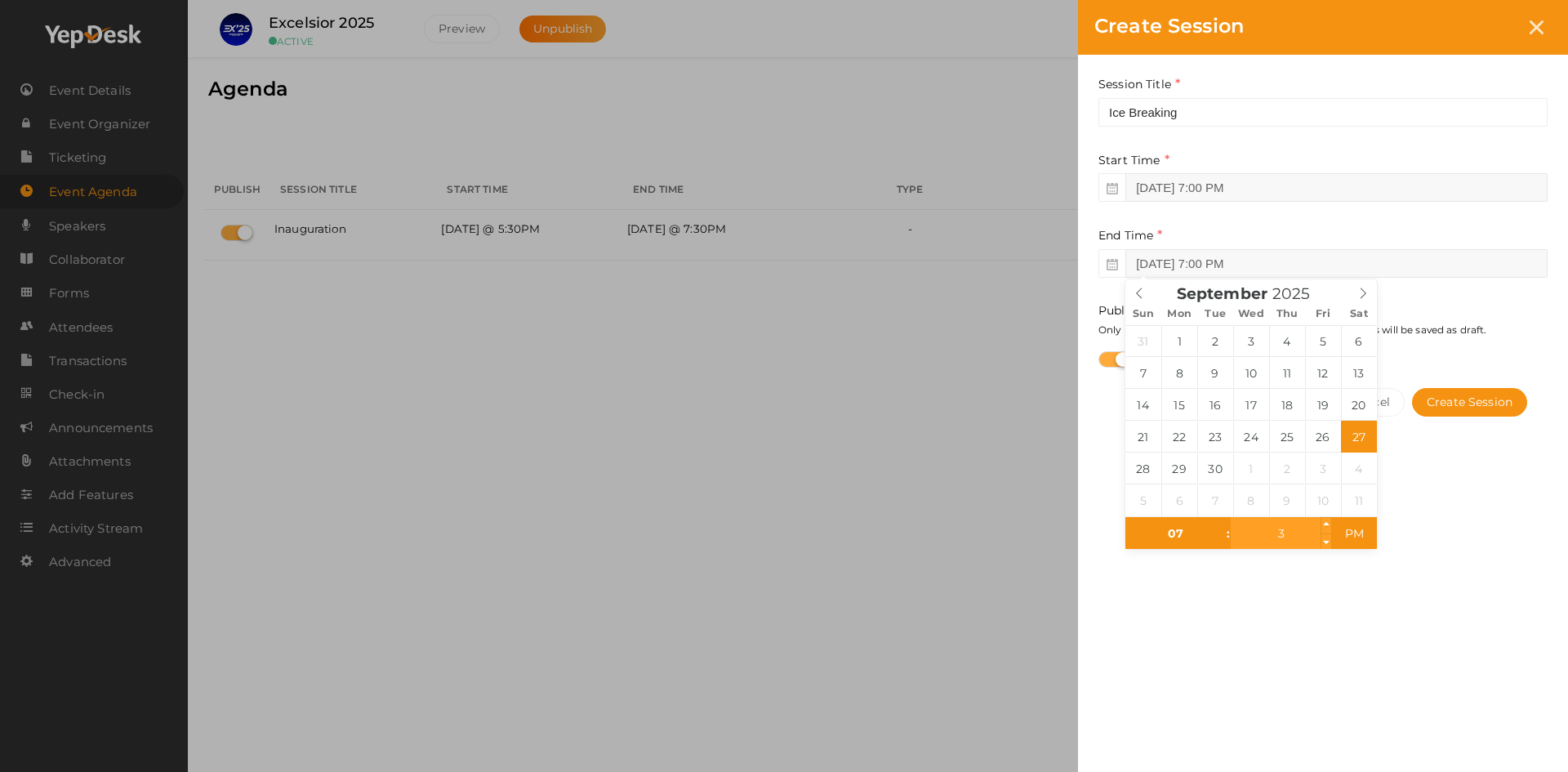
type input "30"
type input "Sep 27, 2025 7:30 PM"
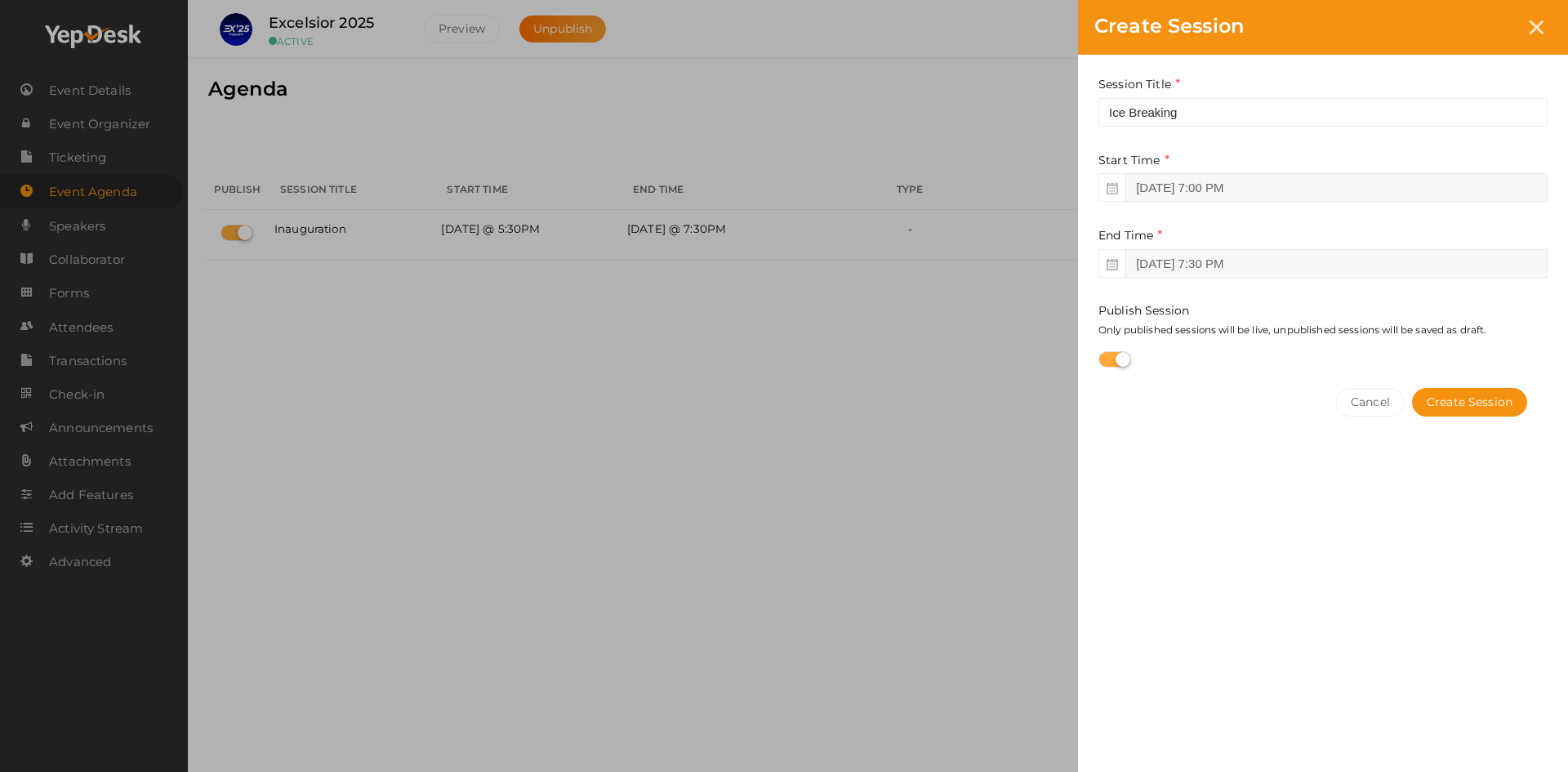
click at [1479, 447] on div "Cancel Create Session" at bounding box center [1324, 434] width 449 height 127
click at [1474, 407] on button "Create Session" at bounding box center [1469, 402] width 116 height 28
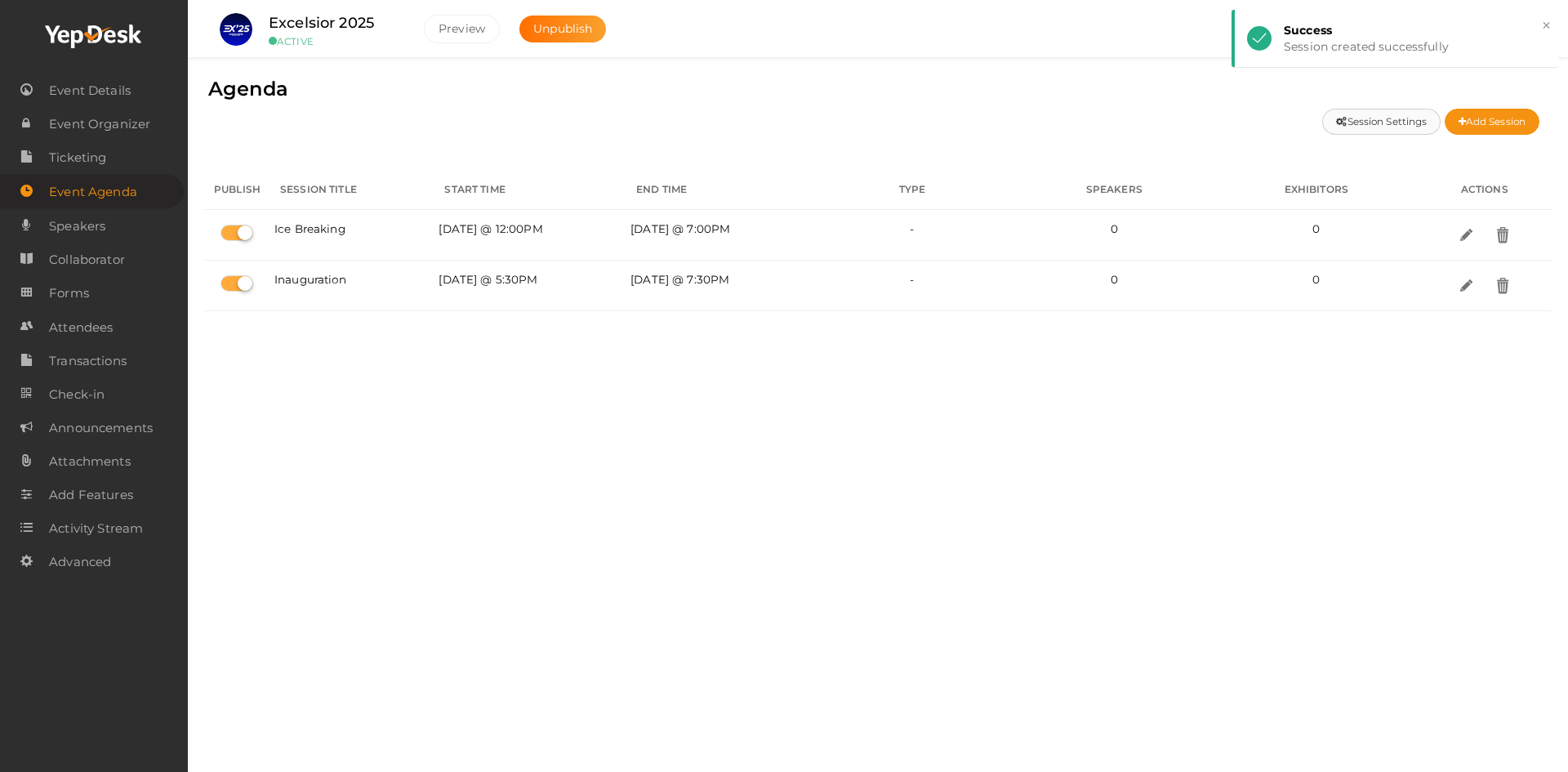
click at [1411, 116] on button "Session Settings" at bounding box center [1382, 122] width 118 height 26
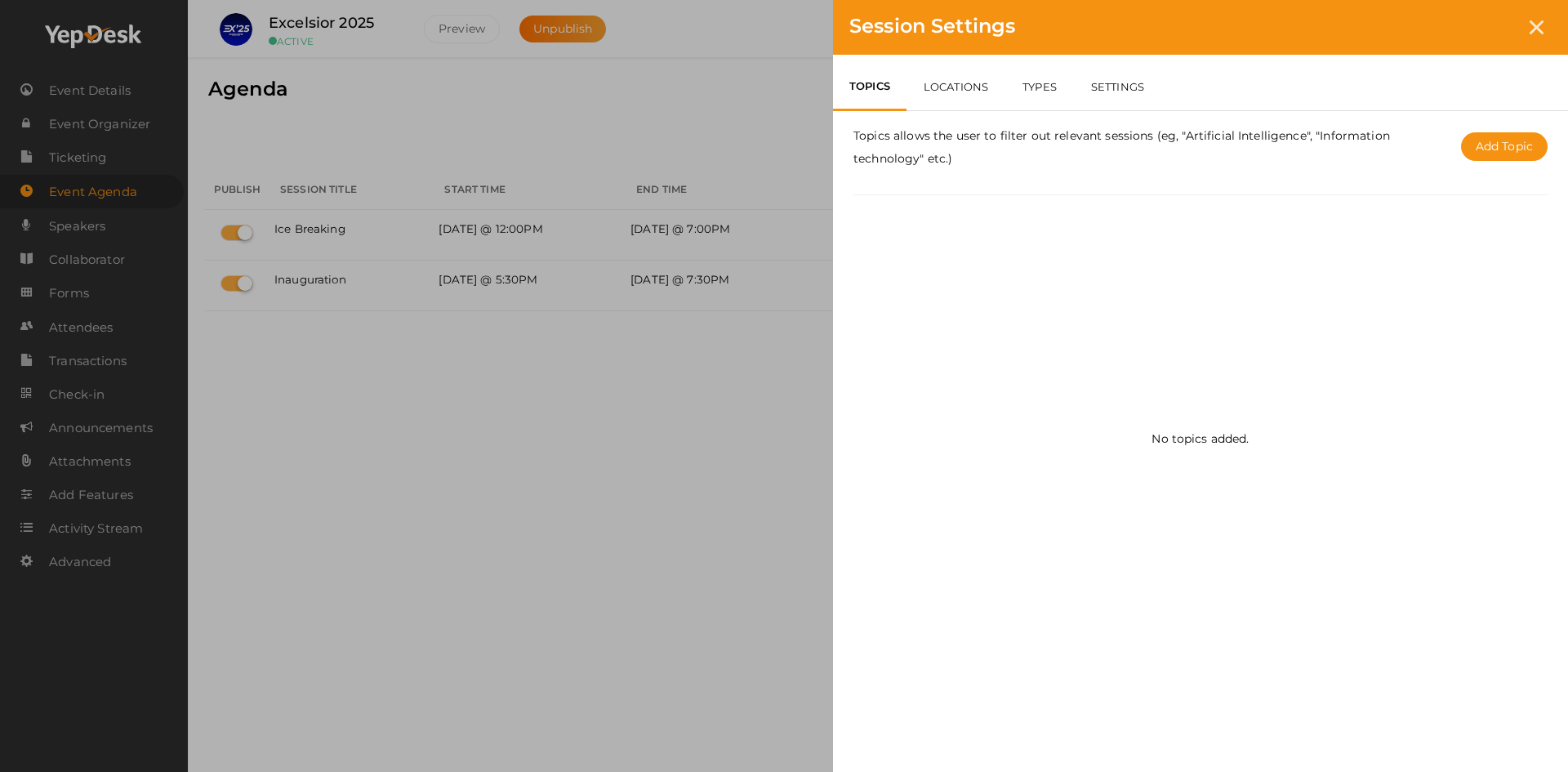
click at [962, 94] on link "LOCATIONS" at bounding box center [955, 87] width 99 height 47
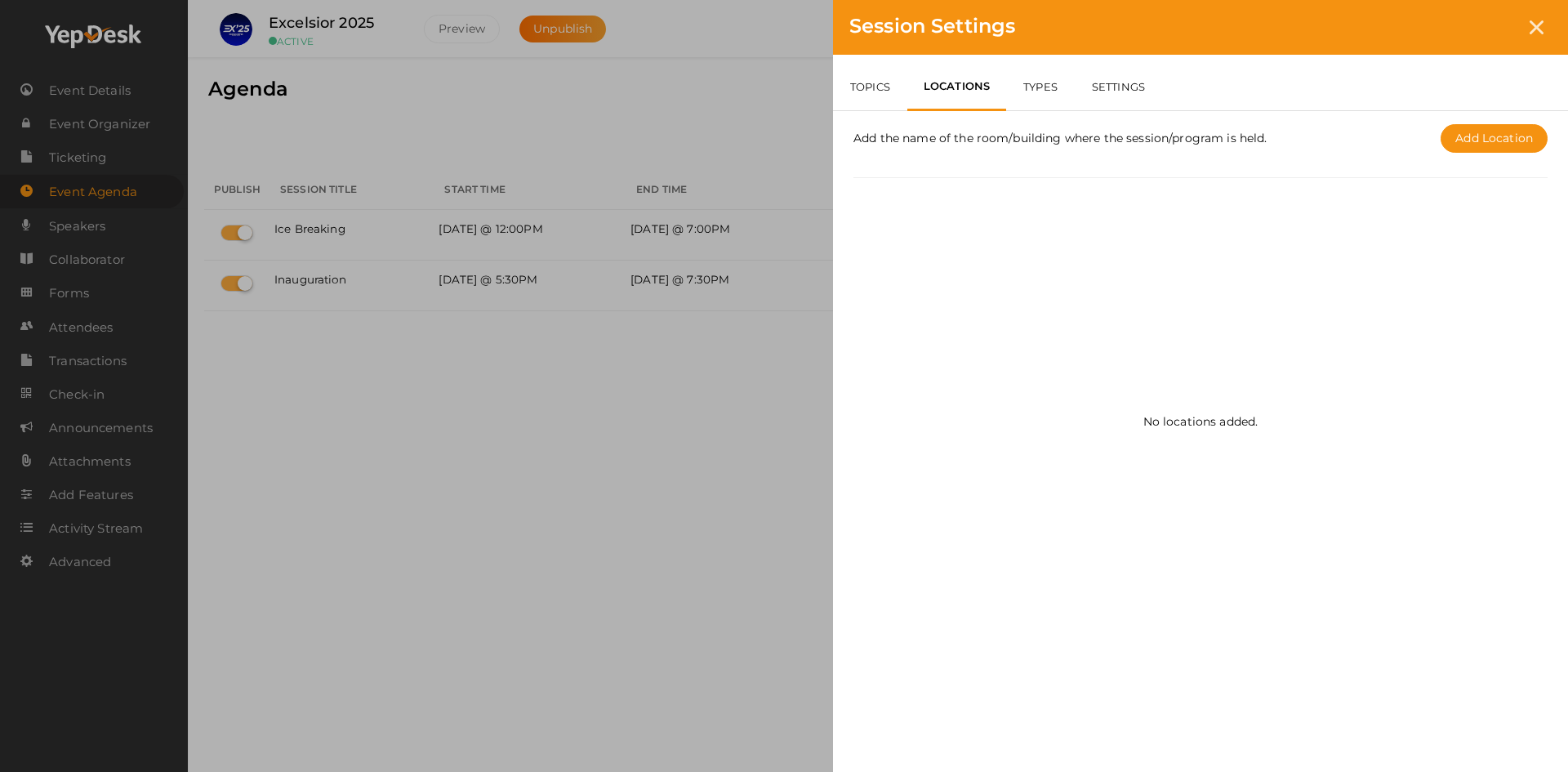
click at [588, 389] on div "Session Settings TOPICS LOCATIONS TYPES SETTINGS Topics allows the user to filt…" at bounding box center [784, 386] width 1568 height 772
click at [1537, 17] on div at bounding box center [1537, 27] width 30 height 30
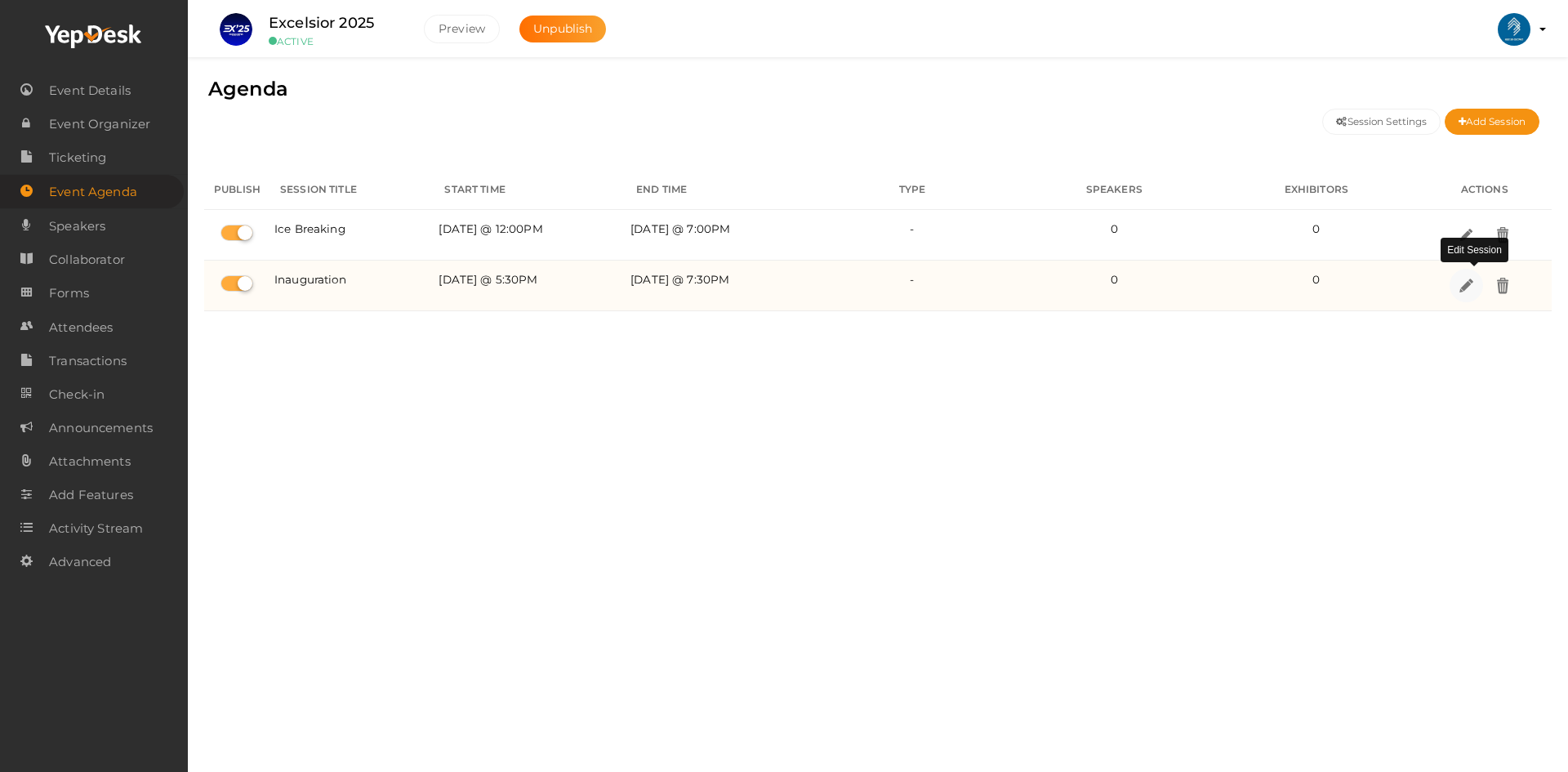
click at [1466, 290] on img at bounding box center [1466, 286] width 19 height 19
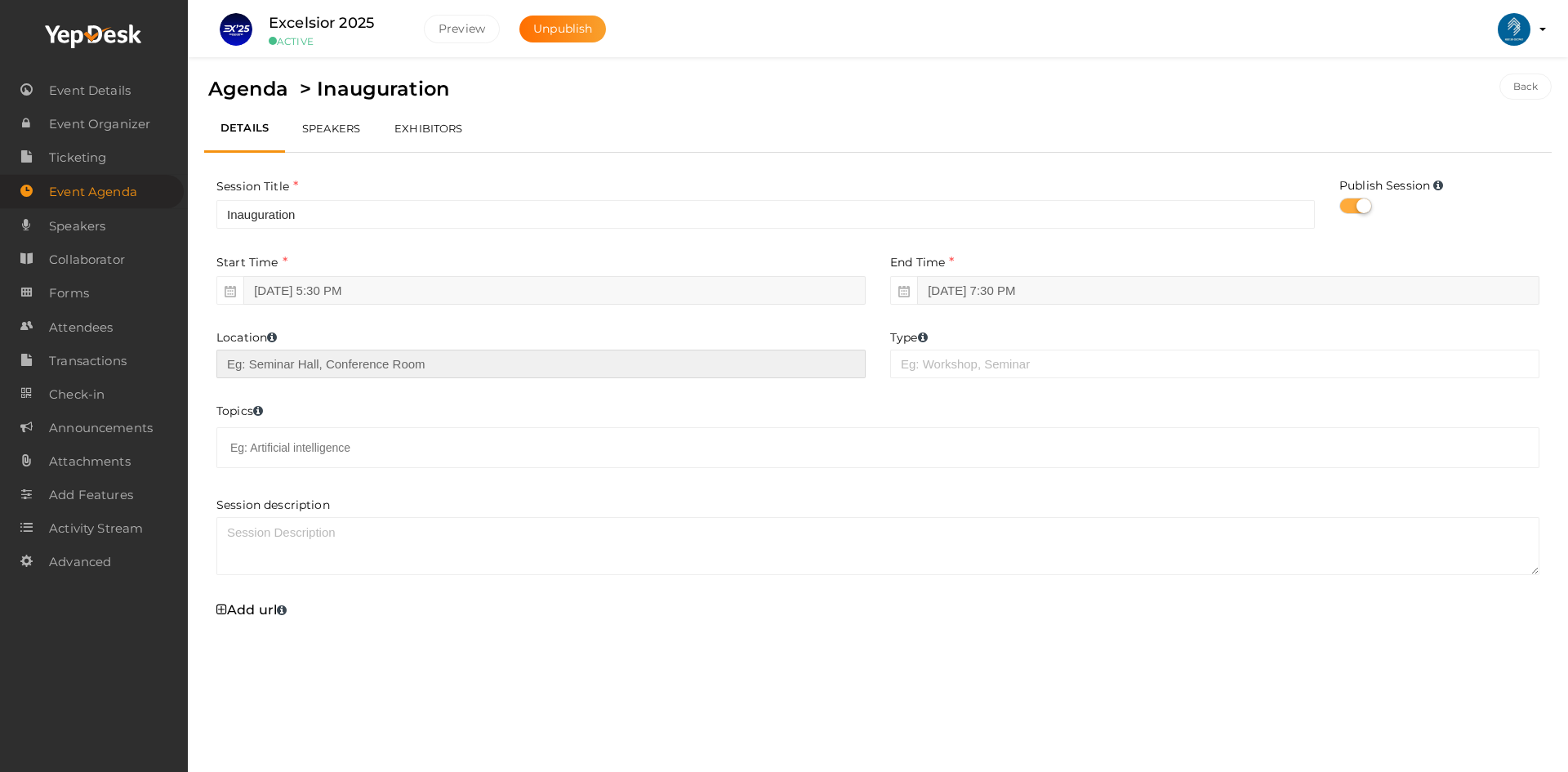
click at [358, 378] on input "text" at bounding box center [541, 364] width 650 height 28
type input "CS Drawing Hall"
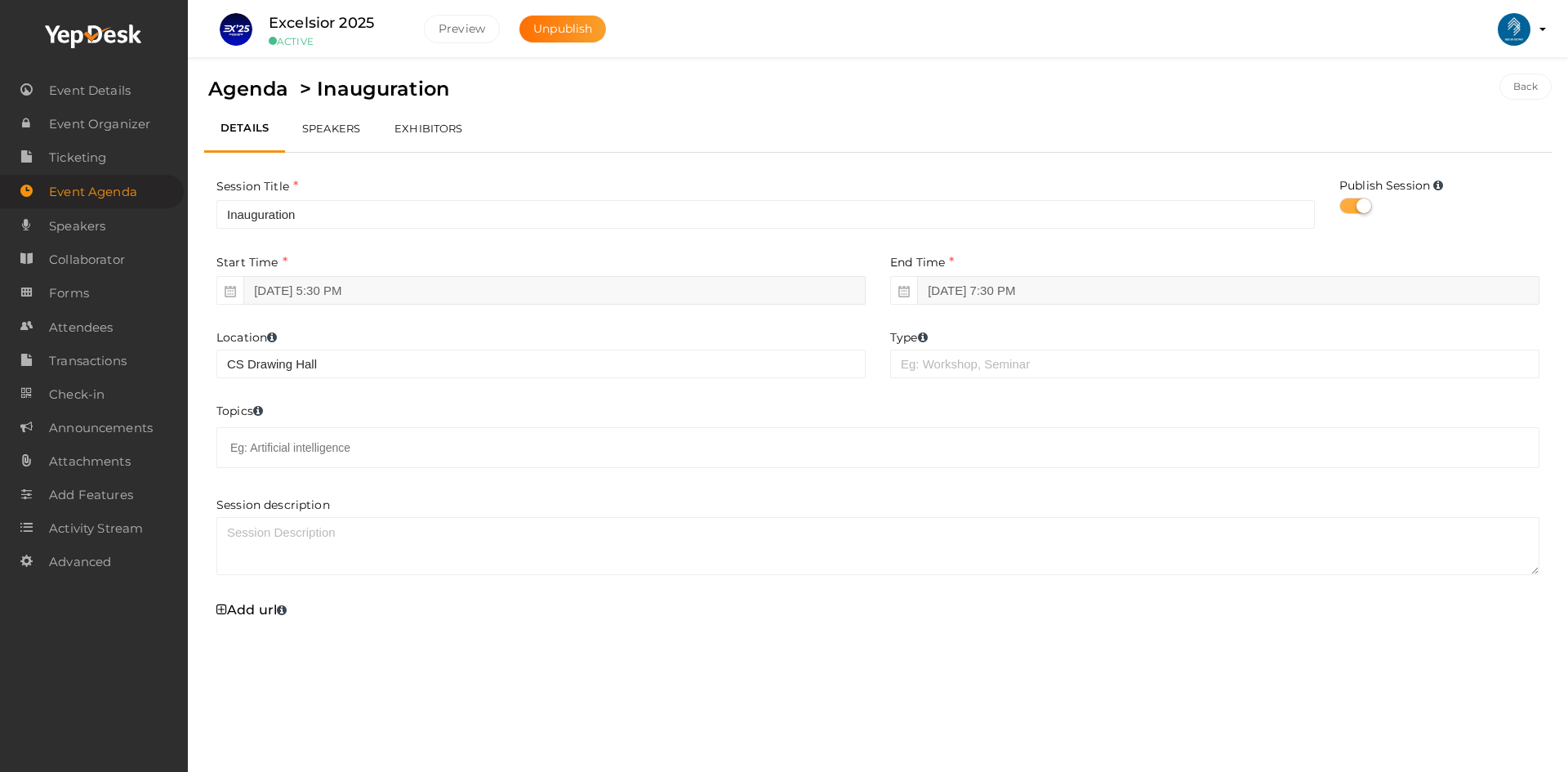
click at [388, 387] on form "Session Title Inauguration This field is Required. Publish Session Start Time S…" at bounding box center [878, 428] width 1348 height 501
click at [1519, 90] on button "Back" at bounding box center [1526, 87] width 53 height 26
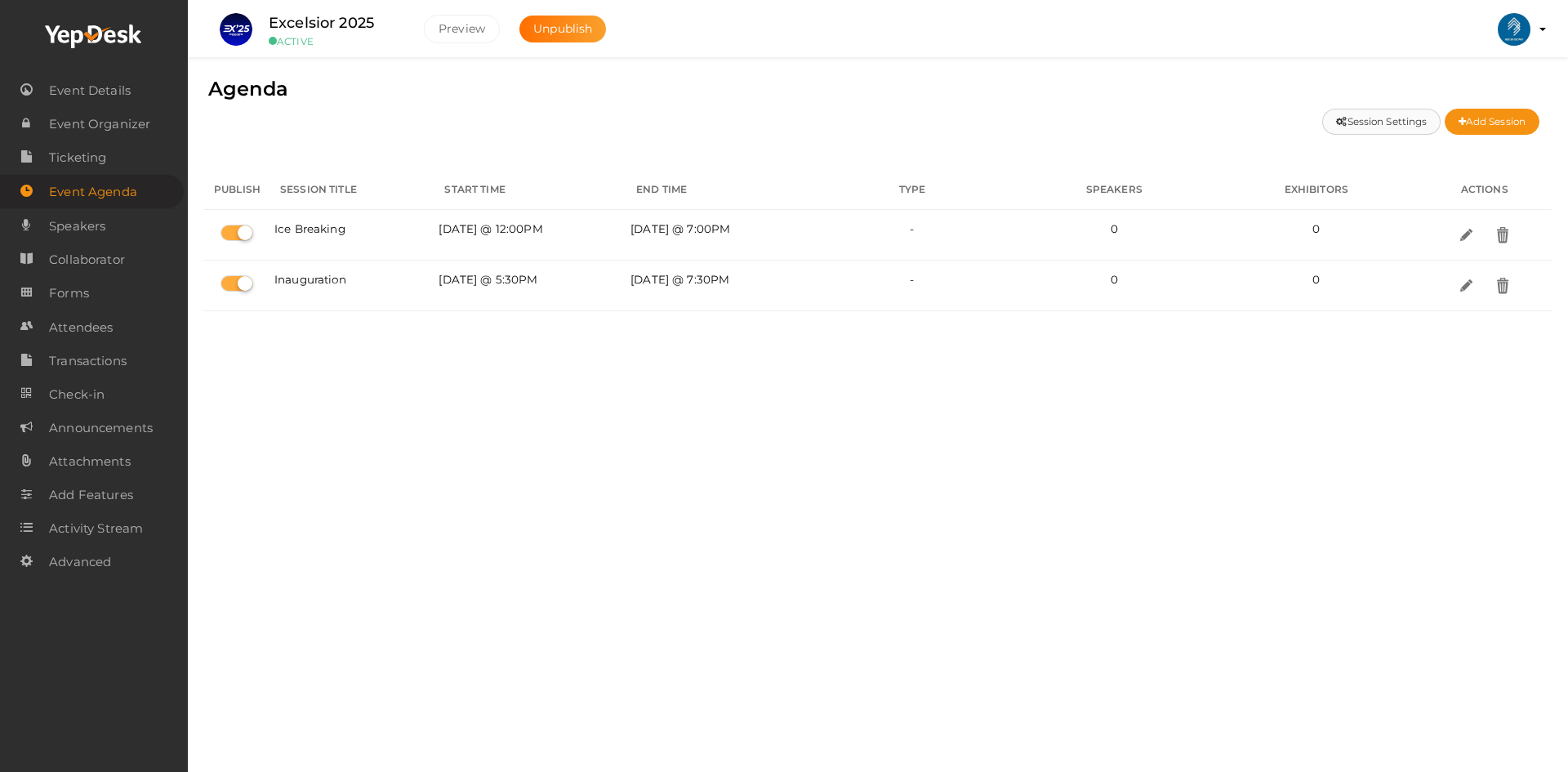
click at [1392, 117] on button "Session Settings" at bounding box center [1382, 122] width 118 height 26
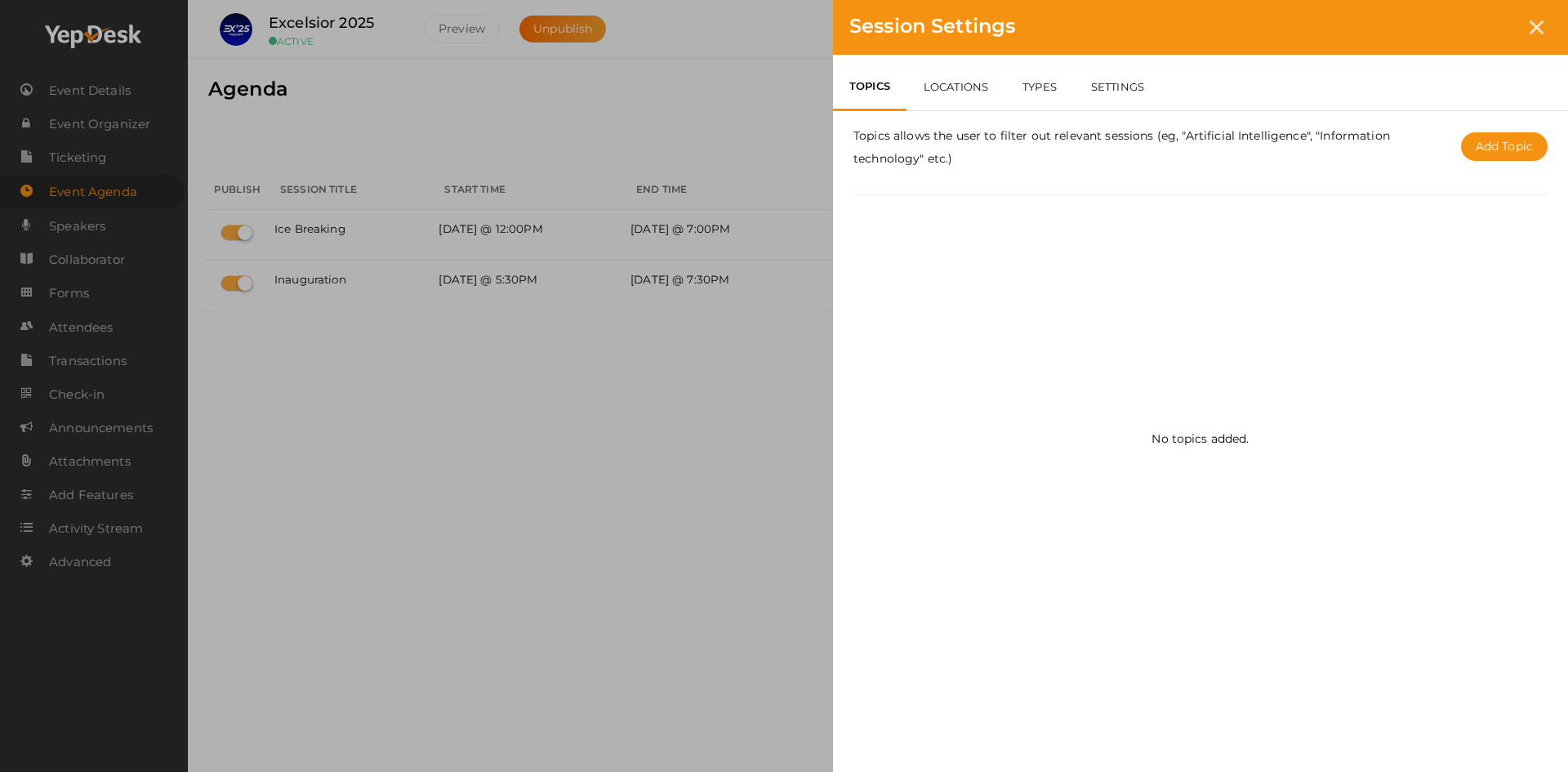
click at [1099, 91] on link "SETTINGS" at bounding box center [1118, 87] width 87 height 47
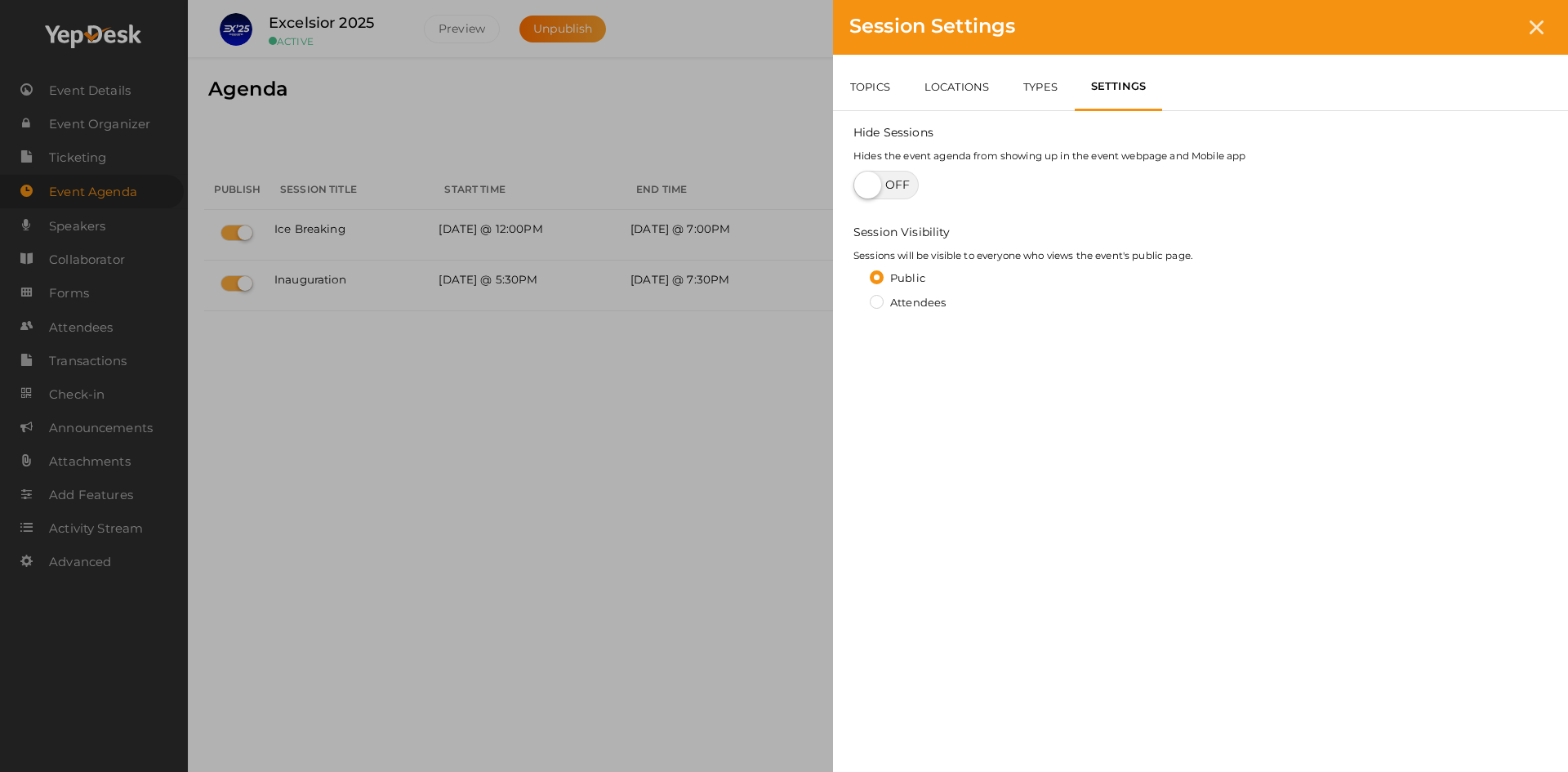
click at [878, 297] on label "Attendees" at bounding box center [907, 303] width 76 height 16
click at [854, 298] on input "Attendees" at bounding box center [854, 298] width 0 height 0
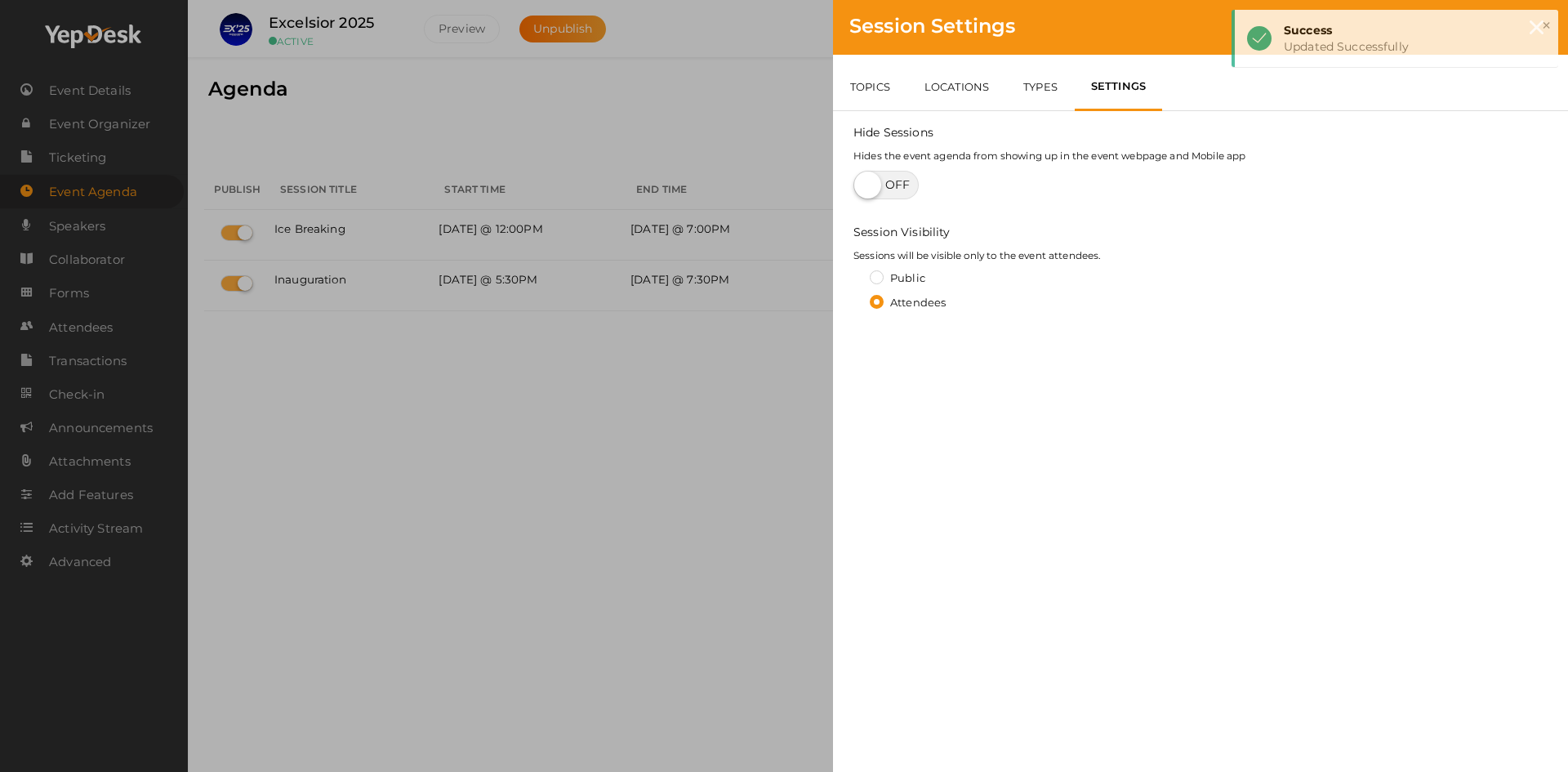
click at [728, 340] on div "Session Settings TOPICS LOCATIONS TYPES SETTINGS Topics allows the user to filt…" at bounding box center [784, 386] width 1568 height 772
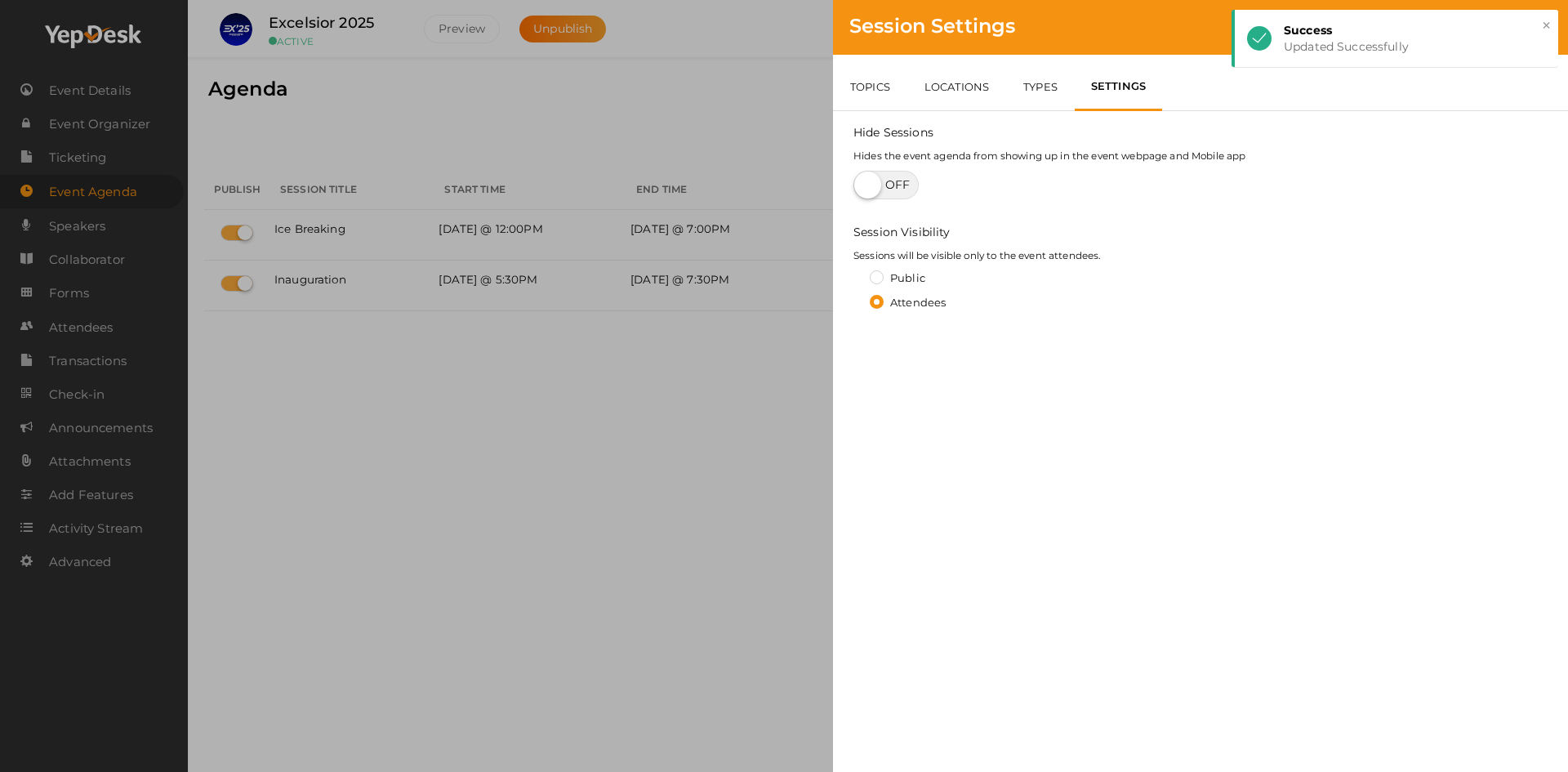
click at [596, 241] on div "Session Settings TOPICS LOCATIONS TYPES SETTINGS Topics allows the user to filt…" at bounding box center [784, 386] width 1568 height 772
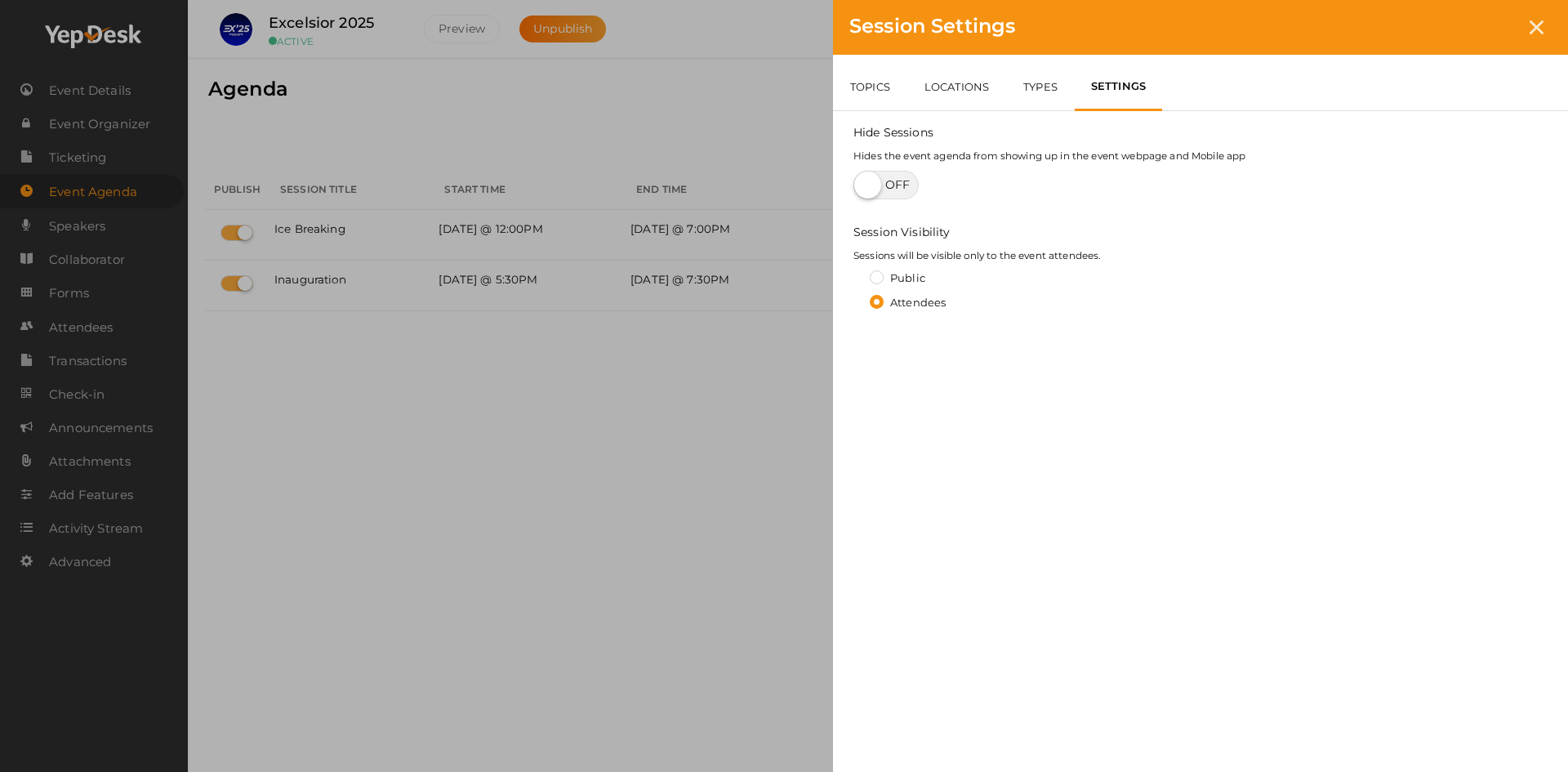
click at [685, 451] on div "Session Settings TOPICS LOCATIONS TYPES SETTINGS Topics allows the user to filt…" at bounding box center [784, 386] width 1568 height 772
click at [1542, 38] on div at bounding box center [1537, 27] width 30 height 30
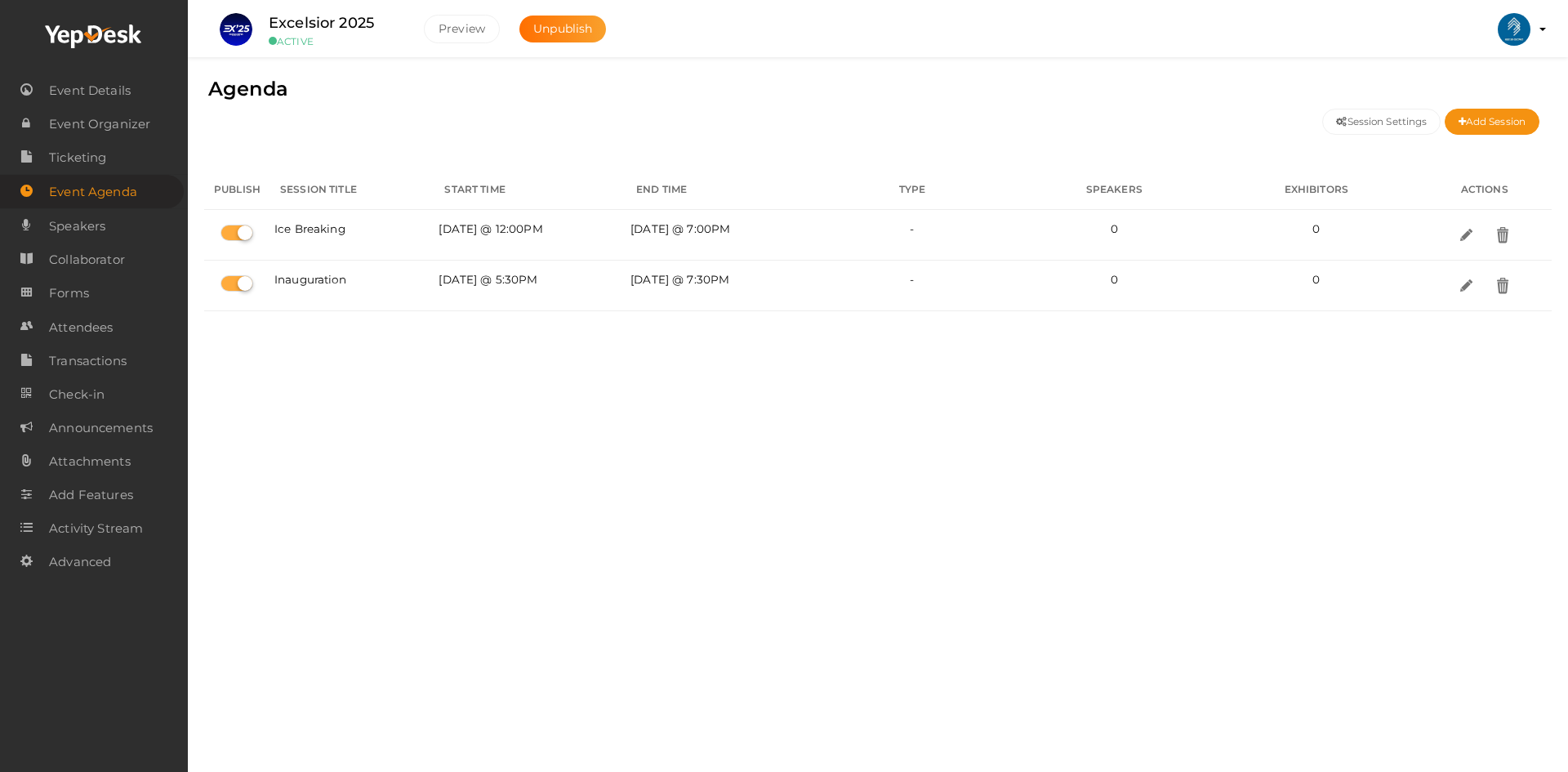
click at [1482, 137] on div "Session Settings Add Session" at bounding box center [878, 128] width 1324 height 47
click at [1483, 128] on button "Add Session" at bounding box center [1492, 122] width 95 height 26
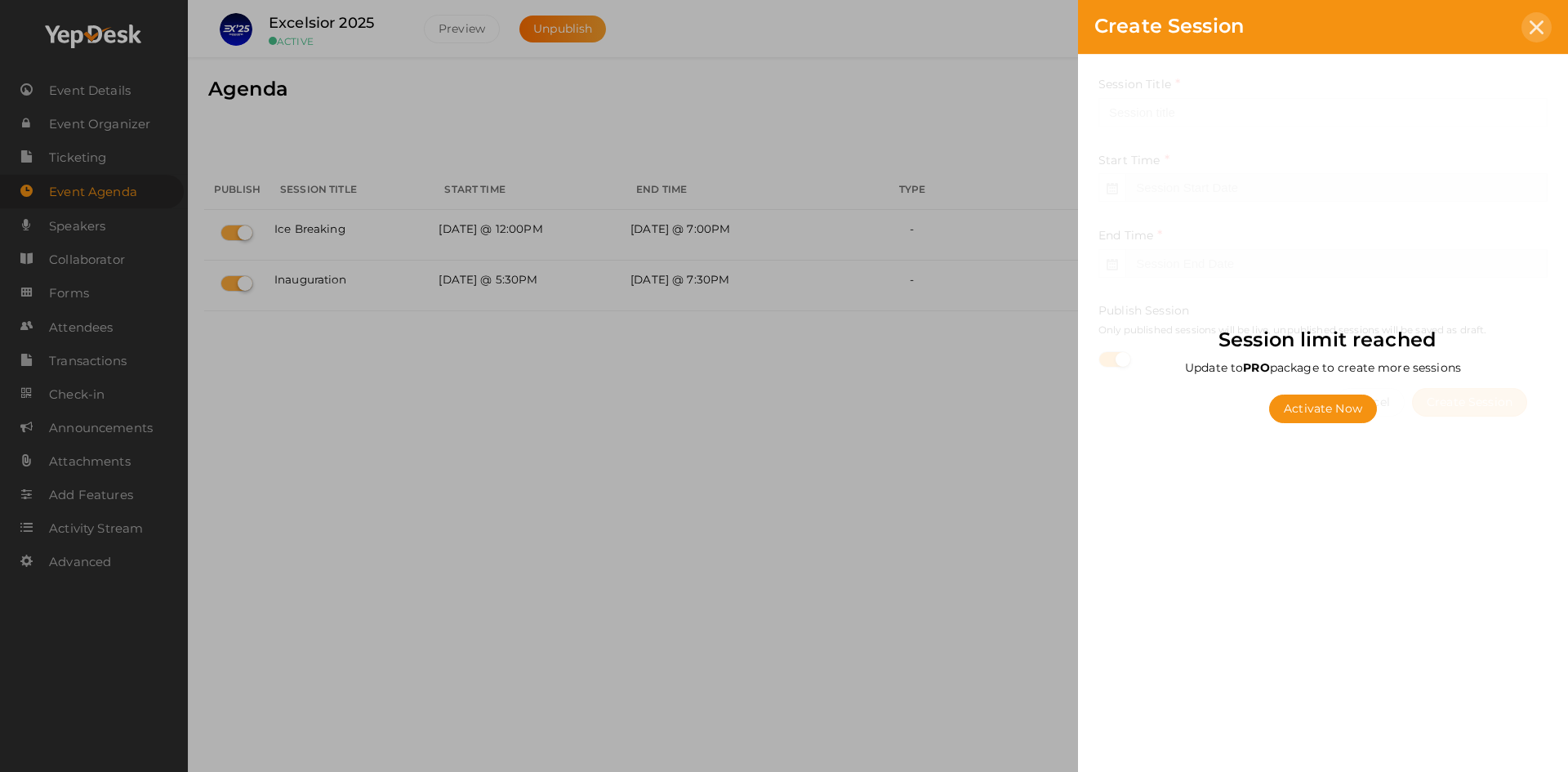
click at [1532, 22] on icon at bounding box center [1536, 27] width 14 height 14
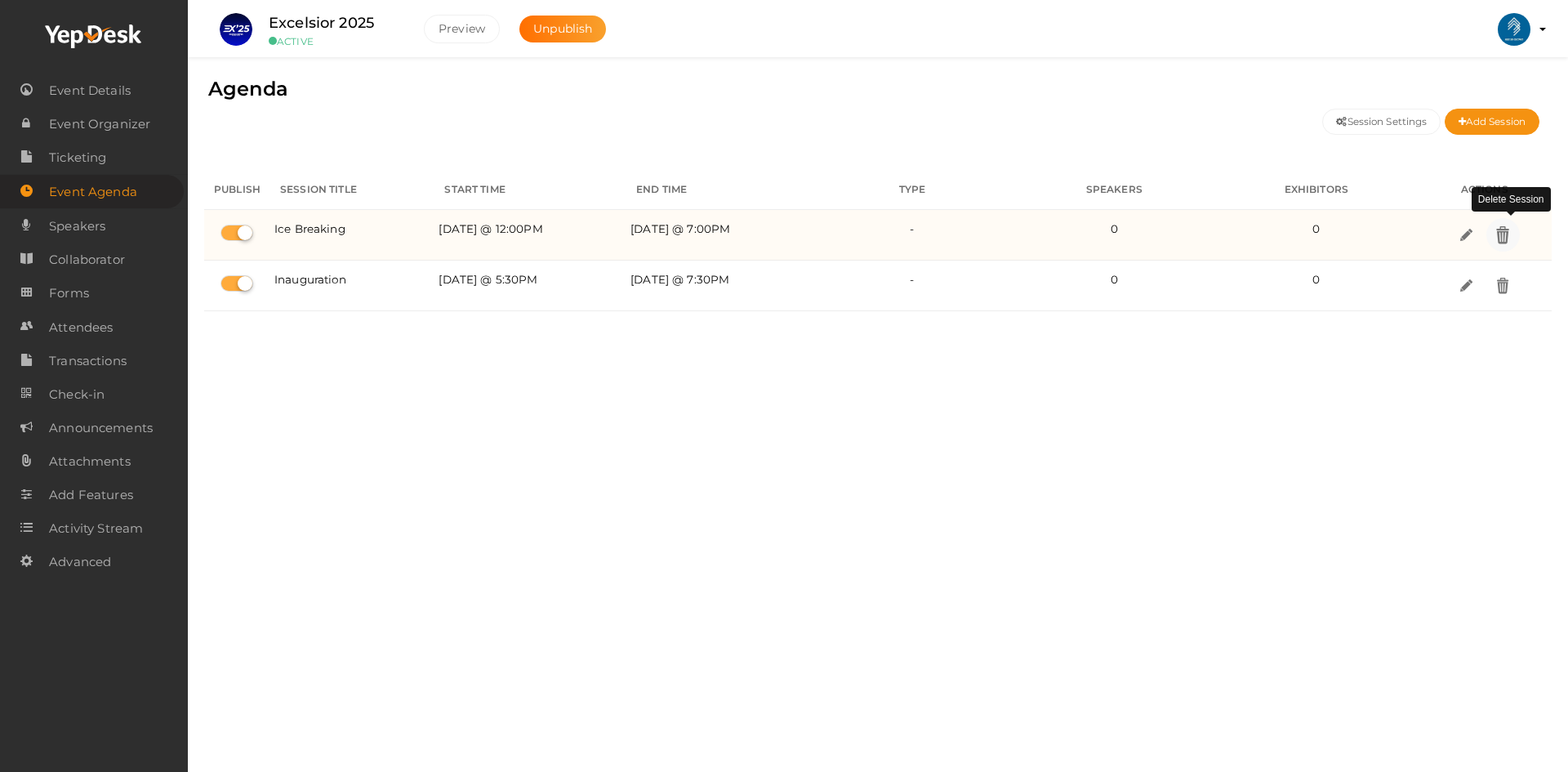
click at [1507, 231] on img at bounding box center [1503, 235] width 19 height 19
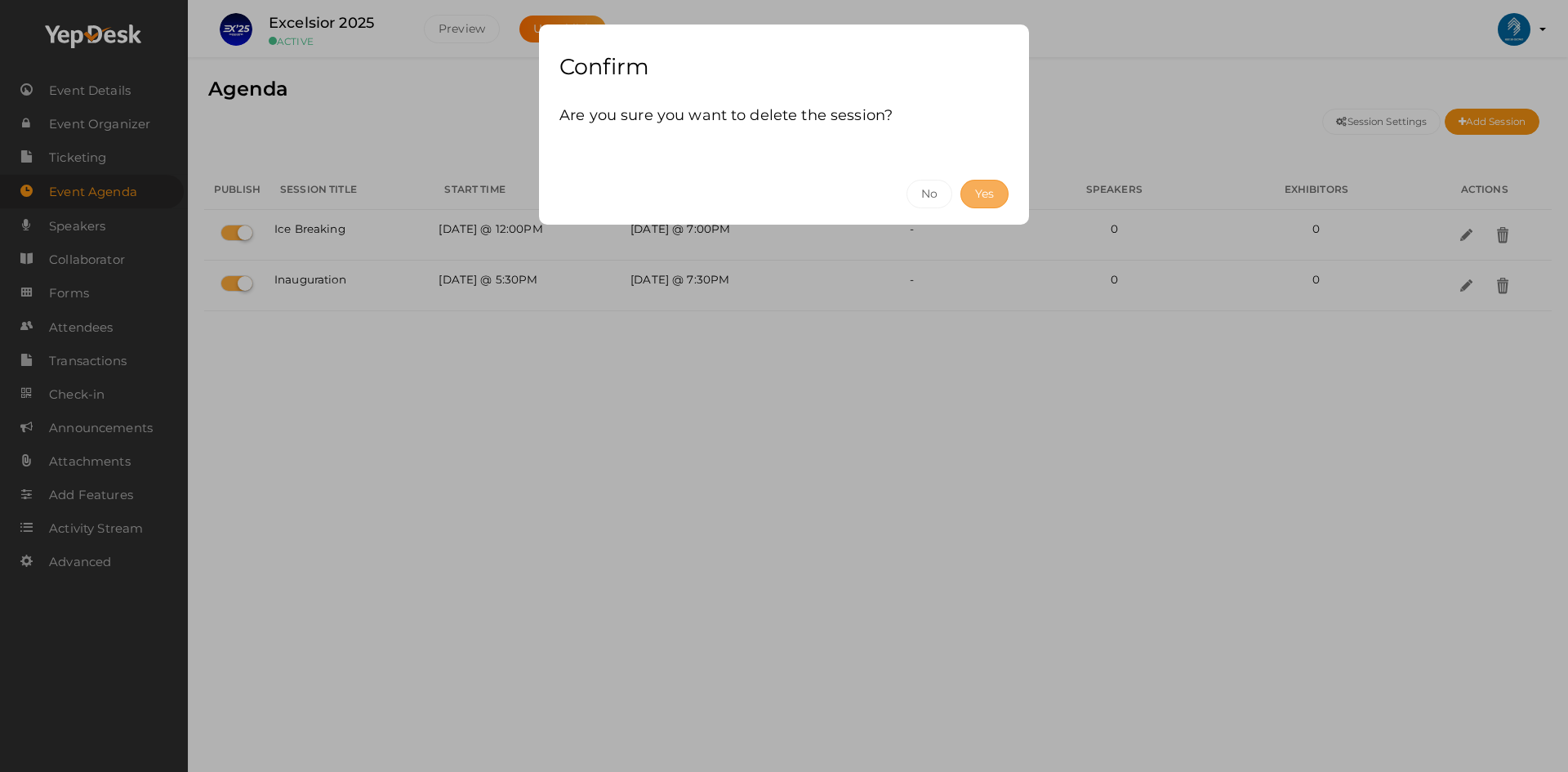
click at [980, 192] on button "Yes" at bounding box center [984, 194] width 48 height 28
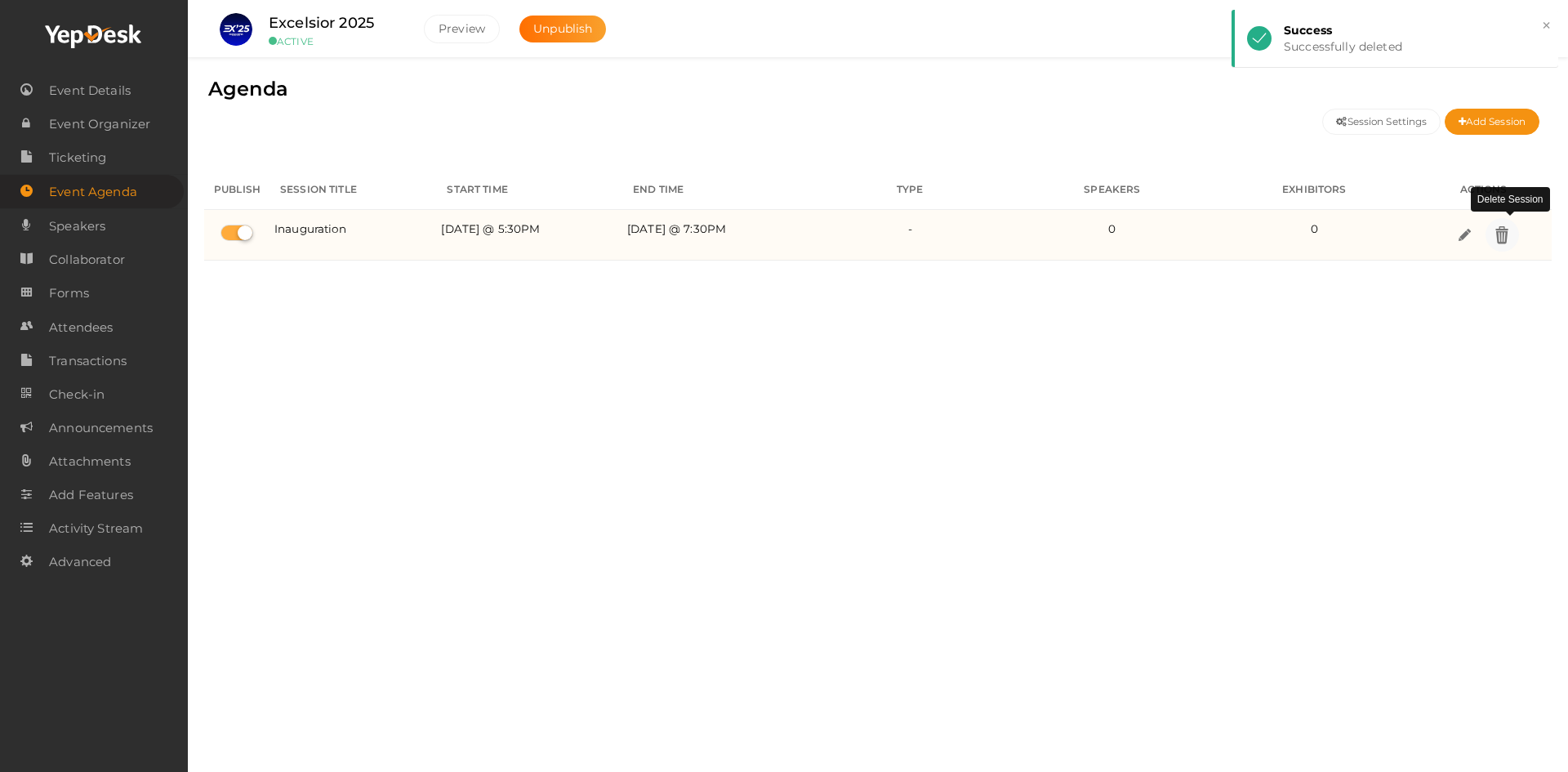
click at [1505, 236] on img at bounding box center [1502, 235] width 19 height 19
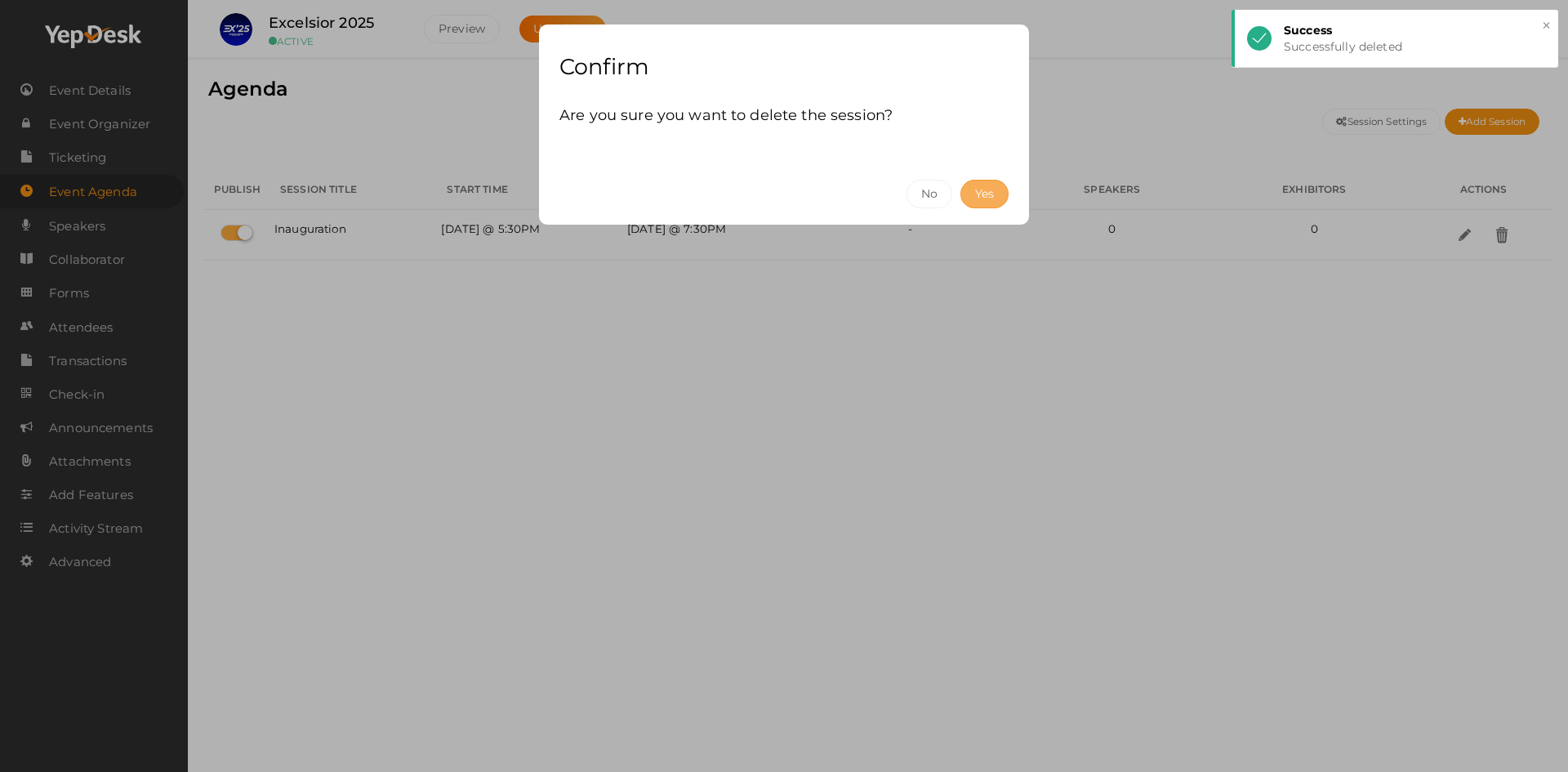
click at [994, 199] on button "Yes" at bounding box center [984, 194] width 48 height 28
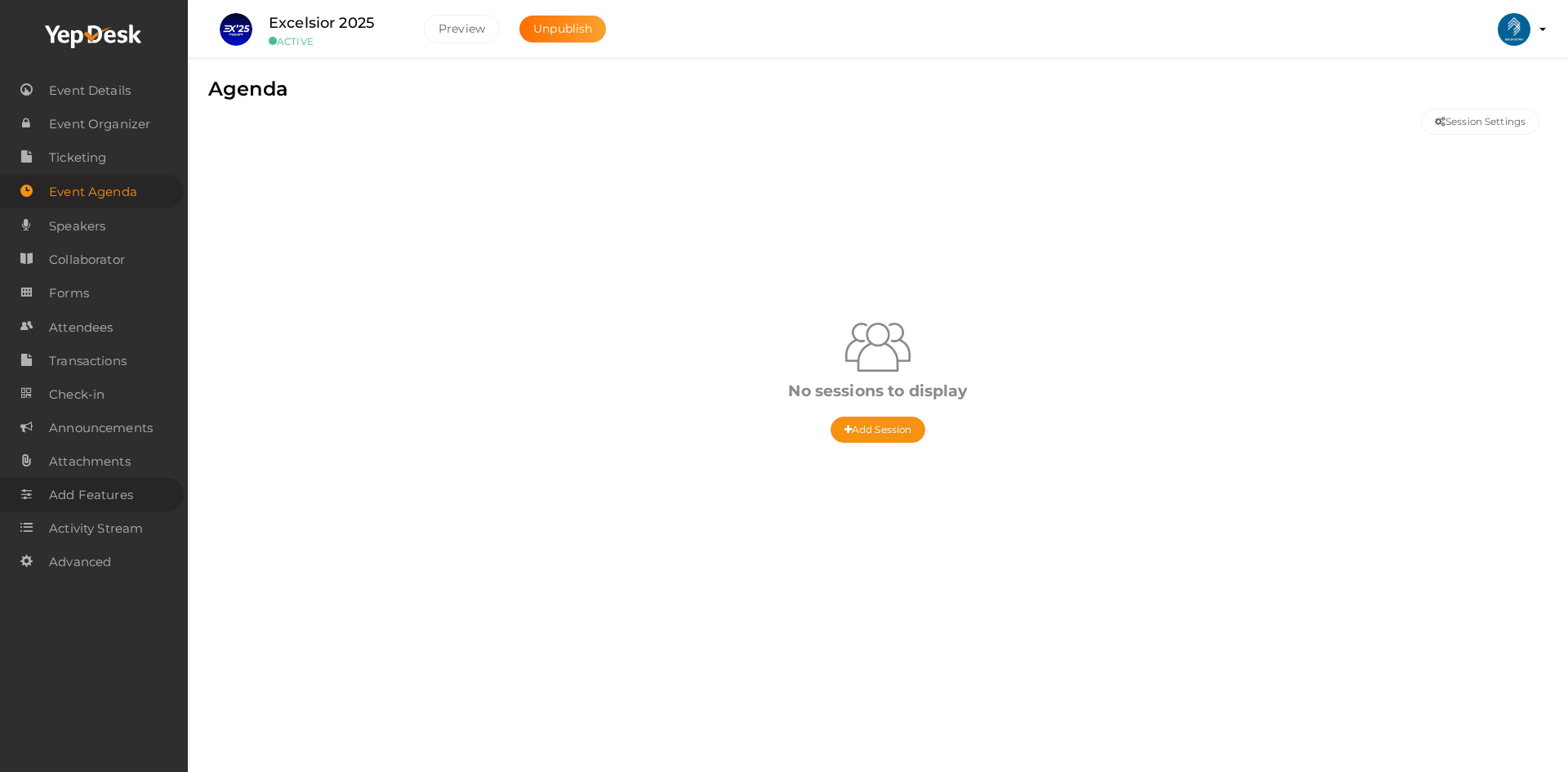
click at [106, 498] on span "Add Features" at bounding box center [90, 495] width 84 height 33
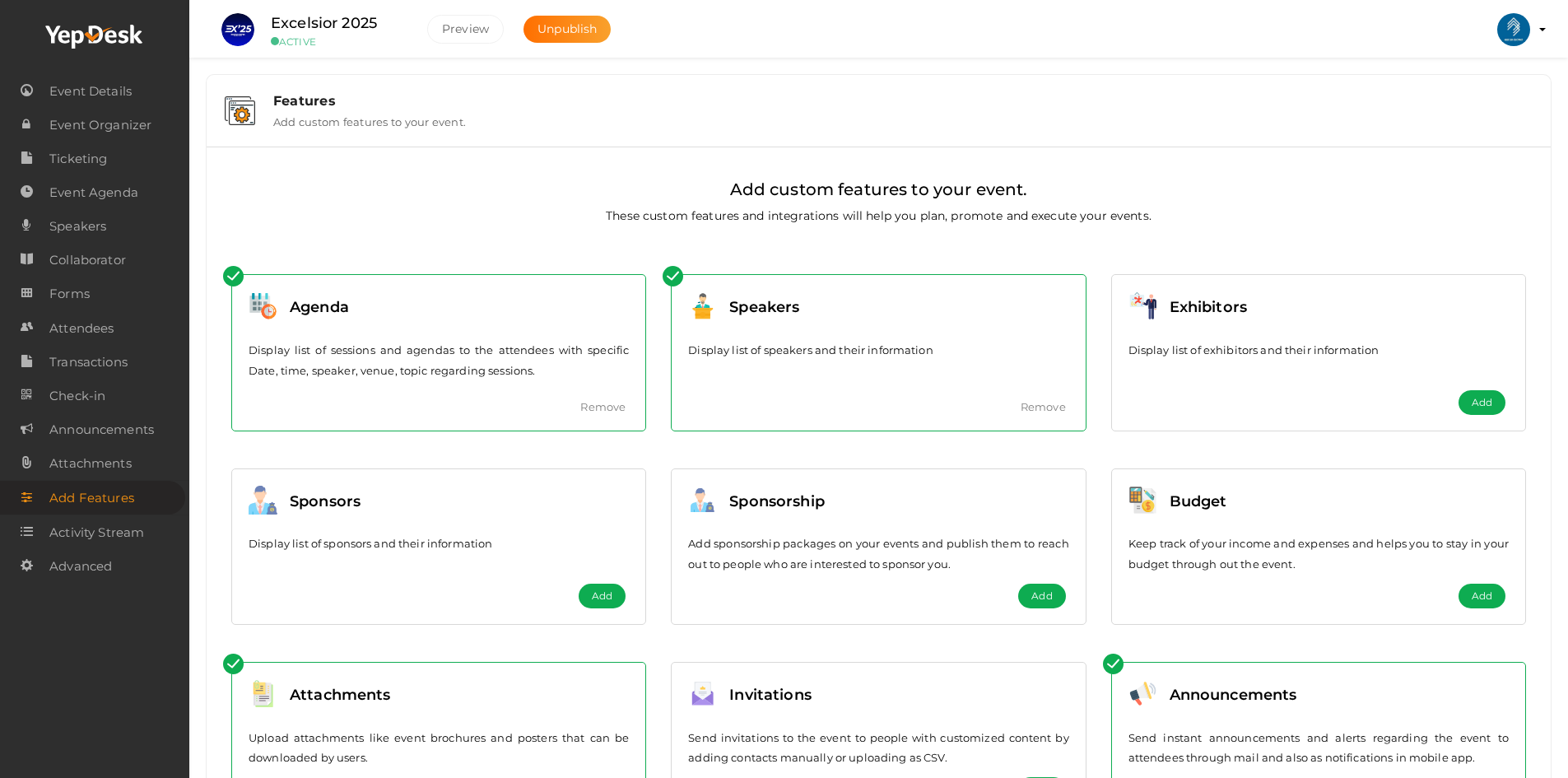
click at [586, 396] on div "Display list of sessions and agendas to the attendees with specific Date, time,…" at bounding box center [438, 371] width 380 height 85
click at [591, 402] on link "Remove" at bounding box center [604, 407] width 45 height 13
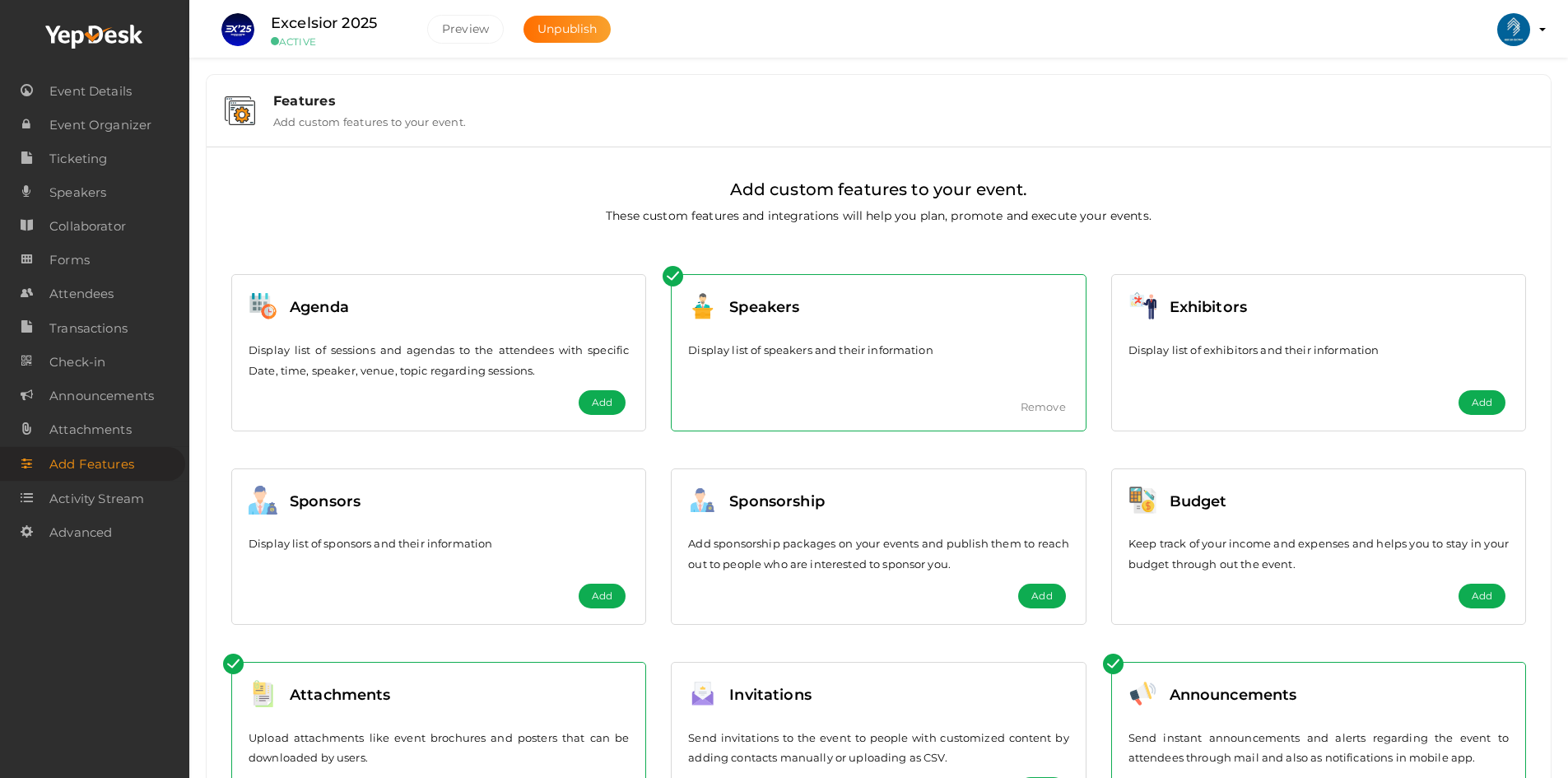
scroll to position [103, 0]
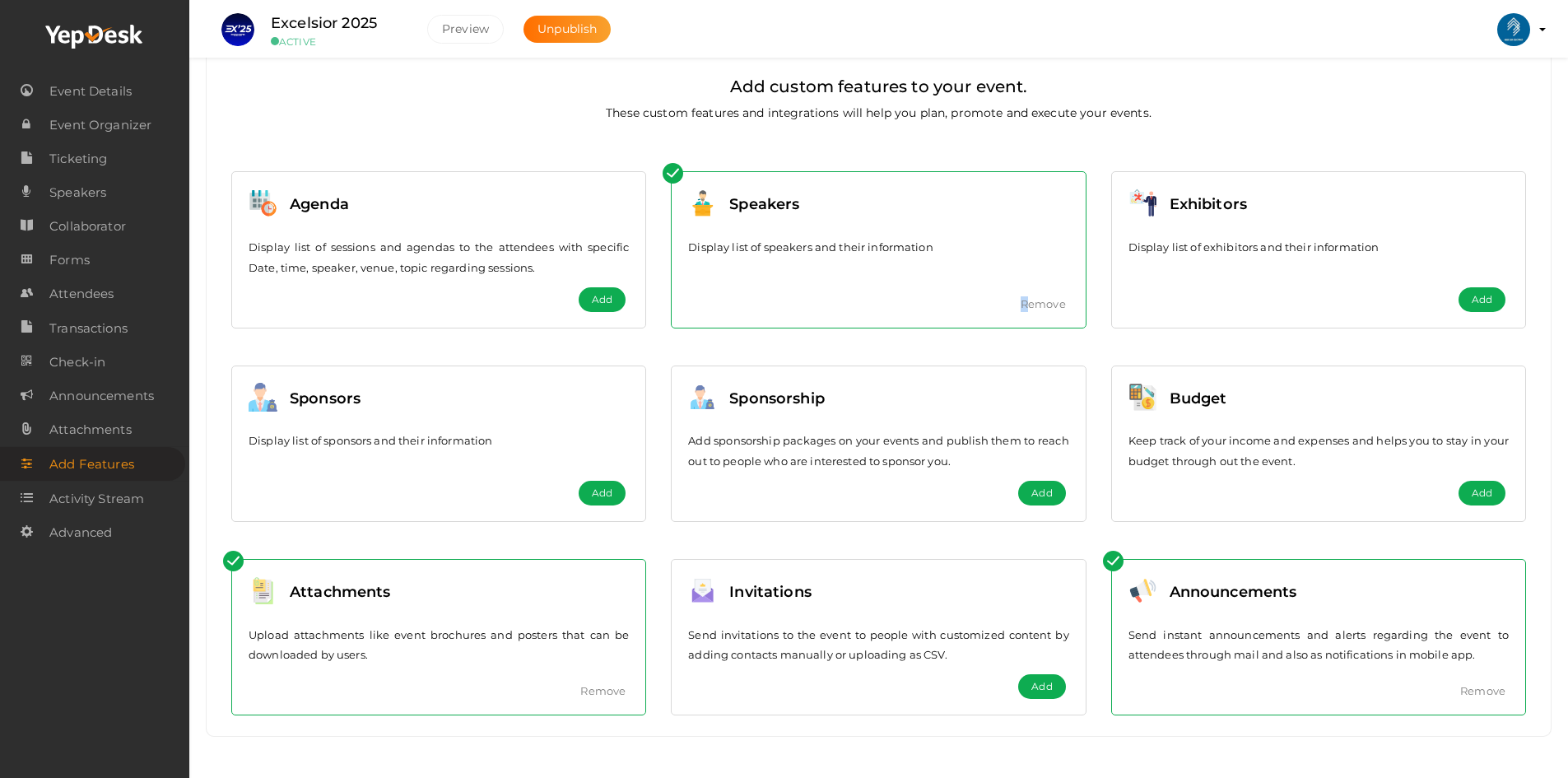
drag, startPoint x: 1018, startPoint y: 310, endPoint x: 1026, endPoint y: 307, distance: 8.5
click at [1026, 307] on div "Speakers Display list of speakers and their information Remove" at bounding box center [878, 249] width 415 height 156
click at [1059, 309] on link "Remove" at bounding box center [1043, 304] width 45 height 13
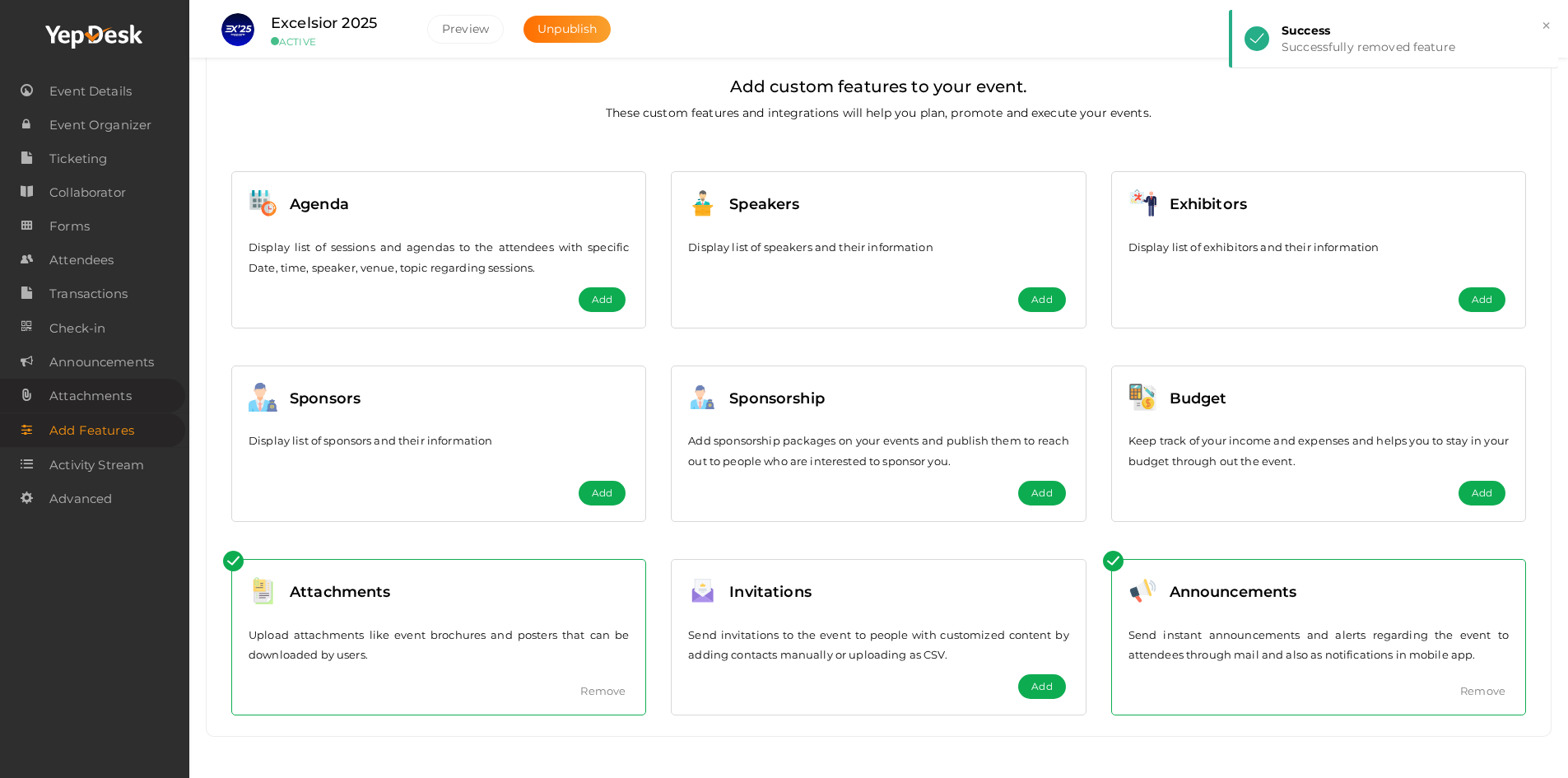
click at [123, 401] on span "Attachments" at bounding box center [90, 396] width 82 height 33
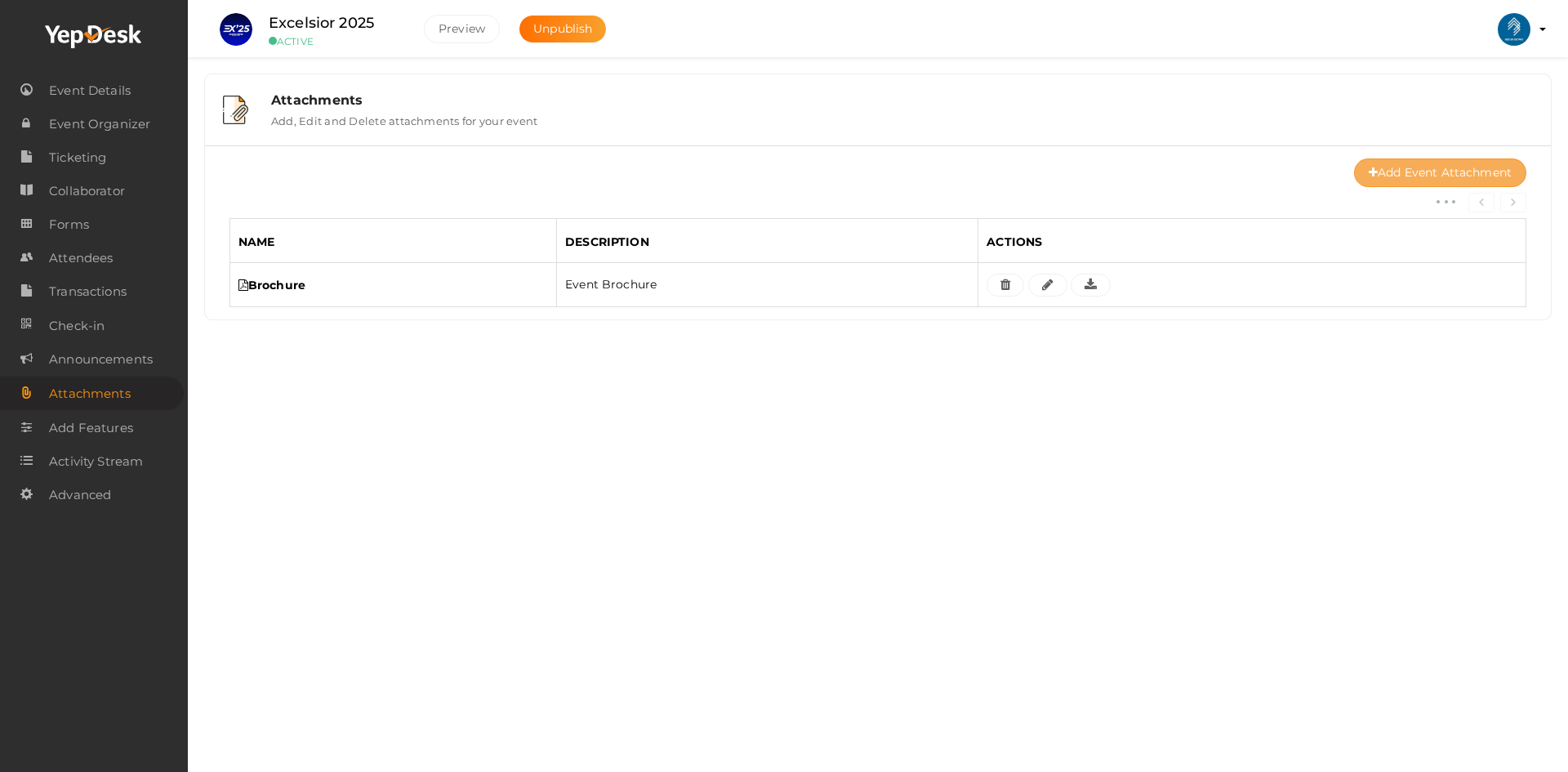
click at [1457, 164] on link "Add Event Attachment" at bounding box center [1440, 173] width 172 height 28
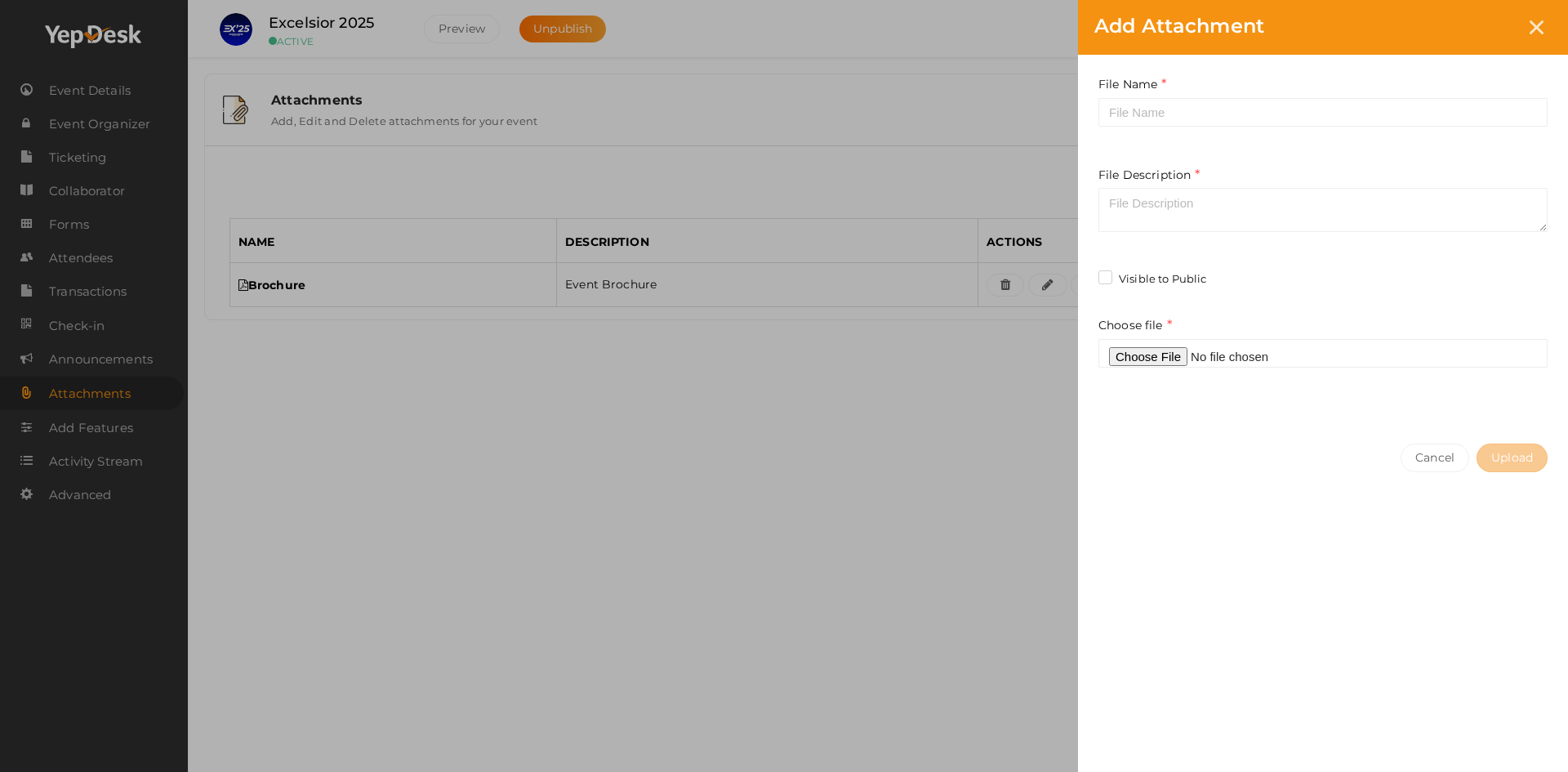
click at [1143, 128] on div "File Name Required. Between one and hundred characters" at bounding box center [1324, 108] width 449 height 66
click at [1143, 111] on input "text" at bounding box center [1324, 112] width 449 height 28
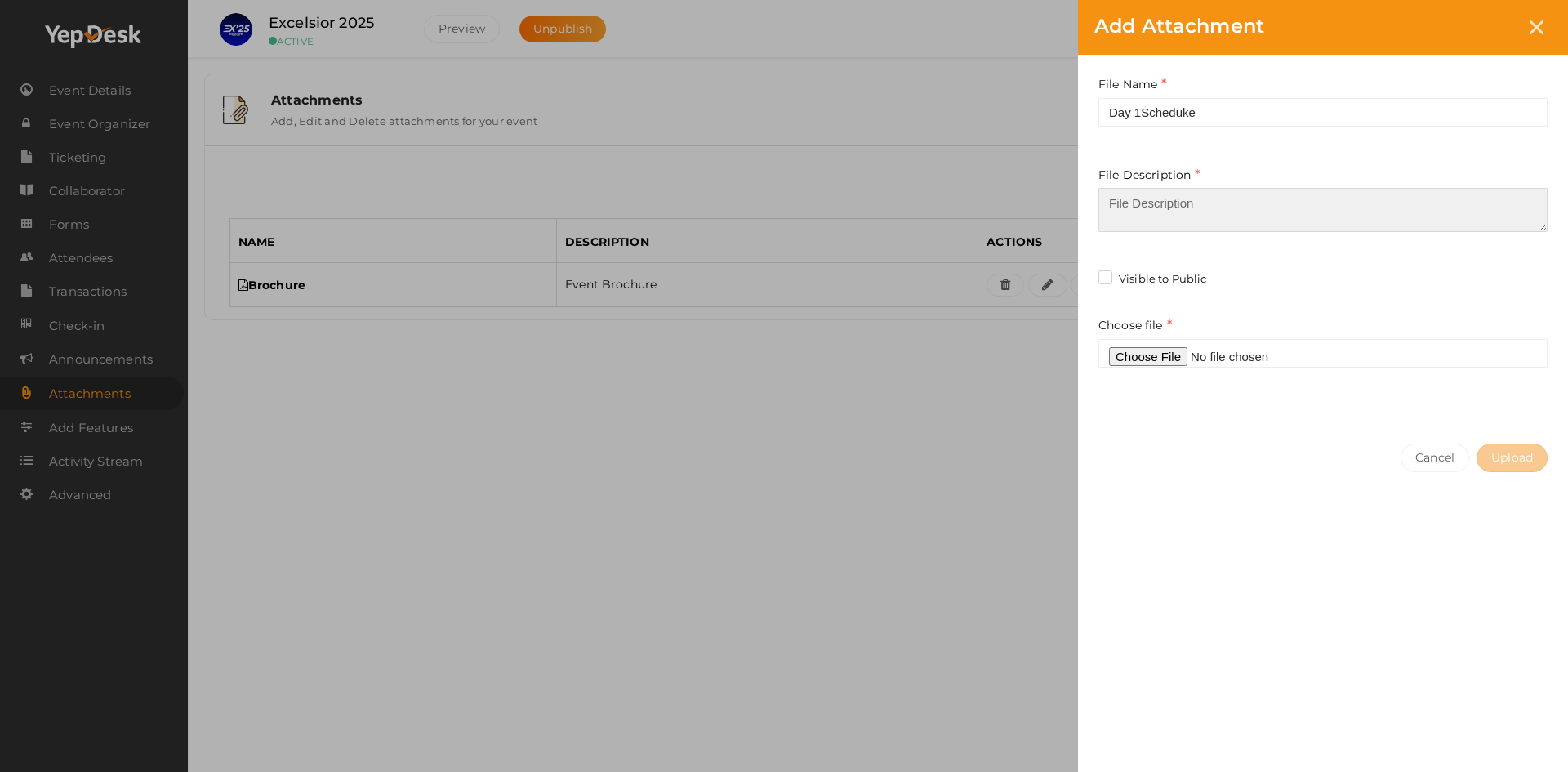
click at [1162, 190] on textarea at bounding box center [1324, 210] width 449 height 44
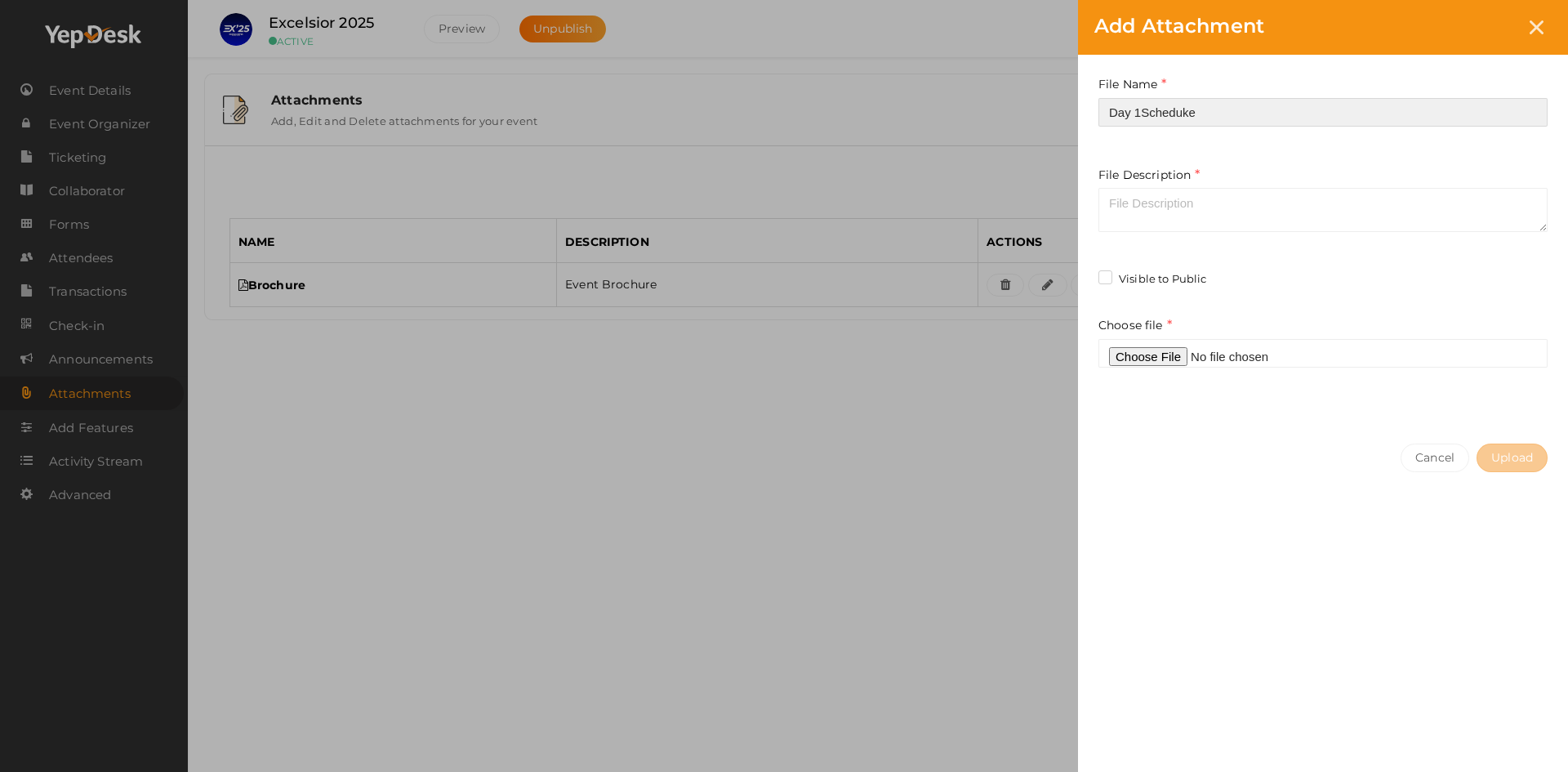
click at [1140, 110] on input "Day 1Scheduke" at bounding box center [1324, 112] width 449 height 28
click at [1197, 113] on input "Day 1 Scheduke" at bounding box center [1324, 112] width 449 height 28
click at [1193, 113] on input "Day 1 Scheduke" at bounding box center [1324, 112] width 449 height 28
type input "Day 1 Schedule"
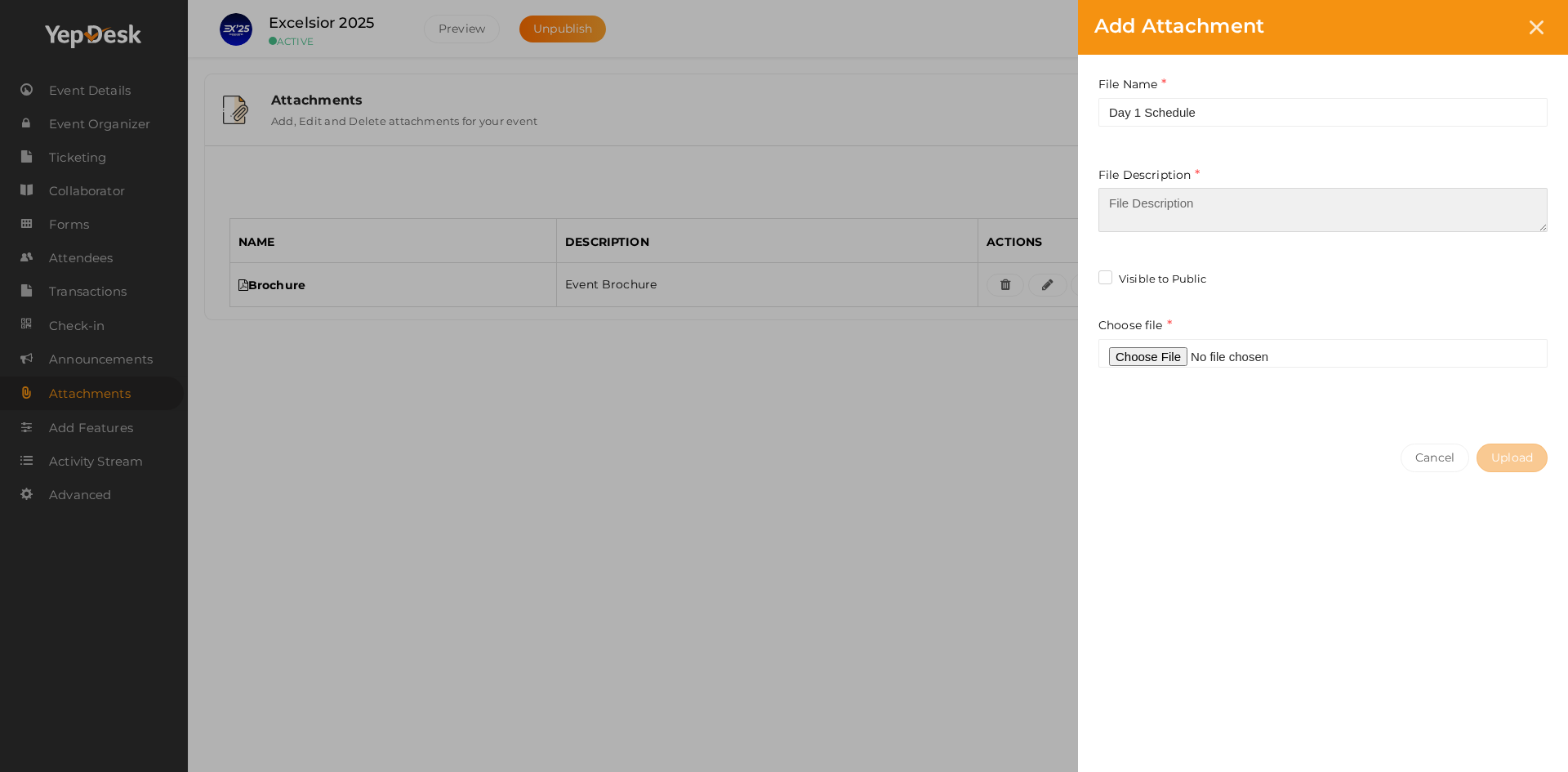
click at [1155, 196] on textarea at bounding box center [1324, 210] width 449 height 44
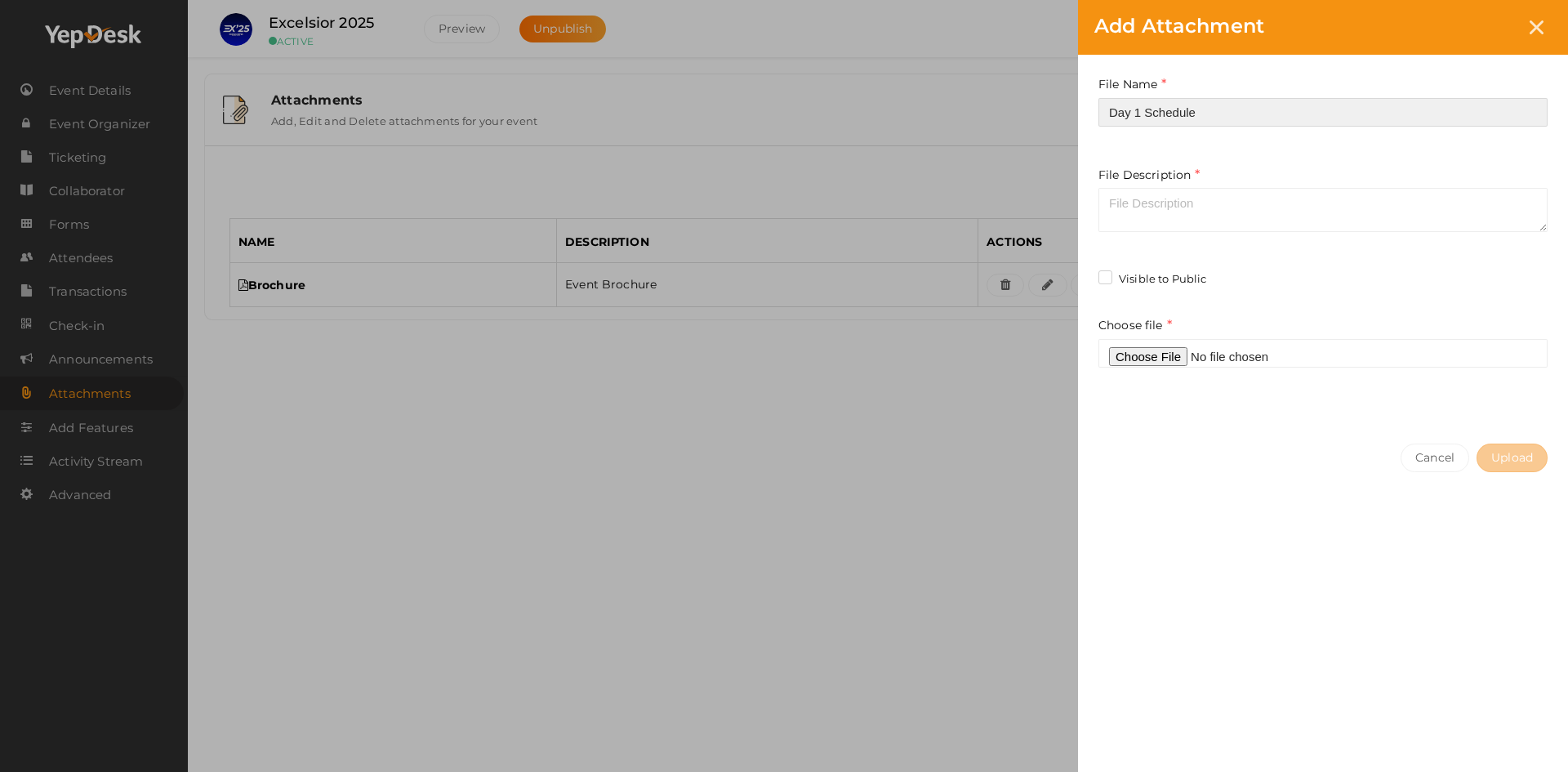
click at [1147, 114] on input "Day 1 Schedule" at bounding box center [1324, 112] width 449 height 28
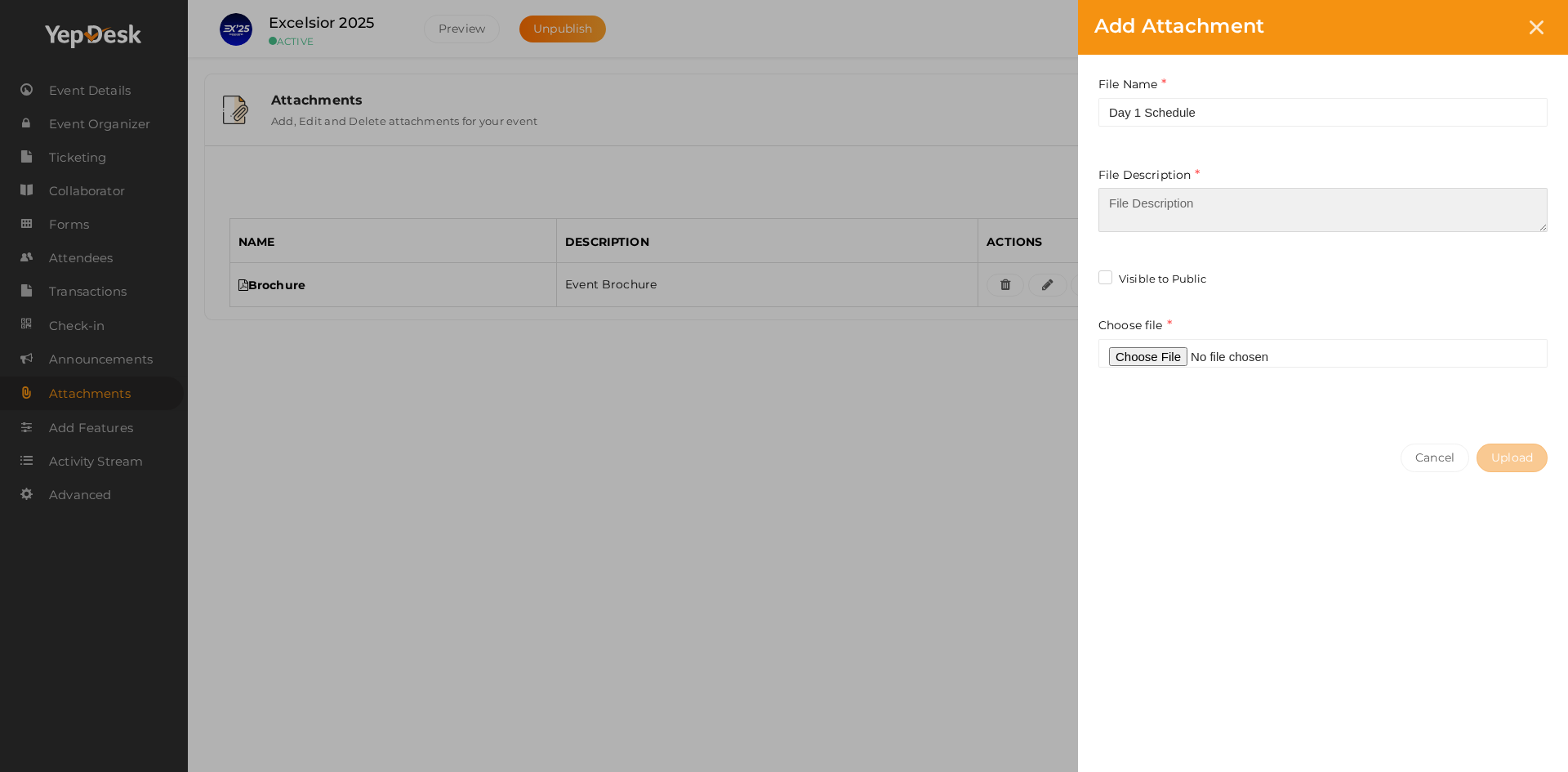
click at [1117, 197] on textarea at bounding box center [1324, 210] width 449 height 44
paste textarea "Schedule"
type textarea "Schedule"
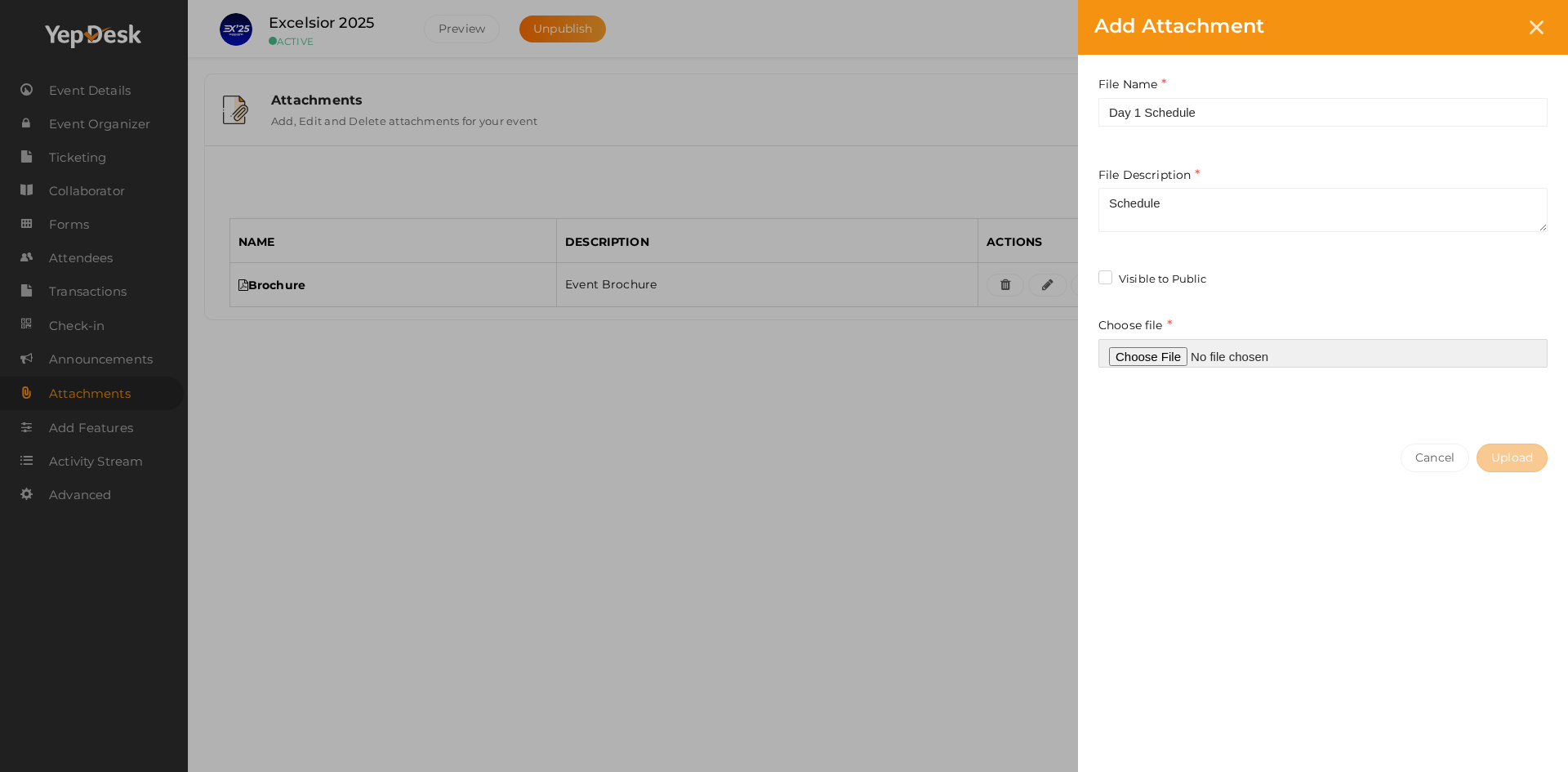
click at [1167, 359] on input "file" at bounding box center [1324, 354] width 449 height 28
click at [1124, 358] on input "file" at bounding box center [1324, 354] width 449 height 28
type input "C:\fakepath\WhatsApp Image 2025-09-26 at 23.07.10_fa1edfc7.jpg"
click at [1492, 458] on span "Upload" at bounding box center [1513, 458] width 41 height 15
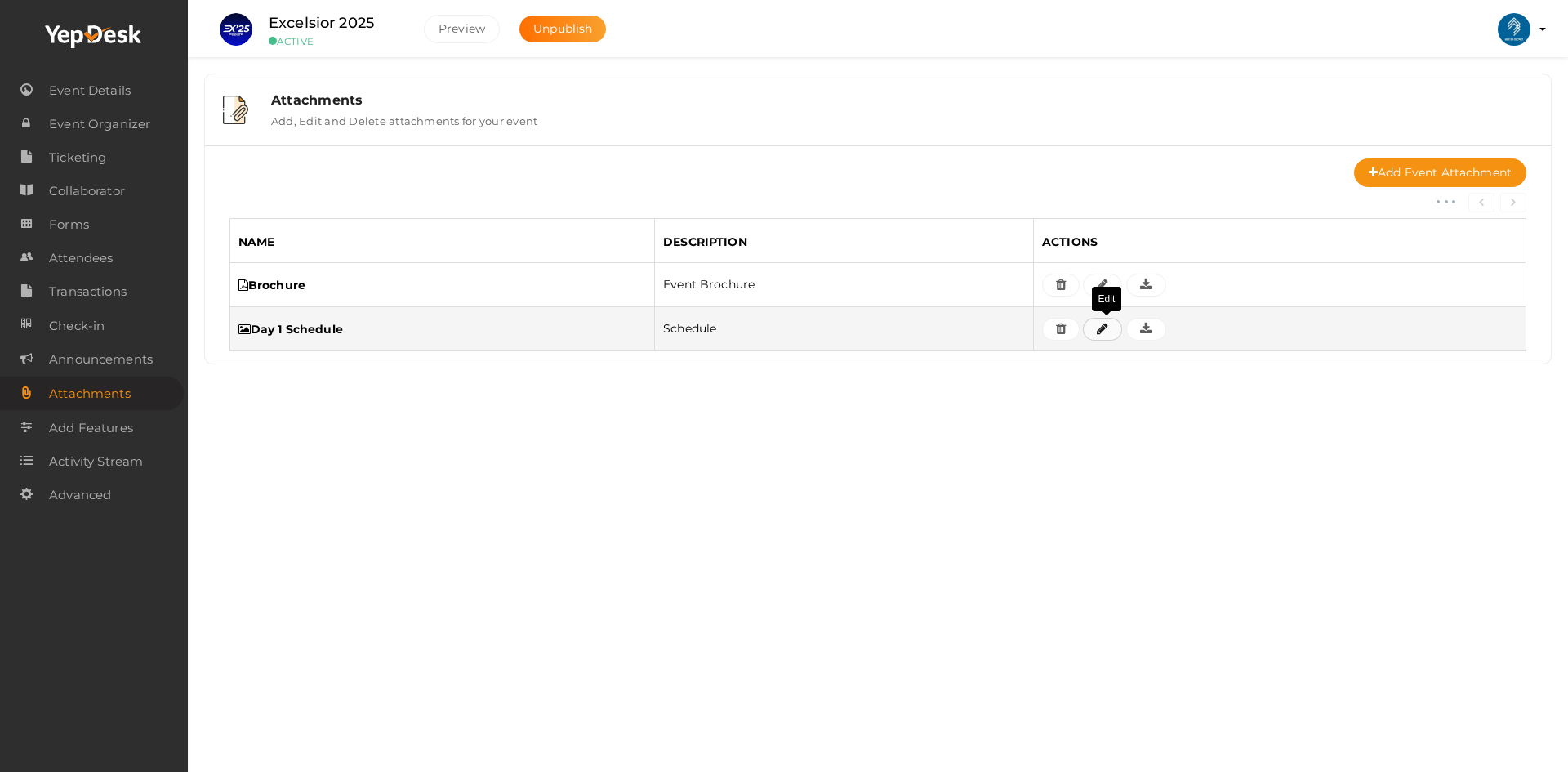
click at [1101, 333] on icon at bounding box center [1103, 329] width 11 height 13
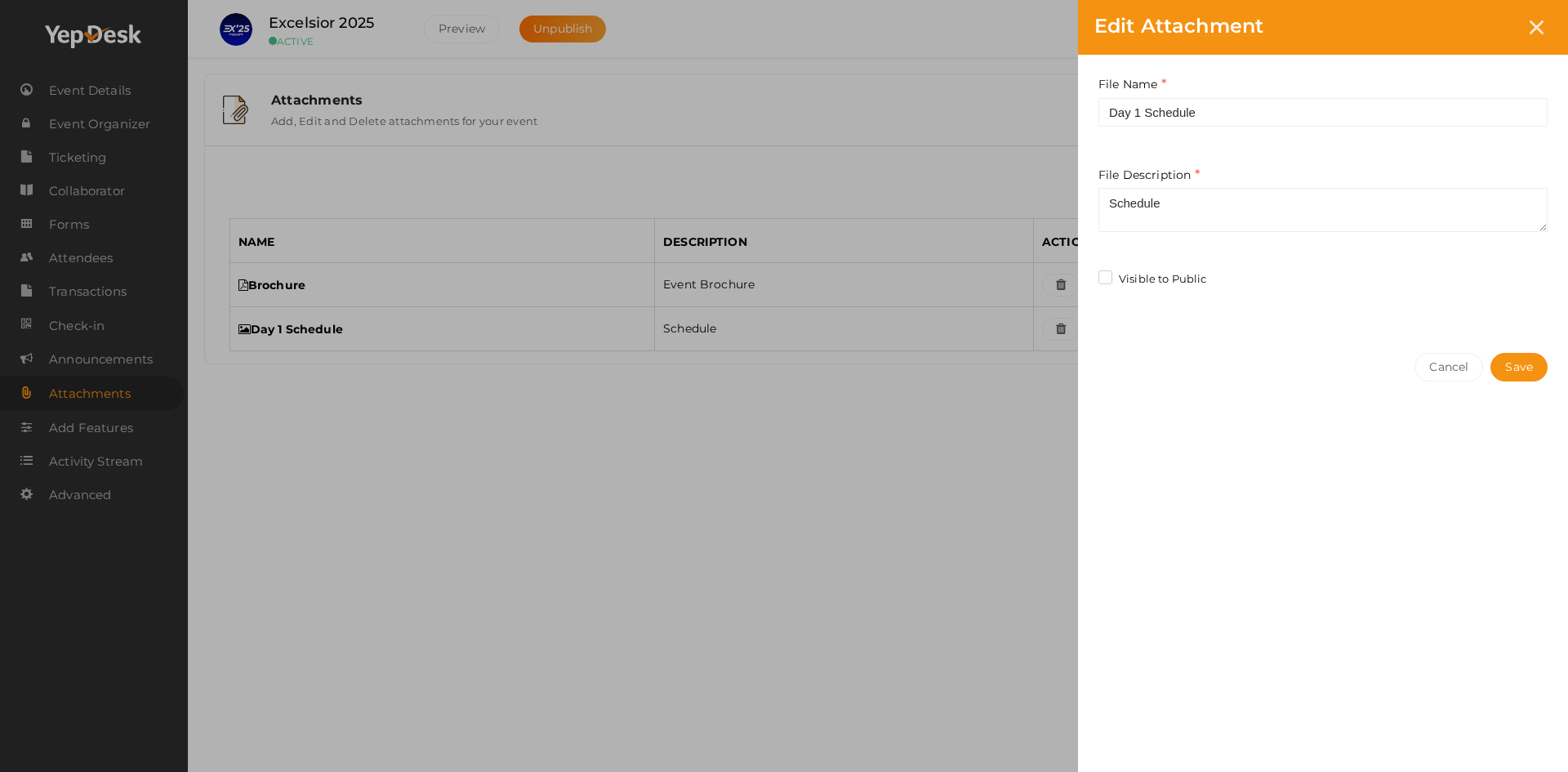
click at [1107, 285] on label "Visible to Public" at bounding box center [1152, 278] width 108 height 16
click at [0, 0] on input "Visible to Public" at bounding box center [0, 0] width 0 height 0
click at [1522, 377] on button "Save" at bounding box center [1519, 367] width 57 height 28
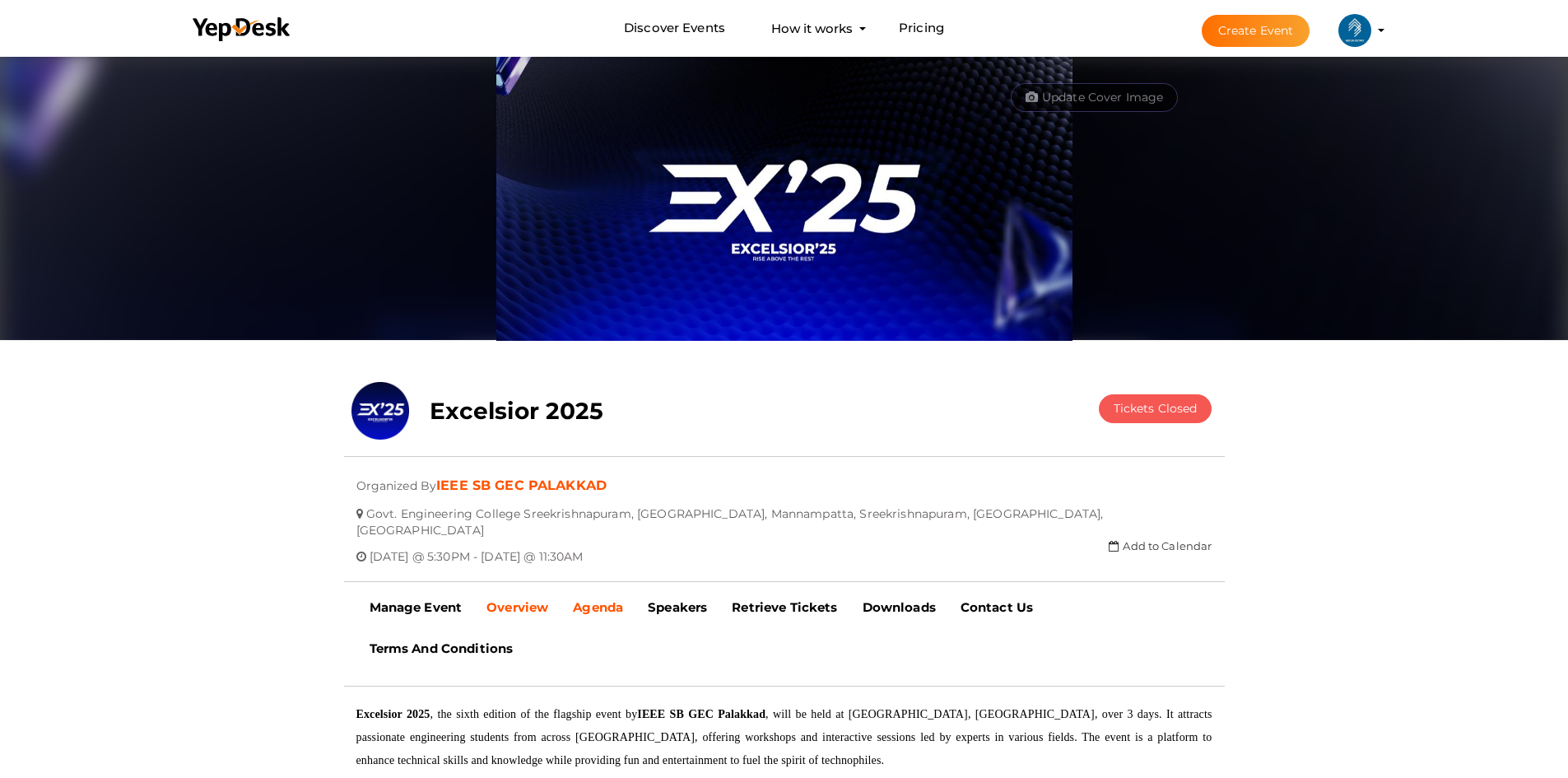
click at [619, 600] on link "Agenda" at bounding box center [598, 607] width 75 height 41
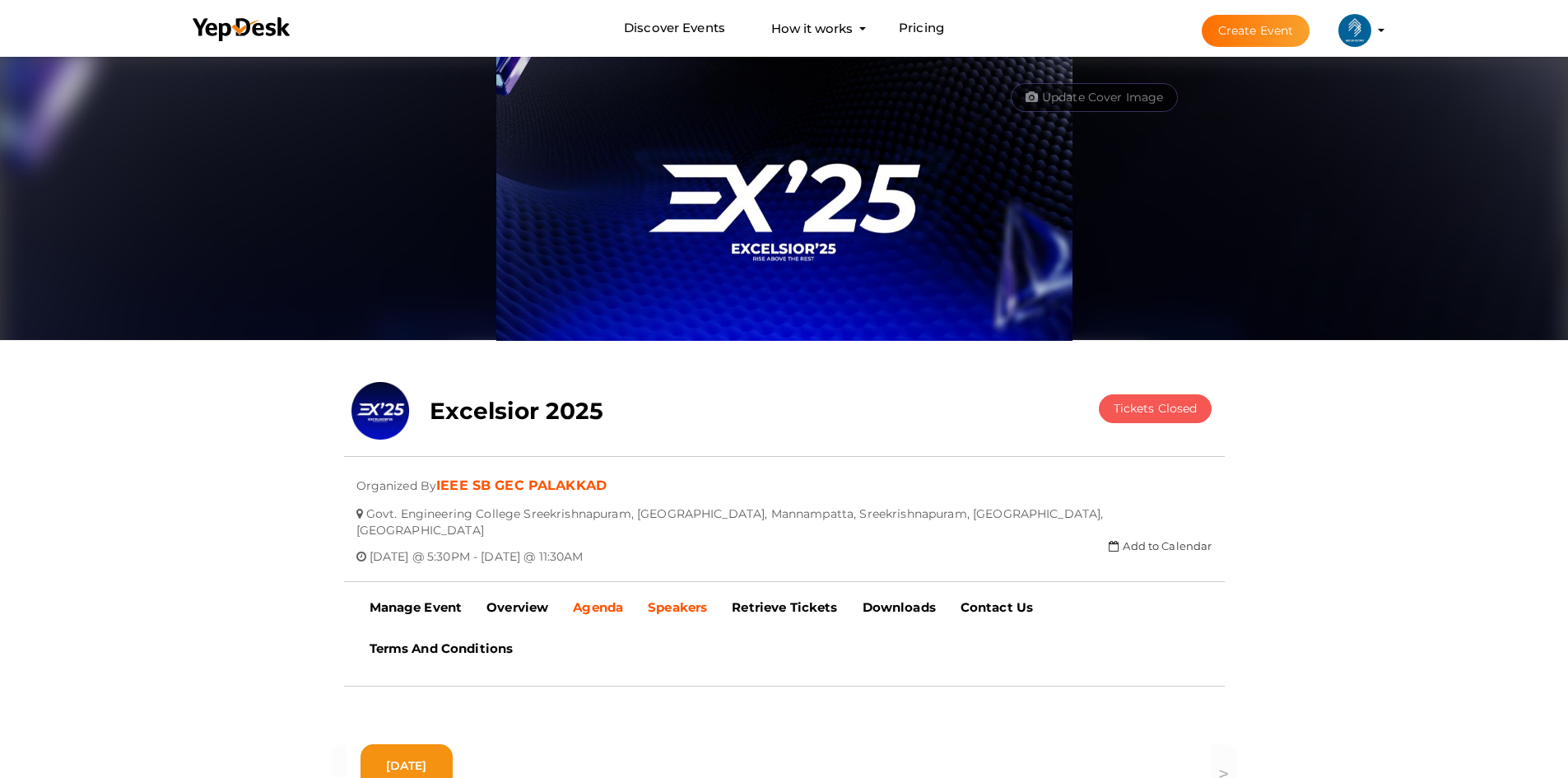
click at [652, 604] on link "Speakers" at bounding box center [677, 607] width 84 height 41
click at [582, 600] on b "Agenda" at bounding box center [598, 607] width 50 height 16
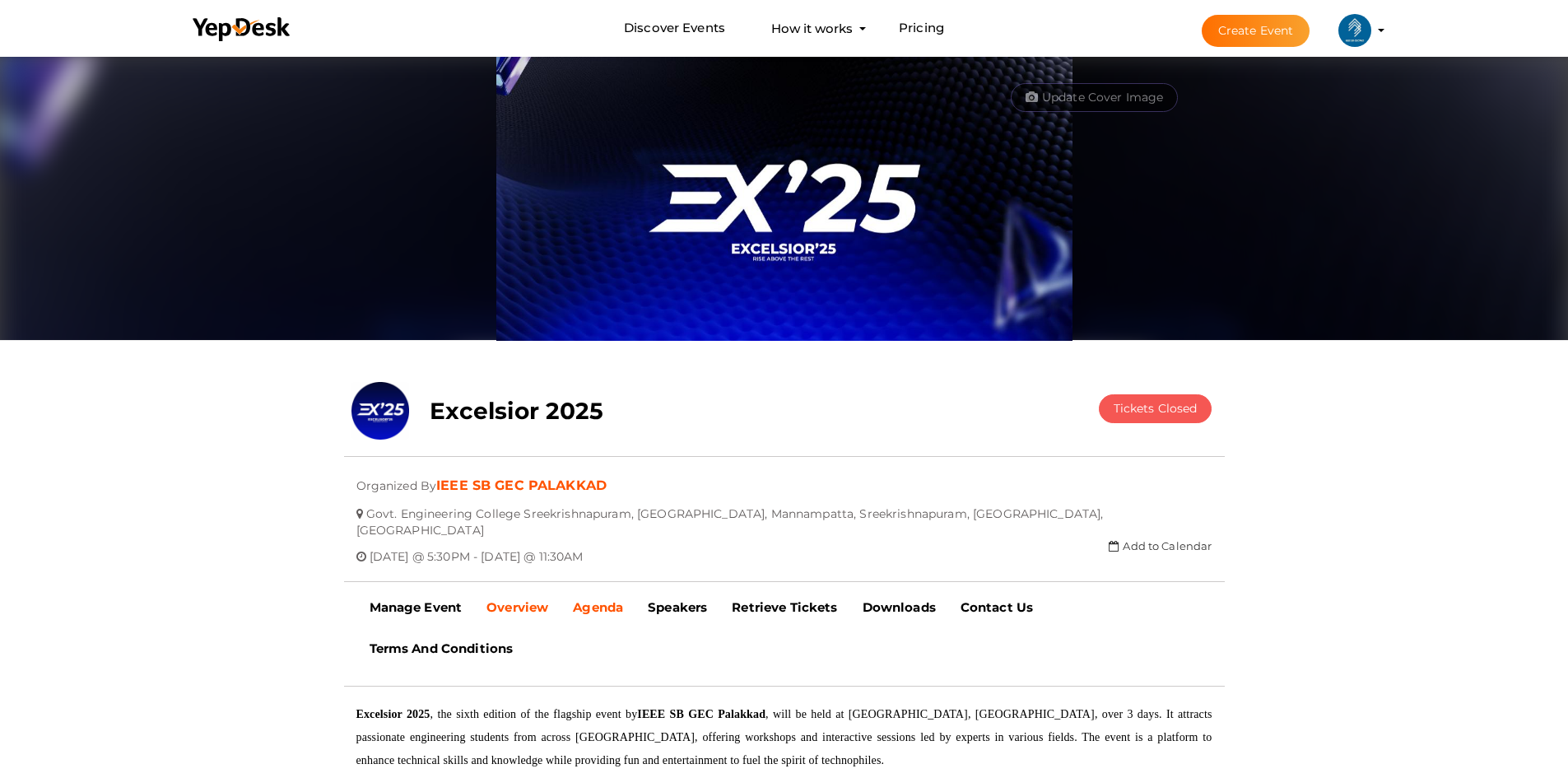
click at [592, 588] on link "Agenda" at bounding box center [598, 607] width 75 height 41
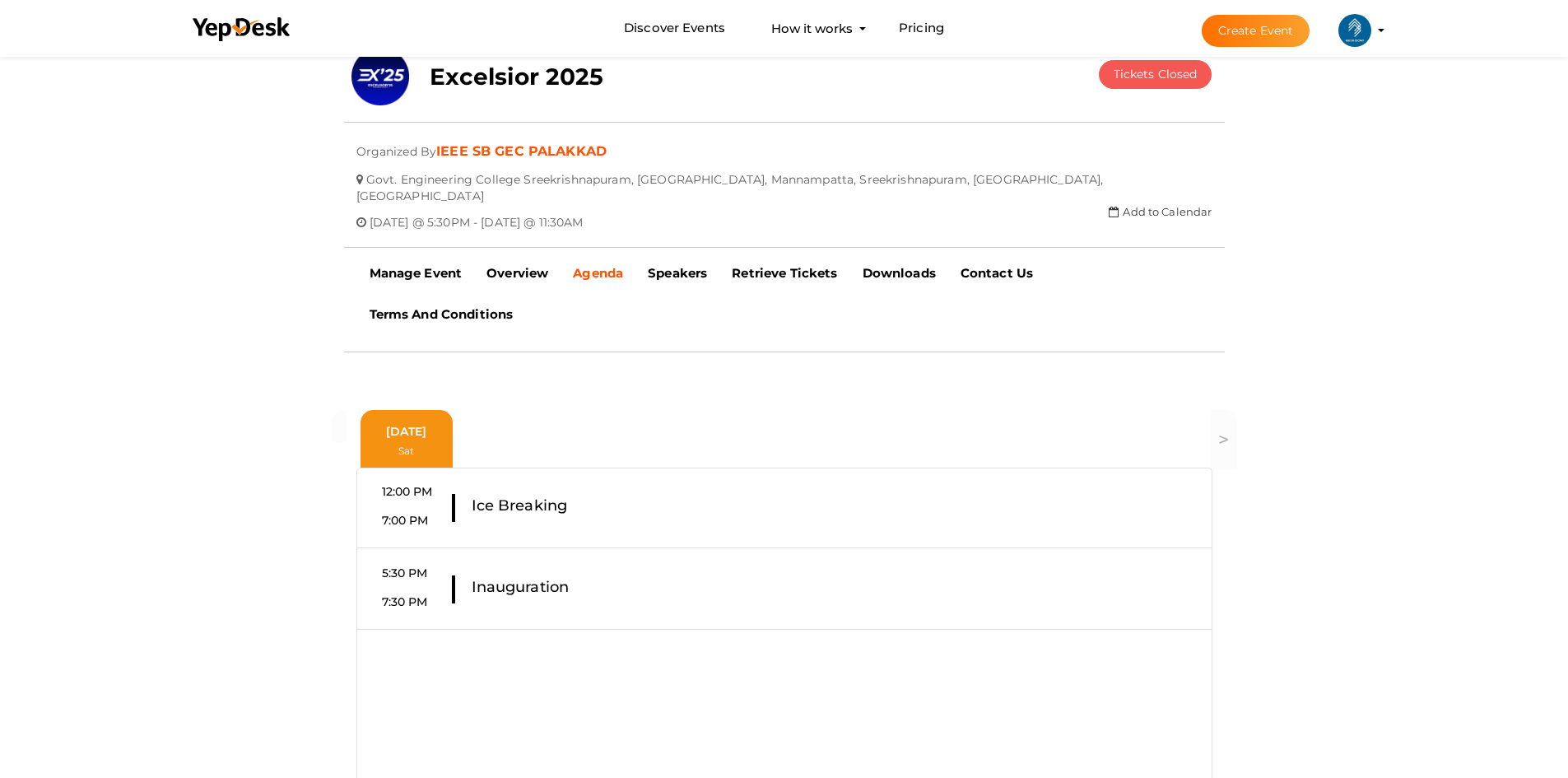
scroll to position [335, 0]
click at [501, 264] on b "Overview" at bounding box center [516, 272] width 62 height 16
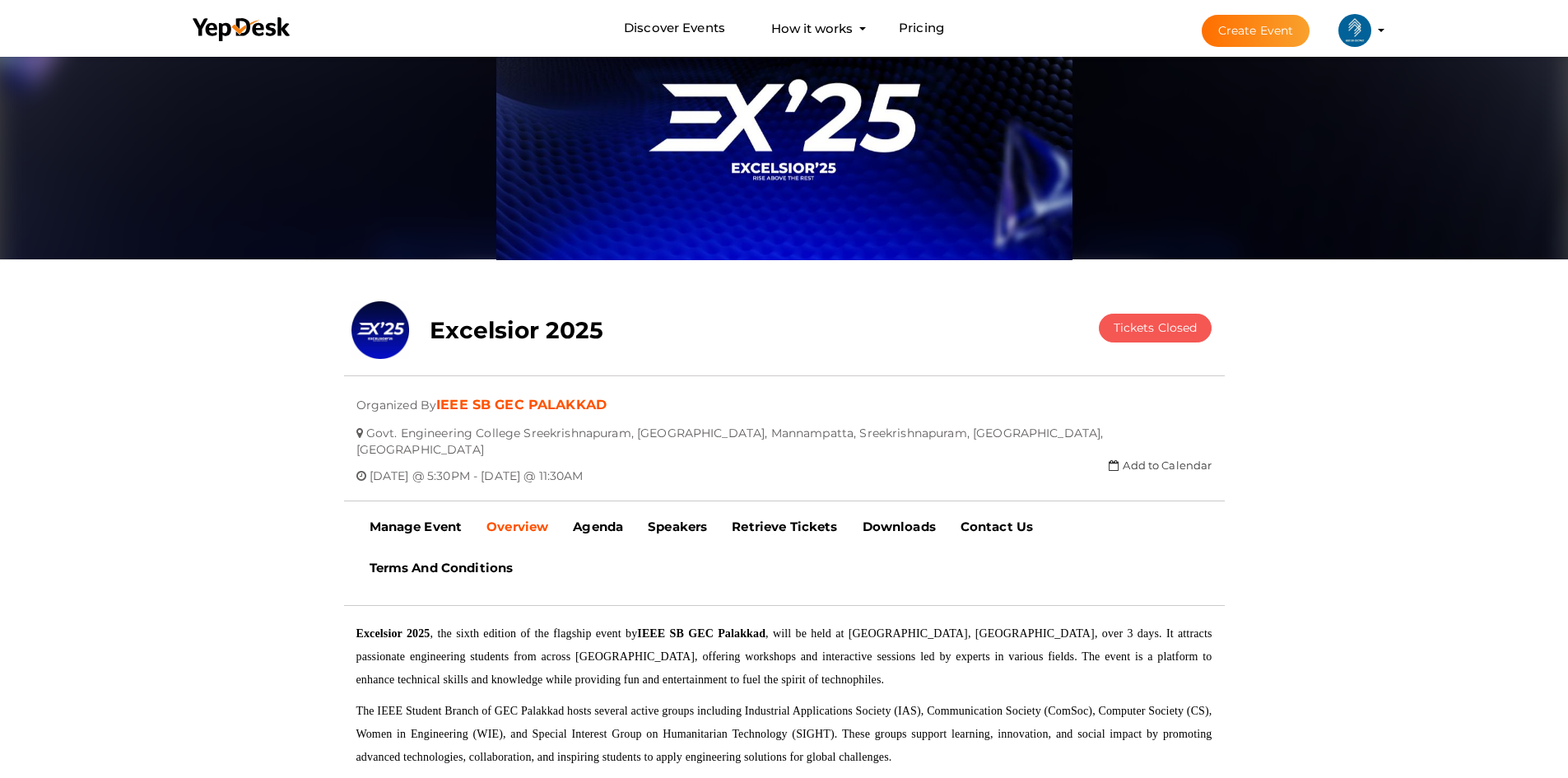
scroll to position [84, 0]
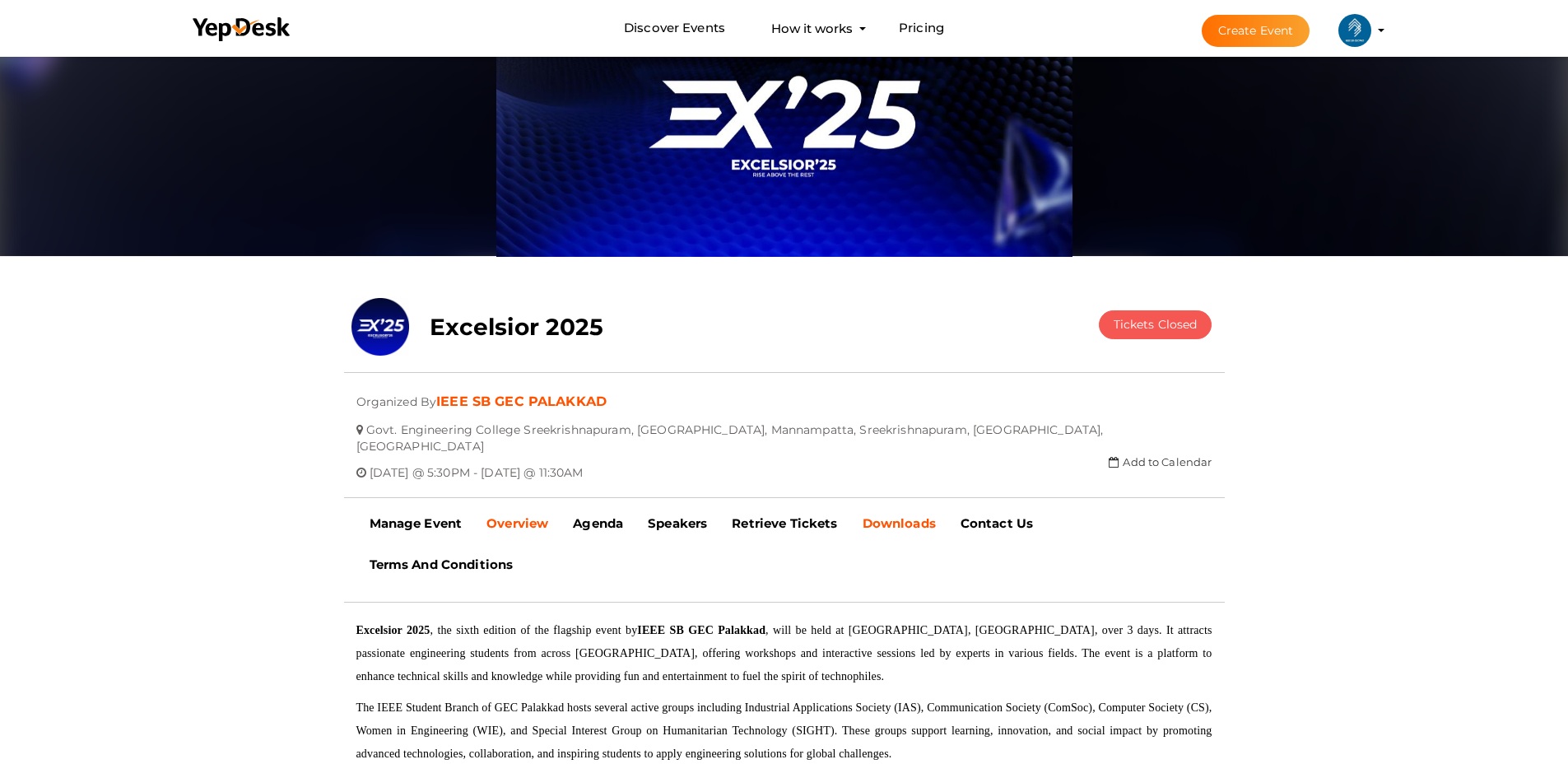
click at [885, 516] on b "Downloads" at bounding box center [899, 523] width 73 height 16
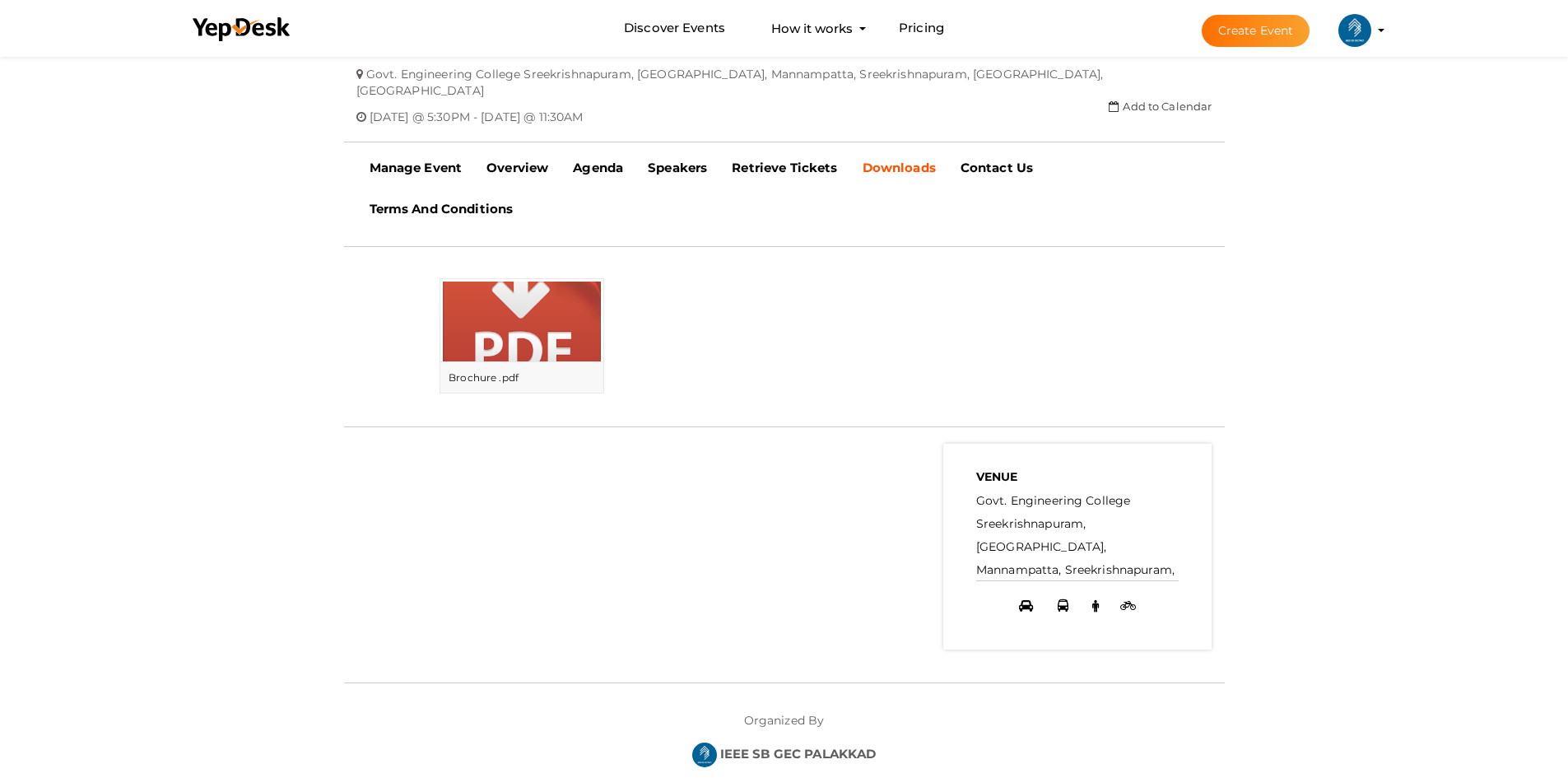
scroll to position [0, 0]
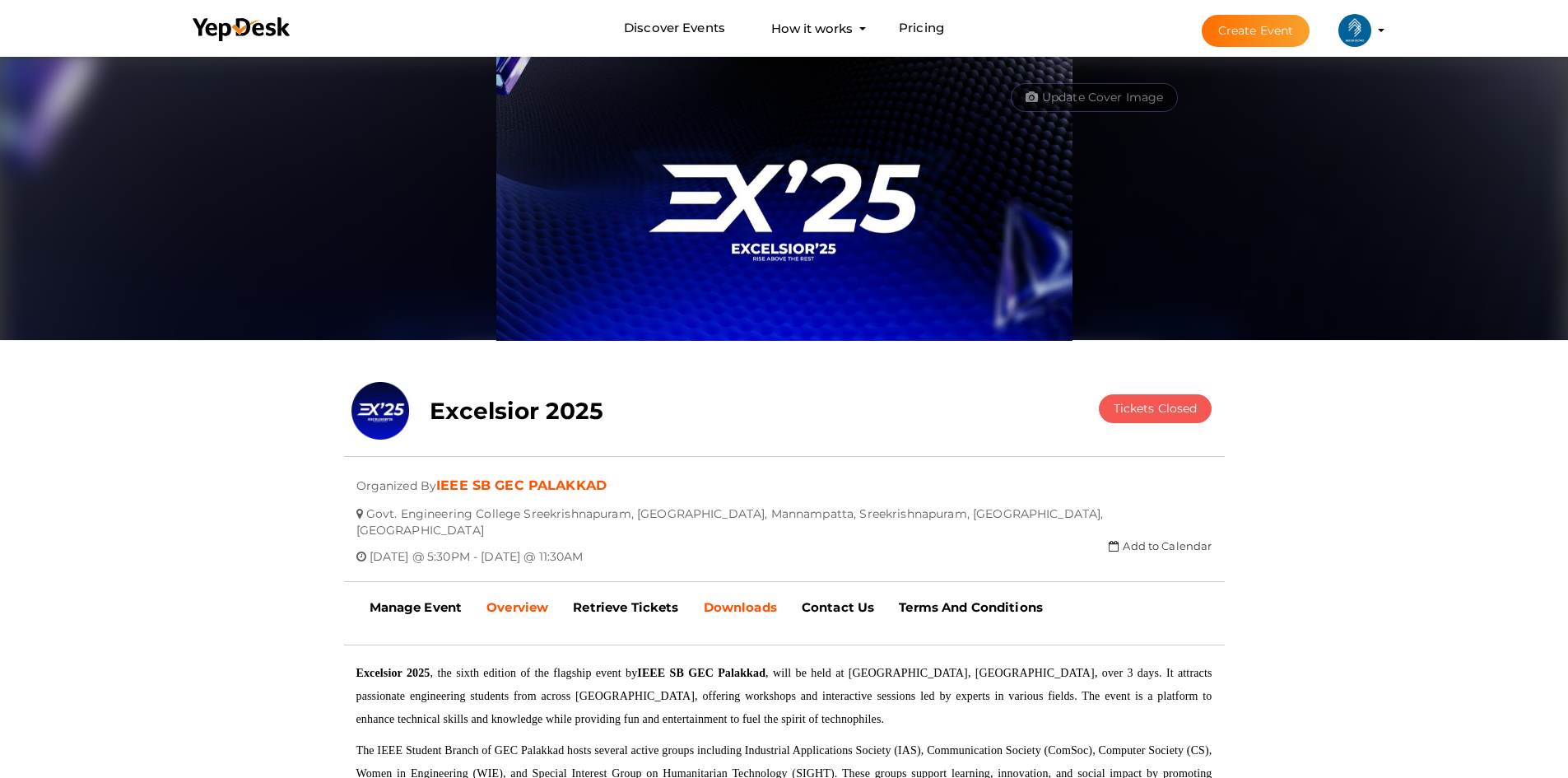
click at [782, 595] on link "Downloads" at bounding box center [740, 607] width 98 height 41
click at [728, 588] on link "Downloads" at bounding box center [740, 607] width 98 height 41
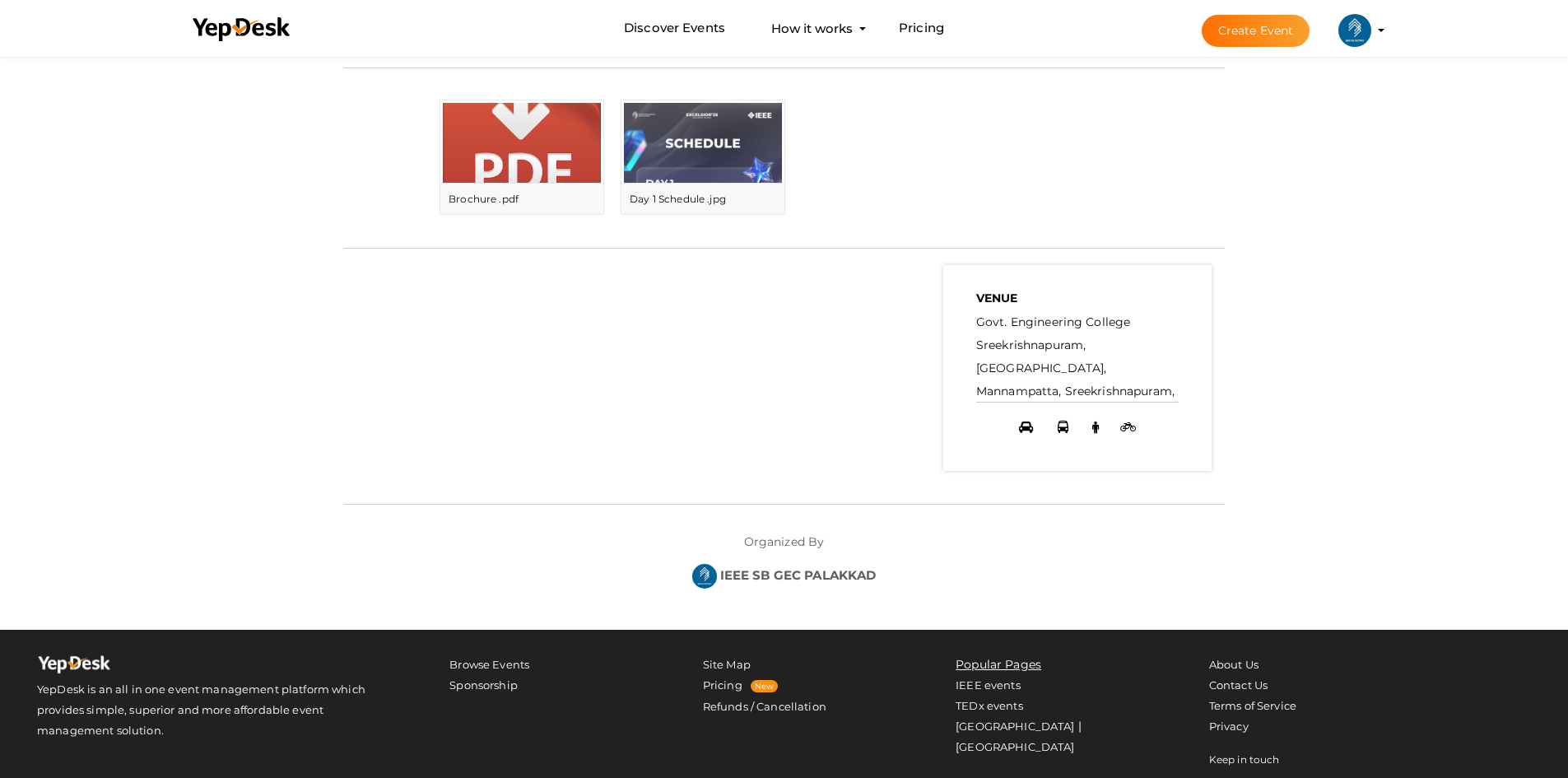
scroll to position [581, 0]
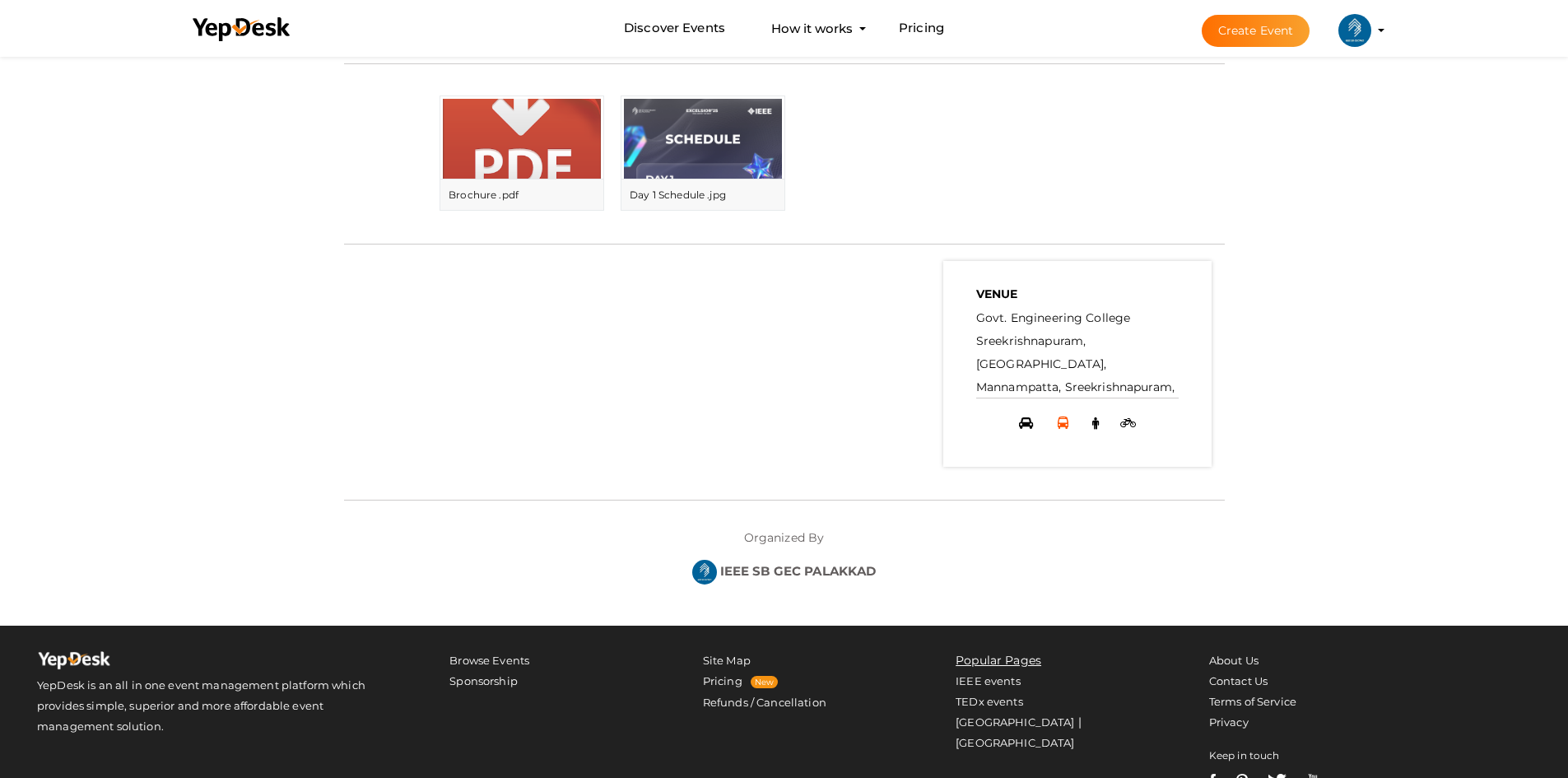
click at [1062, 417] on icon at bounding box center [1062, 423] width 10 height 12
